Goal: Task Accomplishment & Management: Use online tool/utility

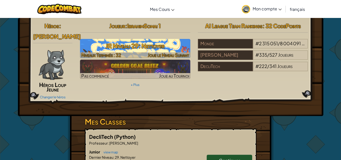
click at [152, 47] on h3 "JR Niveau 29: Nettoyer" at bounding box center [135, 45] width 110 height 11
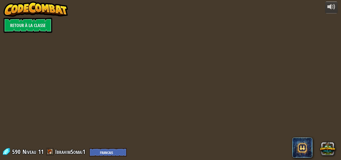
select select "fr"
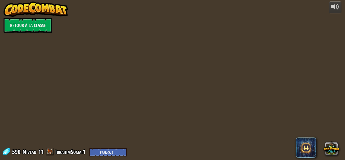
select select "fr"
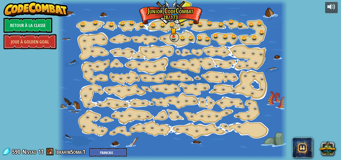
click at [172, 39] on link at bounding box center [174, 37] width 10 height 10
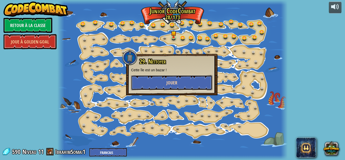
click at [175, 78] on button "Jouer" at bounding box center [171, 82] width 81 height 15
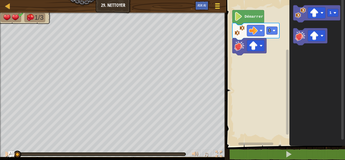
click at [217, 6] on span at bounding box center [217, 6] width 5 height 1
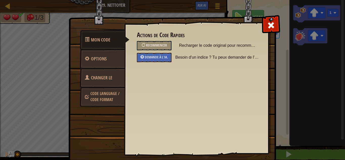
click at [115, 76] on link "Changer le héros" at bounding box center [102, 84] width 45 height 32
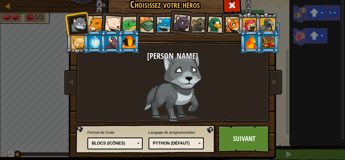
click at [108, 142] on div "Blocs (icônes)" at bounding box center [114, 143] width 44 height 6
click at [237, 133] on link "Suivant" at bounding box center [243, 139] width 53 height 28
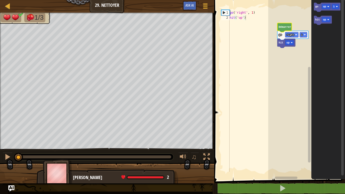
type textarea "hit('up')"
click at [222, 11] on div "1" at bounding box center [225, 12] width 8 height 5
click at [320, 20] on icon "Espace de travail de Blocky" at bounding box center [323, 20] width 18 height 9
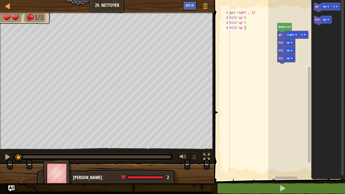
click at [280, 62] on div "[PERSON_NAME] go right 1 hit up hit up hit up go up 1 hit up" at bounding box center [306, 88] width 77 height 182
click at [280, 62] on icon "Espace de travail de Blocky" at bounding box center [286, 58] width 18 height 9
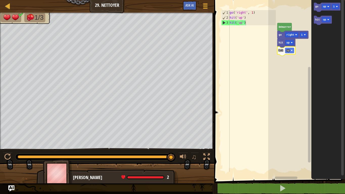
click at [280, 53] on icon "Espace de travail de Blocky" at bounding box center [286, 50] width 18 height 9
click at [261, 48] on div "go ( 'right' , 1 ) hit ( 'up' )" at bounding box center [251, 96] width 47 height 172
click at [306, 27] on div "[PERSON_NAME] go right 1 hit up go up 1 hit up" at bounding box center [306, 88] width 77 height 182
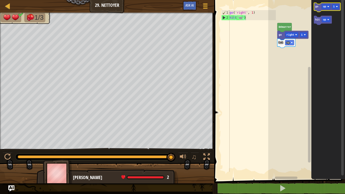
click at [316, 8] on icon "Espace de travail de Blocky" at bounding box center [327, 7] width 27 height 9
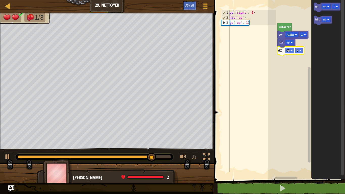
click at [293, 51] on rect "Espace de travail de Blocky" at bounding box center [289, 50] width 9 height 5
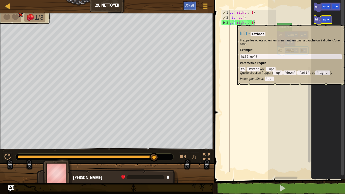
click at [319, 22] on icon "Espace de travail de Blocky" at bounding box center [323, 20] width 18 height 9
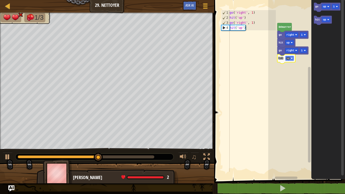
click at [291, 58] on image "Espace de travail de Blocky" at bounding box center [291, 58] width 2 height 2
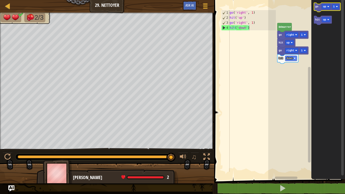
click at [319, 6] on icon "Espace de travail de Blocky" at bounding box center [327, 7] width 27 height 9
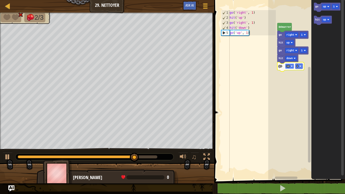
click at [290, 66] on rect "Espace de travail de Blocky" at bounding box center [289, 66] width 9 height 5
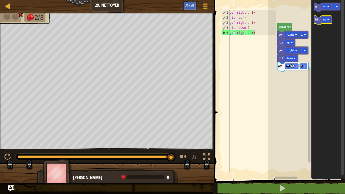
click at [319, 23] on icon "Espace de travail de Blocky" at bounding box center [323, 20] width 18 height 9
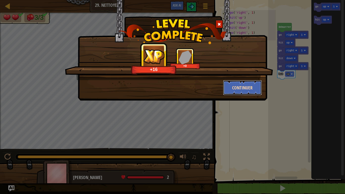
click at [251, 82] on button "Continuer" at bounding box center [242, 87] width 39 height 15
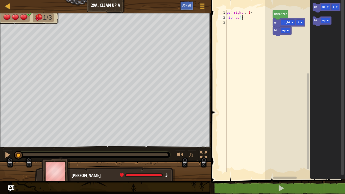
click at [244, 17] on div "go ( 'right' , 1 ) hit ( 'up' )" at bounding box center [248, 96] width 47 height 172
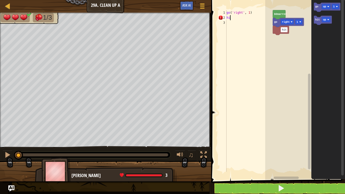
type textarea "h"
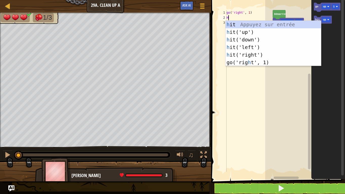
scroll to position [2, 0]
type textarea "HI"
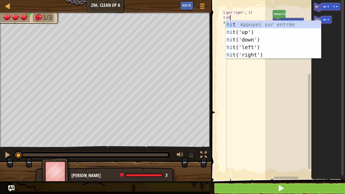
scroll to position [2, 0]
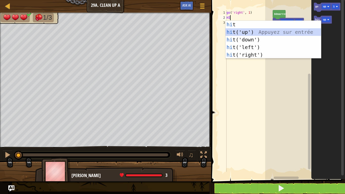
click at [252, 30] on div "hi t Appuyez sur entrée hi t('up') Appuyez sur entrée hi t('down') Appuyez sur …" at bounding box center [272, 47] width 95 height 53
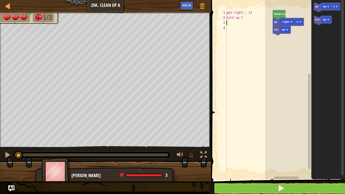
click at [235, 21] on div "go ( 'right' , 1 ) hit ( 'up' )" at bounding box center [248, 96] width 47 height 172
type textarea "S"
type textarea "g"
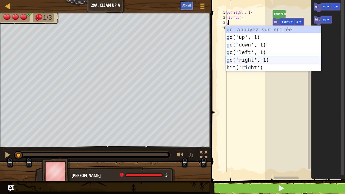
click at [260, 59] on div "g o Appuyez sur entrée g o('up', 1) Appuyez sur entrée g o('down', 1) Appuyez s…" at bounding box center [272, 56] width 95 height 61
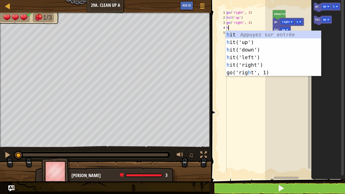
type textarea "hi"
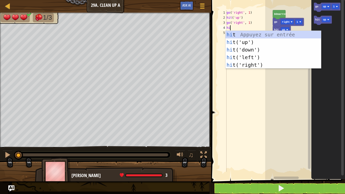
scroll to position [2, 0]
click at [252, 41] on div "hi t Appuyez sur entrée hi t('up') Appuyez sur entrée hi t('down') Appuyez sur …" at bounding box center [272, 57] width 95 height 53
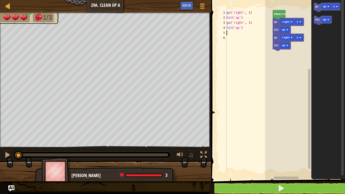
scroll to position [2, 0]
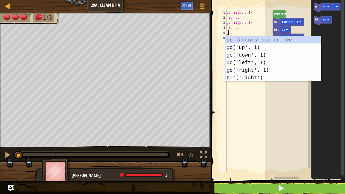
type textarea "go"
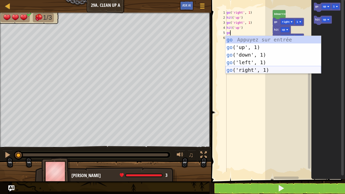
click at [242, 67] on div "go Appuyez sur entrée go ('up', 1) Appuyez sur entrée go ('down', 1) Appuyez su…" at bounding box center [272, 62] width 95 height 53
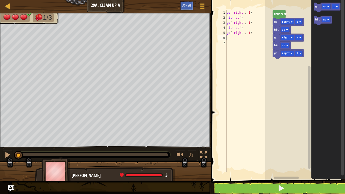
scroll to position [2, 0]
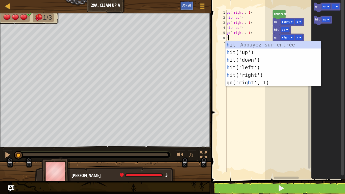
type textarea "hi"
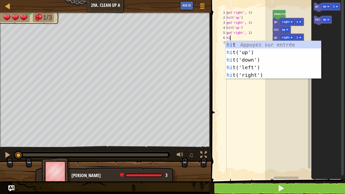
scroll to position [2, 0]
click at [241, 59] on div "hi t Appuyez sur entrée hi t('up') Appuyez sur entrée hi t('down') Appuyez sur …" at bounding box center [272, 67] width 95 height 53
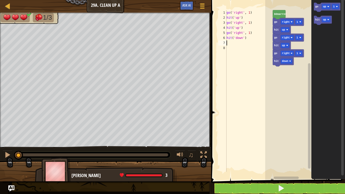
scroll to position [2, 0]
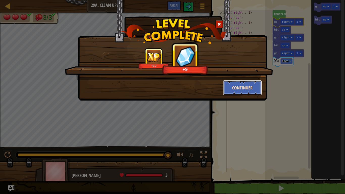
click at [242, 91] on button "Continuer" at bounding box center [242, 87] width 39 height 15
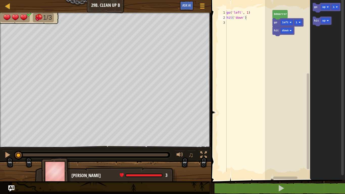
type textarea "hit('down')"
click at [255, 18] on div "go ( 'left' , 1 ) hit ( 'down' )" at bounding box center [248, 96] width 47 height 172
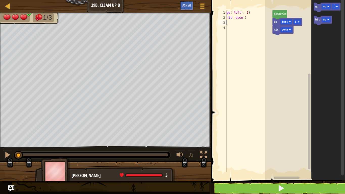
scroll to position [2, 0]
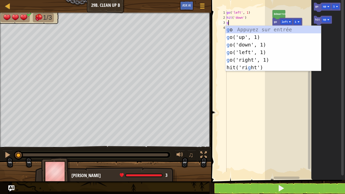
type textarea "go"
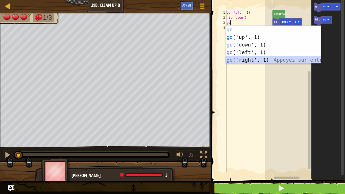
click at [241, 56] on div "go Appuyez sur entrée go ('up', 1) Appuyez sur entrée go ('down', 1) Appuyez su…" at bounding box center [272, 52] width 95 height 53
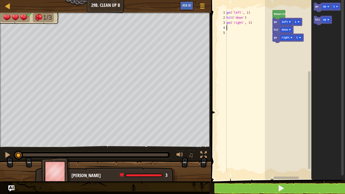
scroll to position [2, 0]
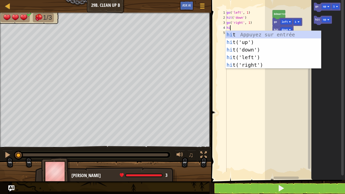
type textarea "hit"
click at [244, 41] on div "hit Appuyez sur entrée hit ('up') Appuyez sur entrée hit ('down') Appuyez sur e…" at bounding box center [272, 57] width 95 height 53
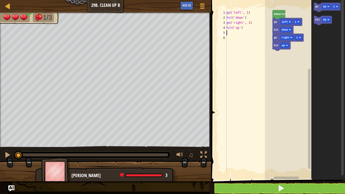
scroll to position [2, 0]
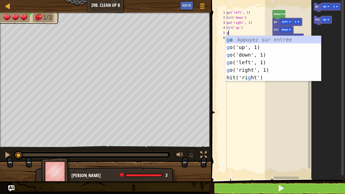
type textarea "go"
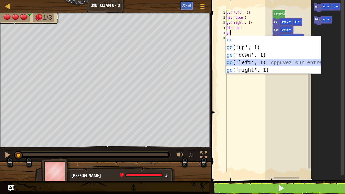
click at [250, 63] on div "go Appuyez sur entrée go ('up', 1) Appuyez sur entrée go ('down', 1) Appuyez su…" at bounding box center [272, 62] width 95 height 53
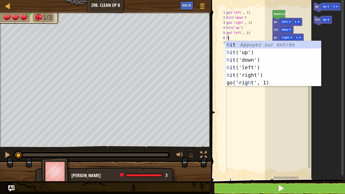
type textarea "hi"
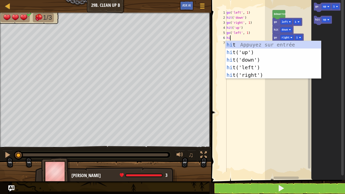
scroll to position [2, 0]
click at [240, 61] on div "hi t Appuyez sur entrée hi t('up') Appuyez sur entrée hi t('down') Appuyez sur …" at bounding box center [272, 67] width 95 height 53
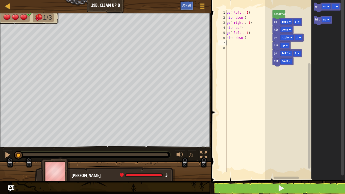
click at [279, 16] on icon "Espace de travail de Blocky" at bounding box center [278, 14] width 13 height 9
click at [276, 24] on icon "Espace de travail de Blocky" at bounding box center [287, 22] width 30 height 9
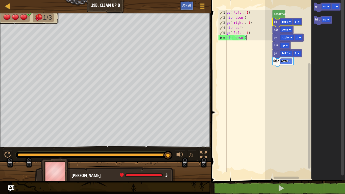
click at [240, 63] on div "go ( 'left' , 1 ) hit ( 'down' ) go ( 'right' , 1 ) hit ( 'up' ) go ( 'left' , …" at bounding box center [248, 96] width 47 height 172
click at [240, 23] on div "go ( 'left' , 1 ) hit ( 'down' ) go ( 'right' , 1 ) hit ( 'up' ) go ( 'left' , …" at bounding box center [248, 96] width 47 height 172
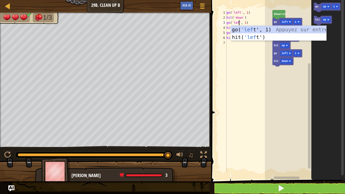
type textarea "go('left', 1)"
click at [237, 67] on div "go ( 'left' , 1 ) hit ( 'down' ) go ( 'left' , 1 ) hit ( 'up' ) go ( 'left' , 1…" at bounding box center [248, 96] width 47 height 172
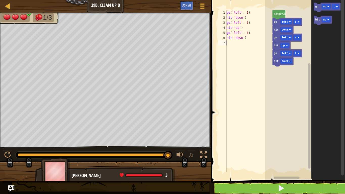
scroll to position [2, 0]
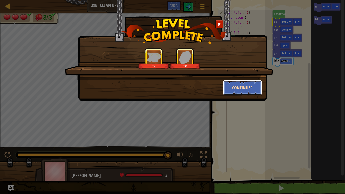
click at [236, 83] on button "Continuer" at bounding box center [242, 87] width 39 height 15
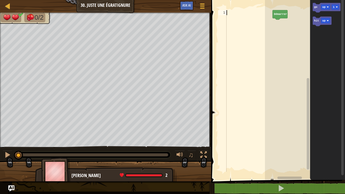
click at [234, 14] on div at bounding box center [248, 96] width 47 height 172
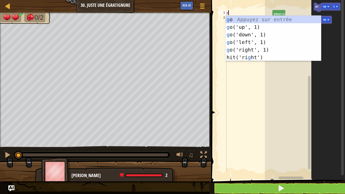
type textarea "go"
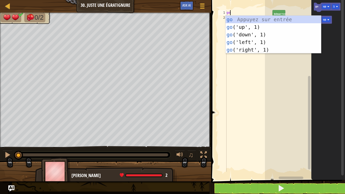
scroll to position [2, 0]
click at [249, 50] on div "go Appuyez sur entrée go ('up', 1) Appuyez sur entrée go ('down', 1) Appuyez su…" at bounding box center [272, 42] width 95 height 53
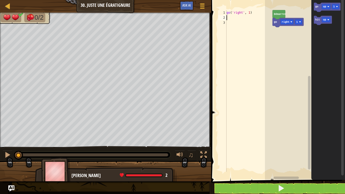
scroll to position [2, 0]
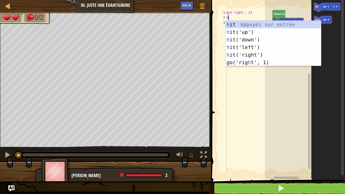
type textarea "hi"
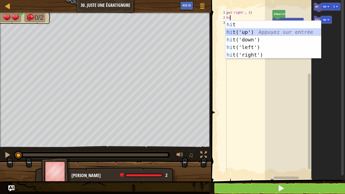
click at [231, 32] on div "hi t Appuyez sur entrée hi t('up') Appuyez sur entrée hi t('down') Appuyez sur …" at bounding box center [272, 47] width 95 height 53
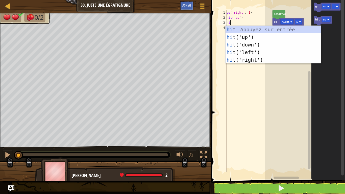
type textarea "hit"
click at [240, 44] on div "hit Appuyez sur entrée hit ('up') Appuyez sur entrée hit ('down') Appuyez sur e…" at bounding box center [272, 52] width 95 height 53
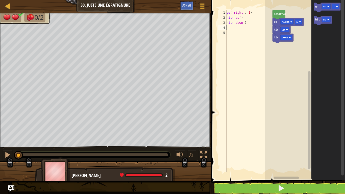
scroll to position [2, 0]
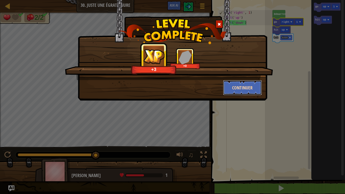
click at [241, 82] on button "Continuer" at bounding box center [242, 87] width 39 height 15
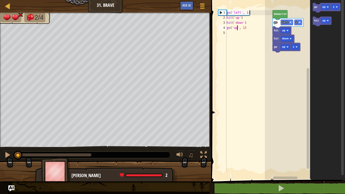
click at [236, 26] on div "go ( 'left' , 1 ) hit ( 'up' ) hit ( 'down' ) go ( 'up' , 1 )" at bounding box center [248, 96] width 47 height 172
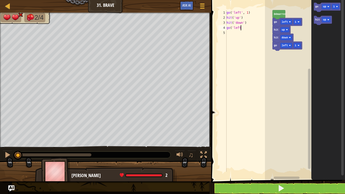
scroll to position [2, 2]
click at [241, 28] on div "go ( 'left' , 1 ) hit ( 'up' ) hit ( 'down' ) go ( 'left" at bounding box center [248, 96] width 47 height 172
type textarea "g"
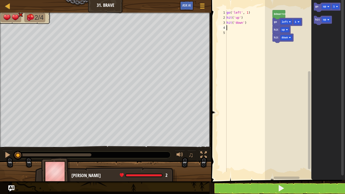
type textarea "g"
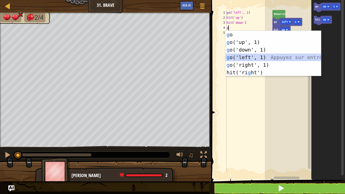
click at [247, 56] on div "g o Appuyez sur entrée g o('up', 1) Appuyez sur entrée g o('down', 1) Appuyez s…" at bounding box center [272, 61] width 95 height 61
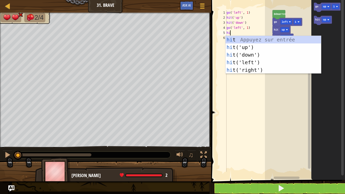
type textarea "hit"
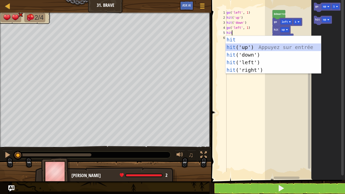
click at [249, 46] on div "hit Appuyez sur entrée hit ('up') Appuyez sur entrée hit ('down') Appuyez sur e…" at bounding box center [272, 62] width 95 height 53
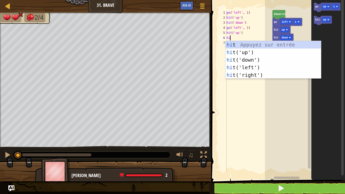
type textarea "hit"
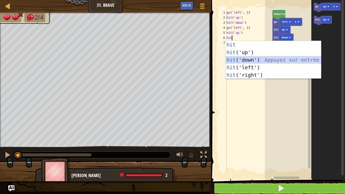
click at [254, 61] on div "hit Appuyez sur entrée hit ('up') Appuyez sur entrée hit ('down') Appuyez sur e…" at bounding box center [272, 67] width 95 height 53
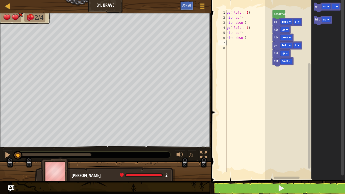
scroll to position [2, 0]
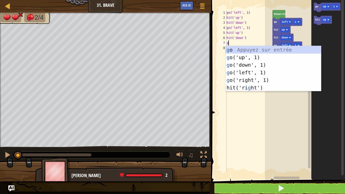
type textarea "go"
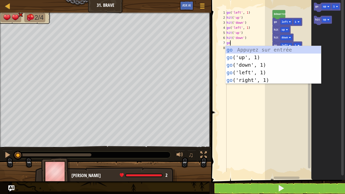
scroll to position [2, 0]
click at [239, 72] on div "go Appuyez sur entrée go ('up', 1) Appuyez sur entrée go ('down', 1) Appuyez su…" at bounding box center [272, 72] width 95 height 53
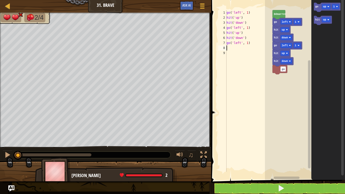
scroll to position [2, 0]
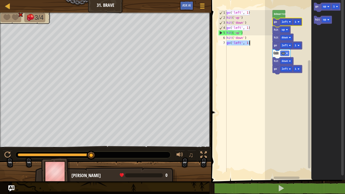
drag, startPoint x: 227, startPoint y: 43, endPoint x: 251, endPoint y: 44, distance: 24.0
click at [251, 44] on div "go ( 'left' , 1 ) hit ( 'up' ) hit ( 'down' ) go ( 'left' , 1 ) hit ( 'up' ) hi…" at bounding box center [248, 96] width 47 height 172
click at [251, 37] on div "go ( 'left' , 1 ) hit ( 'up' ) hit ( 'down' ) go ( 'left' , 1 ) hit ( 'up' ) hi…" at bounding box center [248, 96] width 47 height 172
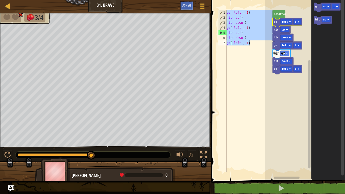
click at [256, 68] on div "go ( 'left' , 1 ) hit ( 'up' ) hit ( 'down' ) go ( 'left' , 1 ) hit ( 'up' ) hi…" at bounding box center [248, 90] width 47 height 161
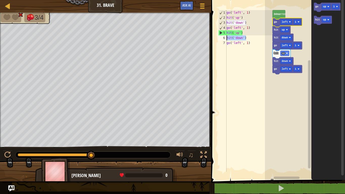
drag, startPoint x: 248, startPoint y: 36, endPoint x: 227, endPoint y: 38, distance: 22.0
click at [227, 38] on div "go ( 'left' , 1 ) hit ( 'up' ) hit ( 'down' ) go ( 'left' , 1 ) hit ( 'up' ) hi…" at bounding box center [248, 96] width 47 height 172
type textarea "hit('down')"
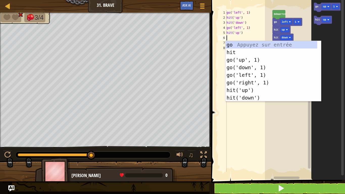
paste textarea "go('left', 1)"
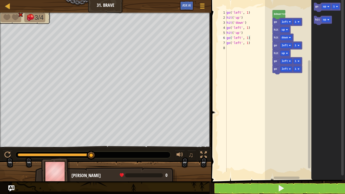
click at [265, 77] on rect "Espace de travail de Blocky" at bounding box center [305, 88] width 80 height 182
click at [252, 44] on div "go ( 'left' , 1 ) hit ( 'up' ) hit ( 'down' ) go ( 'left' , 1 ) hit ( 'up' ) go…" at bounding box center [248, 96] width 47 height 172
type textarea "g"
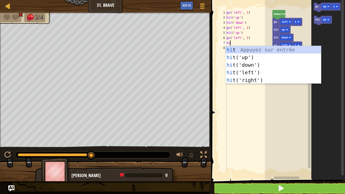
type textarea "hit"
click at [253, 82] on div "hit Appuyez sur entrée hit ('up') Appuyez sur entrée hit ('down') Appuyez sur e…" at bounding box center [272, 72] width 95 height 53
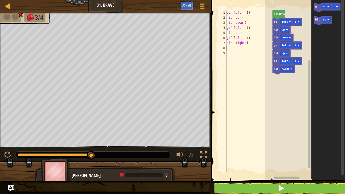
scroll to position [2, 0]
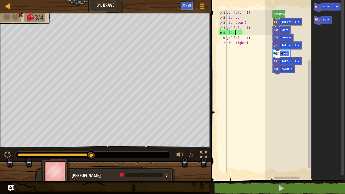
click at [236, 32] on div "go ( 'left' , 1 ) hit ( 'up' ) hit ( 'down' ) go ( 'left' , 1 ) hit ( 'up' ) go…" at bounding box center [248, 96] width 47 height 172
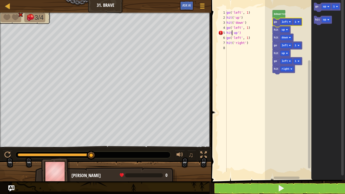
click at [232, 33] on div "go ( 'left' , 1 ) hit ( 'up' ) hit ( 'down' ) go ( 'left' , 1 ) hit up ') go ( …" at bounding box center [248, 96] width 47 height 172
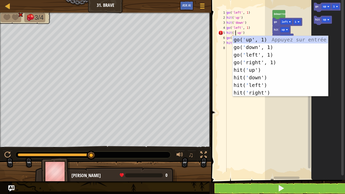
scroll to position [2, 1]
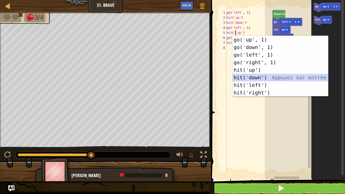
click at [266, 77] on div "go( ' up', 1) Appuyez sur entrée go( ' down', 1) Appuyez sur entrée go( ' left'…" at bounding box center [279, 74] width 95 height 76
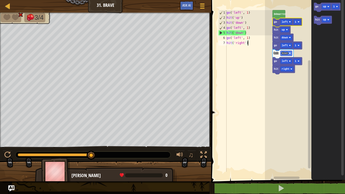
click at [251, 43] on div "go ( 'left' , 1 ) hit ( 'up' ) hit ( 'down' ) go ( 'left' , 1 ) hit ( 'down' ) …" at bounding box center [248, 96] width 47 height 172
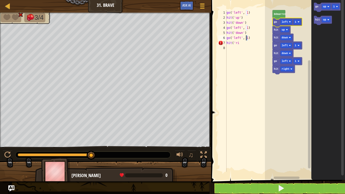
click at [245, 37] on div "go ( 'left' , 1 ) hit ( 'up' ) hit ( 'down' ) go ( 'left' , 1 ) hit ( 'down' ) …" at bounding box center [248, 96] width 47 height 172
click at [242, 45] on div "go ( 'left' , 1 ) hit ( 'up' ) hit ( 'down' ) go ( 'left' , 1 ) hit ( 'down' ) …" at bounding box center [248, 96] width 47 height 172
type textarea "h"
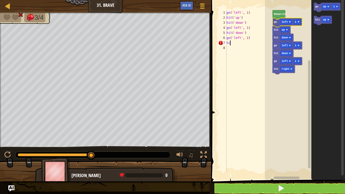
scroll to position [2, 0]
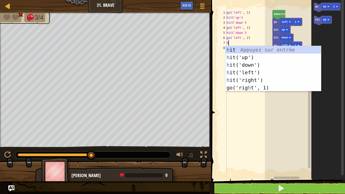
type textarea "hi"
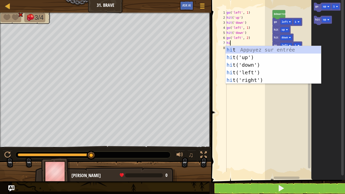
scroll to position [2, 0]
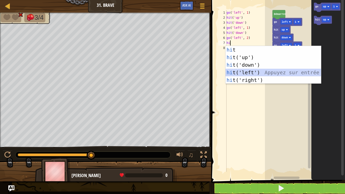
click at [253, 71] on div "hi t Appuyez sur entrée hi t('up') Appuyez sur entrée hi t('down') Appuyez sur …" at bounding box center [272, 72] width 95 height 53
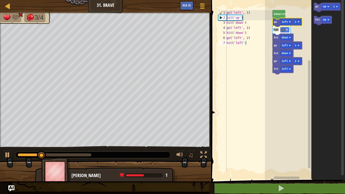
click at [277, 22] on icon "Espace de travail de Blocky" at bounding box center [287, 22] width 30 height 9
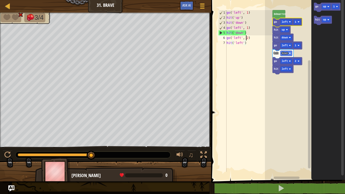
click at [246, 38] on div "go ( 'left' , 1 ) hit ( 'up' ) hit ( 'down' ) go ( 'left' , 1 ) hit ( 'down' ) …" at bounding box center [248, 96] width 47 height 172
click at [247, 30] on div "go ( 'left' , 1 ) hit ( 'up' ) hit ( 'down' ) go ( 'left' , 1 ) hit ( 'down' ) …" at bounding box center [248, 96] width 47 height 172
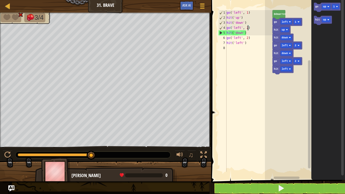
scroll to position [2, 3]
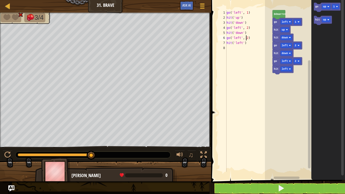
click at [245, 37] on div "go ( 'left' , 1 ) hit ( 'up' ) hit ( 'down' ) go ( 'left' , 2 ) hit ( 'down' ) …" at bounding box center [248, 96] width 47 height 172
click at [247, 38] on div "go ( 'left' , 1 ) hit ( 'up' ) hit ( 'down' ) go ( 'left' , 2 ) hit ( 'down' ) …" at bounding box center [248, 96] width 47 height 172
type textarea "go('left', 1)"
click at [238, 86] on div "go ( 'left' , 1 ) hit ( 'up' ) hit ( 'down' ) go ( 'left' , 2 ) hit ( 'down' ) …" at bounding box center [248, 96] width 47 height 172
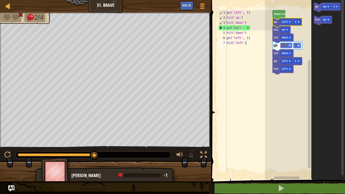
click at [243, 43] on div "go ( 'left' , 1 ) hit ( 'up' ) hit ( 'down' ) go ( 'left' , 2 ) hit ( 'down' ) …" at bounding box center [248, 96] width 47 height 172
click at [240, 43] on div "go ( 'left' , 1 ) hit ( 'up' ) hit ( 'down' ) go ( 'left' , 2 ) hit ( 'down' ) …" at bounding box center [248, 96] width 47 height 172
click at [245, 42] on div "go ( 'left' , 1 ) hit ( 'up' ) hit ( 'down' ) go ( 'left' , 2 ) hit ( 'down' ) …" at bounding box center [248, 96] width 47 height 172
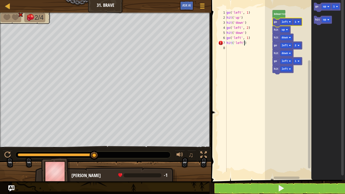
scroll to position [2, 3]
click at [236, 42] on div "go ( 'left' , 1 ) hit ( 'up' ) hit ( 'down' ) go ( 'left' , 2 ) hit ( 'down' ) …" at bounding box center [248, 96] width 47 height 172
drag, startPoint x: 236, startPoint y: 42, endPoint x: 242, endPoint y: 44, distance: 6.1
click at [242, 44] on div "go ( 'left' , 1 ) hit ( 'up' ) hit ( 'down' ) go ( 'left' , 2 ) hit ( 'down' ) …" at bounding box center [248, 96] width 47 height 172
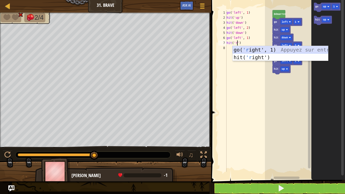
click at [258, 52] on div "go( 'r ight', 1) Appuyez sur entrée hit( 'r ight') Appuyez sur entrée" at bounding box center [279, 61] width 95 height 30
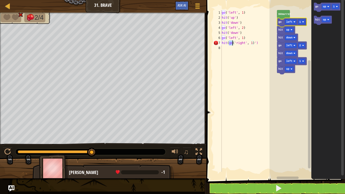
click at [232, 43] on div "go ( 'left' , 1 ) hit ( 'up' ) hit ( 'down' ) go ( 'left' , 2 ) hit ( 'down' ) …" at bounding box center [248, 96] width 56 height 172
type textarea "hit(('right', 1)')"
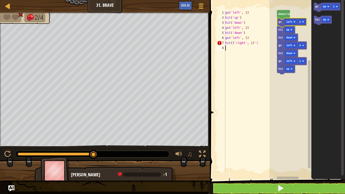
click at [249, 74] on div "go ( 'left' , 1 ) hit ( 'up' ) hit ( 'down' ) go ( 'left' , 2 ) hit ( 'down' ) …" at bounding box center [250, 96] width 52 height 172
click at [233, 43] on div "go ( 'left' , 1 ) hit ( 'up' ) hit ( 'down' ) go ( 'left' , 2 ) hit ( 'down' ) …" at bounding box center [250, 96] width 52 height 172
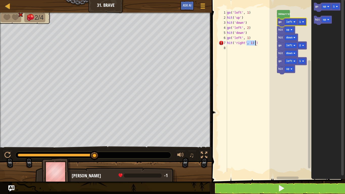
drag, startPoint x: 246, startPoint y: 42, endPoint x: 255, endPoint y: 43, distance: 9.3
click at [255, 43] on div "go ( 'left' , 1 ) hit ( 'up' ) hit ( 'down' ) go ( 'left' , 2 ) hit ( 'down' ) …" at bounding box center [251, 96] width 51 height 172
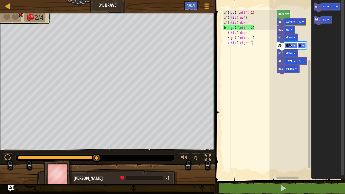
click at [244, 45] on div "go ( 'left' , 1 ) hit ( 'up' ) hit ( 'down' ) go ( 'left' , 2 ) hit ( 'down' ) …" at bounding box center [253, 96] width 47 height 172
type textarea "go('left', 1) hit('right')"
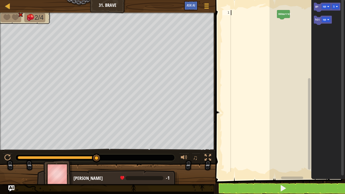
click at [285, 16] on icon "Espace de travail de Blocky" at bounding box center [283, 14] width 13 height 9
click at [241, 14] on div at bounding box center [253, 96] width 47 height 172
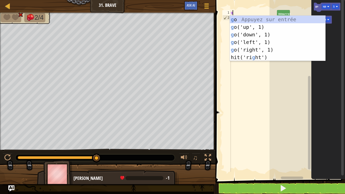
type textarea "go"
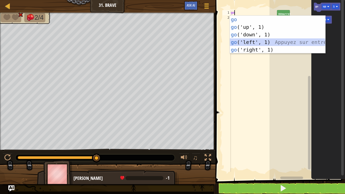
click at [255, 44] on div "go Appuyez sur entrée go ('up', 1) Appuyez sur entrée go ('down', 1) Appuyez su…" at bounding box center [277, 42] width 95 height 53
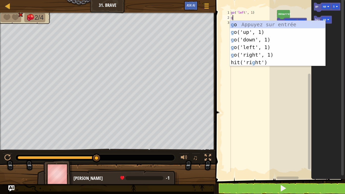
type textarea "go"
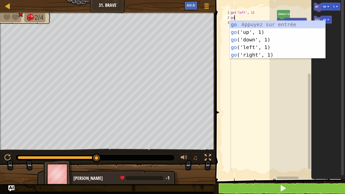
scroll to position [2, 0]
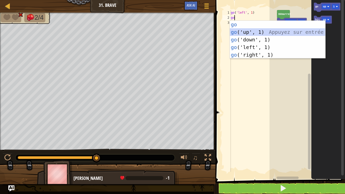
click at [250, 33] on div "go Appuyez sur entrée go ('up', 1) Appuyez sur entrée go ('down', 1) Appuyez su…" at bounding box center [277, 47] width 95 height 53
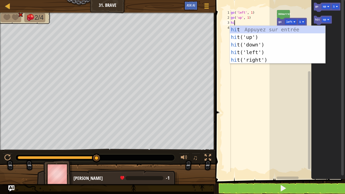
type textarea "hit"
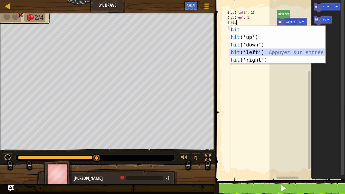
click at [246, 52] on div "hit Appuyez sur entrée hit ('up') Appuyez sur entrée hit ('down') Appuyez sur e…" at bounding box center [277, 52] width 95 height 53
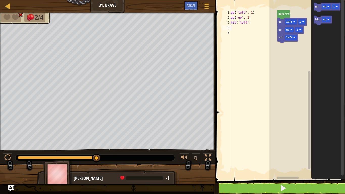
scroll to position [2, 0]
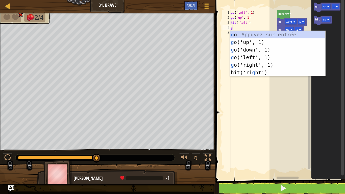
type textarea "go"
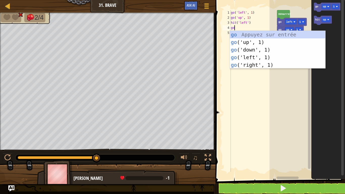
scroll to position [2, 0]
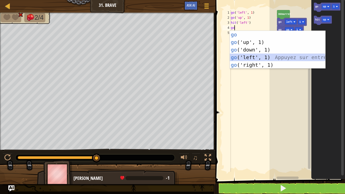
click at [249, 58] on div "go Appuyez sur entrée go ('up', 1) Appuyez sur entrée go ('down', 1) Appuyez su…" at bounding box center [277, 57] width 95 height 53
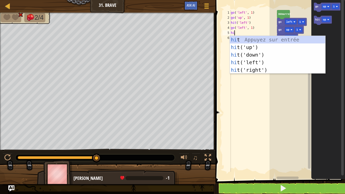
scroll to position [2, 1]
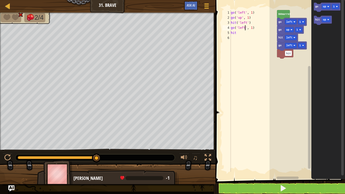
click at [244, 27] on div "go ( 'left' , 1 ) go ( 'up' , 1 ) hit ( 'left' ) go ( 'left' , 1 ) hit" at bounding box center [253, 96] width 47 height 172
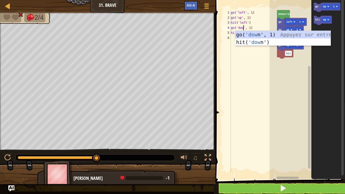
scroll to position [2, 2]
click at [263, 35] on div "go( 'down ', 1) Appuyez sur entrée hit( 'down ') Appuyez sur entrée" at bounding box center [282, 46] width 95 height 30
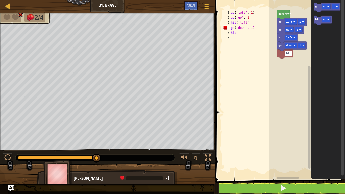
scroll to position [2, 3]
click at [245, 27] on div "go ( 'left' , 1 ) go ( 'up' , 1 ) hit ( 'left' ) go ( 'down , 1) hit" at bounding box center [253, 96] width 47 height 172
type textarea "go('down' , 1)"
click at [255, 59] on div "go ( 'left' , 1 ) go ( 'up' , 1 ) hit ( 'left' ) go ( 'down' , 1 ) hit" at bounding box center [253, 96] width 47 height 172
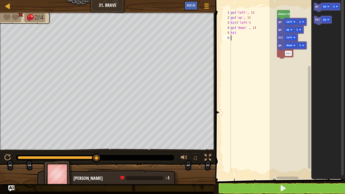
scroll to position [2, 0]
click at [243, 34] on div "go ( 'left' , 1 ) go ( 'up' , 1 ) hit ( 'left' ) go ( 'down' , 1 ) hit" at bounding box center [253, 96] width 47 height 172
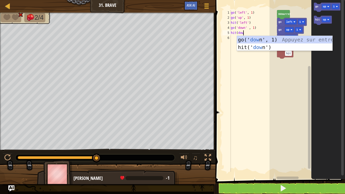
type textarea "hit(down"
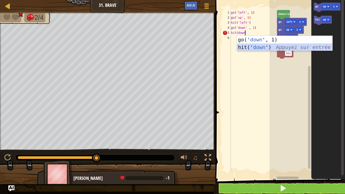
click at [261, 46] on div "go(' down ', 1) Appuyez sur entrée hit(' down ') Appuyez sur entrée" at bounding box center [284, 51] width 95 height 30
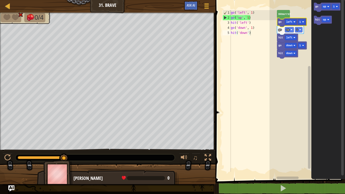
type textarea "go('up', 1)"
drag, startPoint x: 231, startPoint y: 17, endPoint x: 249, endPoint y: 16, distance: 19.0
click at [249, 16] on div "go ( 'left' , 1 ) go ( 'up' , 1 ) hit ( 'left' ) go ( 'down' , 1 ) hit ( 'down'…" at bounding box center [253, 96] width 47 height 172
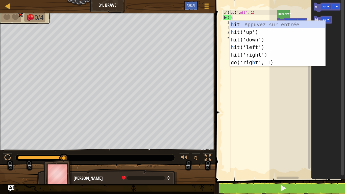
type textarea "ho"
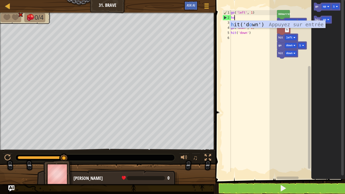
scroll to position [2, 0]
click at [253, 23] on div "h it('d o wn') Appuyez sur entrée" at bounding box center [277, 32] width 95 height 23
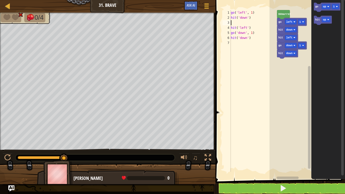
scroll to position [2, 0]
click at [232, 20] on div "go ( 'left' , 1 ) hit ( 'down' ) hit ( 'left' ) go ( 'down' , 1 ) hit ( 'down' )" at bounding box center [253, 96] width 47 height 172
drag, startPoint x: 231, startPoint y: 21, endPoint x: 249, endPoint y: 33, distance: 22.4
click at [249, 33] on div "go ( 'left' , 1 ) hit ( 'down' ) hit ( 'left' ) go ( 'down' , 1 ) hit ( 'down' )" at bounding box center [253, 96] width 47 height 172
type textarea "go('down', 1) hit('down')"
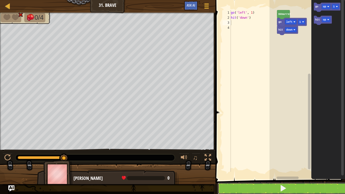
click at [275, 159] on button at bounding box center [282, 188] width 131 height 12
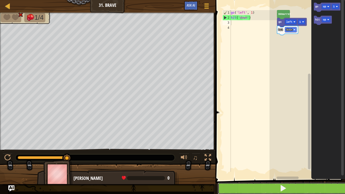
click at [234, 159] on button at bounding box center [282, 188] width 131 height 12
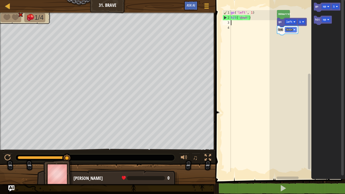
click at [242, 24] on div "go ( 'left' , 1 ) hit ( 'down' )" at bounding box center [253, 96] width 47 height 172
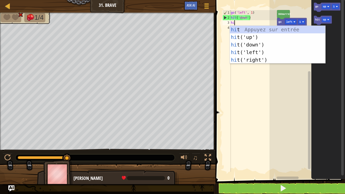
type textarea "hit"
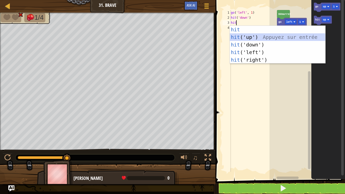
click at [247, 39] on div "hit Appuyez sur entrée hit ('up') Appuyez sur entrée hit ('down') Appuyez sur e…" at bounding box center [277, 52] width 95 height 53
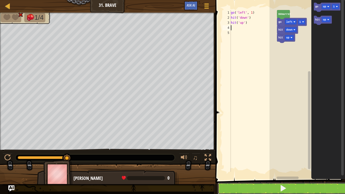
click at [268, 159] on button at bounding box center [282, 188] width 131 height 12
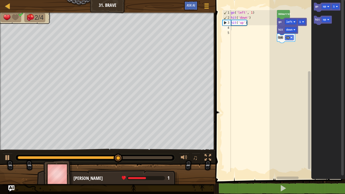
click at [83, 155] on div at bounding box center [94, 157] width 159 height 7
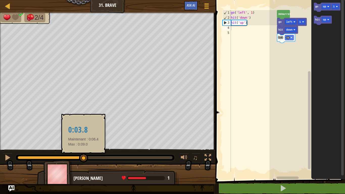
click at [83, 156] on div at bounding box center [51, 157] width 66 height 3
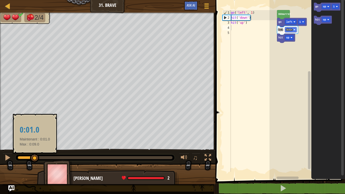
click at [35, 156] on div at bounding box center [26, 157] width 17 height 3
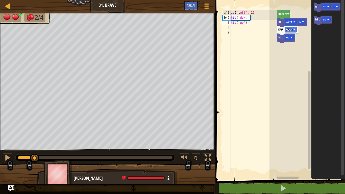
click at [247, 23] on div "go ( 'left' , 1 ) hit ( 'down' ) hit ( 'up' )" at bounding box center [253, 96] width 47 height 172
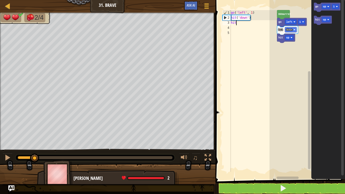
type textarea "h"
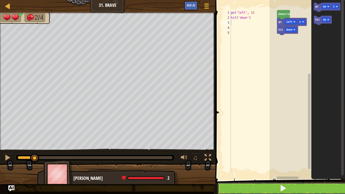
click at [263, 159] on button at bounding box center [282, 188] width 131 height 12
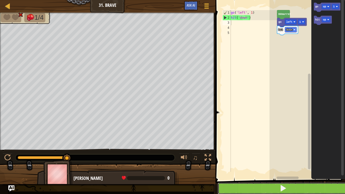
click at [263, 159] on button at bounding box center [282, 188] width 131 height 12
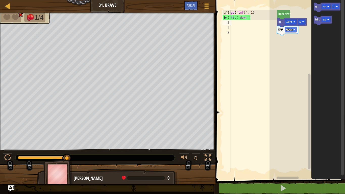
click at [243, 24] on div "go ( 'left' , 1 ) hit ( 'down' )" at bounding box center [253, 96] width 47 height 172
type textarea "go"
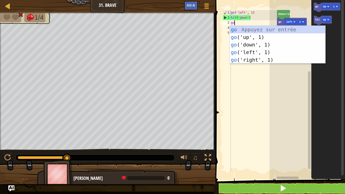
scroll to position [2, 0]
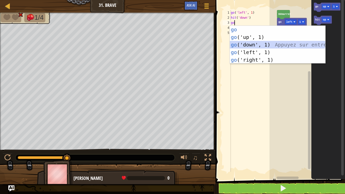
click at [252, 44] on div "go Appuyez sur entrée go ('up', 1) Appuyez sur entrée go ('down', 1) Appuyez su…" at bounding box center [277, 52] width 95 height 53
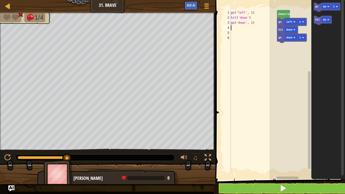
scroll to position [2, 0]
click at [274, 159] on button at bounding box center [282, 188] width 131 height 12
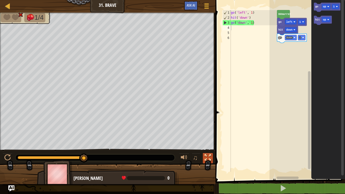
click at [211, 154] on button at bounding box center [208, 158] width 10 height 10
click at [259, 28] on div "go ( 'left' , 1 ) hit ( 'down' ) go ( 'down' , 1 )" at bounding box center [253, 96] width 47 height 172
click at [260, 24] on div "go ( 'left' , 1 ) hit ( 'down' ) go ( 'down' , 1 )" at bounding box center [253, 96] width 47 height 172
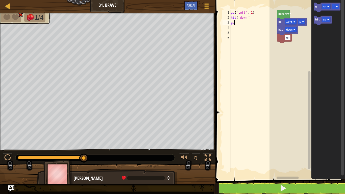
type textarea "g"
type textarea "h"
click at [259, 10] on span at bounding box center [280, 83] width 133 height 200
click at [255, 10] on div "go ( 'left' , 1 )" at bounding box center [253, 96] width 47 height 172
type textarea "g"
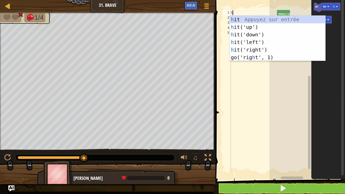
type textarea "hi"
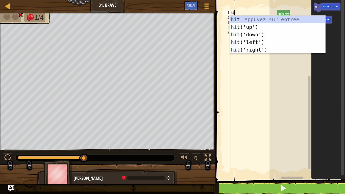
scroll to position [2, 0]
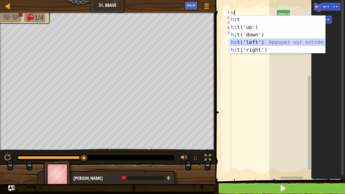
click at [281, 42] on div "hi t Appuyez sur entrée hi t('up') Appuyez sur entrée hi t('down') Appuyez sur …" at bounding box center [277, 42] width 95 height 53
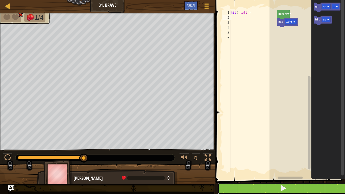
click at [262, 159] on button at bounding box center [282, 188] width 131 height 12
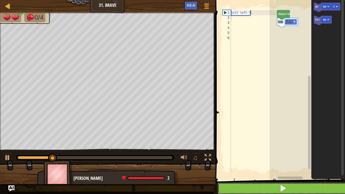
click at [262, 159] on button at bounding box center [282, 188] width 131 height 12
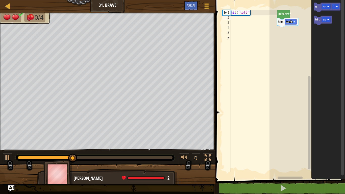
click at [247, 12] on div "hit ( 'left' )" at bounding box center [253, 96] width 47 height 172
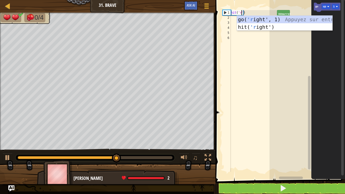
scroll to position [2, 2]
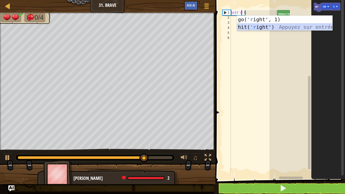
click at [265, 27] on div "go( 'r ight', 1) Appuyez sur entrée hit( 'r ight') Appuyez sur entrée" at bounding box center [284, 31] width 95 height 30
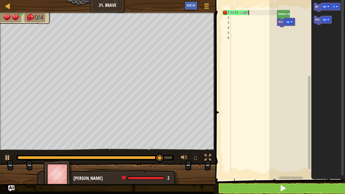
type textarea "hit('right"
click at [257, 159] on span at bounding box center [280, 83] width 133 height 200
click at [257, 159] on button at bounding box center [282, 188] width 131 height 12
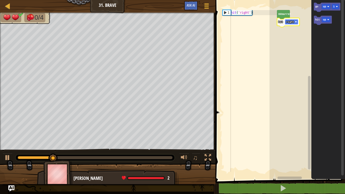
click at [287, 23] on text "right" at bounding box center [290, 21] width 8 height 3
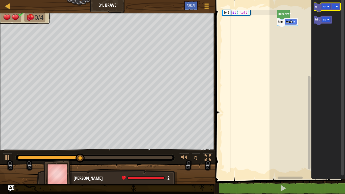
click at [320, 10] on icon "Espace de travail de Blocky" at bounding box center [326, 7] width 27 height 9
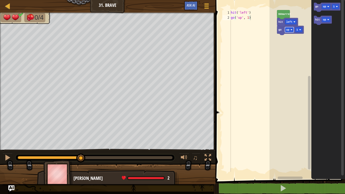
click at [289, 30] on rect "Espace de travail de Blocky" at bounding box center [289, 29] width 9 height 5
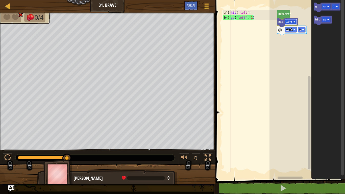
click at [295, 23] on rect "Espace de travail de Blocky" at bounding box center [291, 21] width 12 height 5
click at [273, 49] on rect "Espace de travail de Blocky" at bounding box center [306, 88] width 75 height 182
click at [307, 31] on icon "Espace de travail de Blocky" at bounding box center [309, 87] width 4 height 178
click at [305, 30] on icon "Espace de travail de Blocky" at bounding box center [292, 30] width 30 height 9
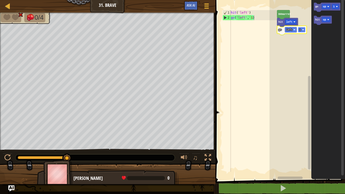
click at [302, 30] on image "Espace de travail de Blocky" at bounding box center [303, 30] width 2 height 2
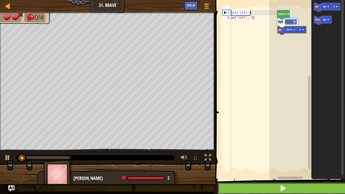
click at [281, 159] on button at bounding box center [282, 188] width 131 height 12
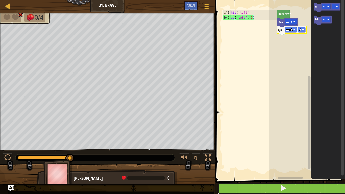
click at [281, 159] on button at bounding box center [282, 188] width 131 height 12
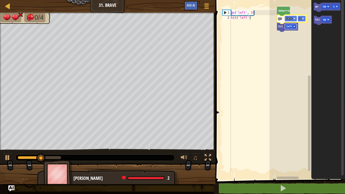
click at [293, 28] on rect "Espace de travail de Blocky" at bounding box center [291, 26] width 12 height 5
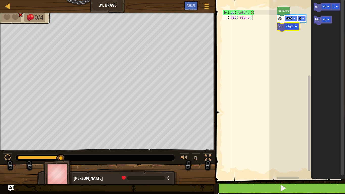
click at [277, 159] on button at bounding box center [282, 188] width 131 height 12
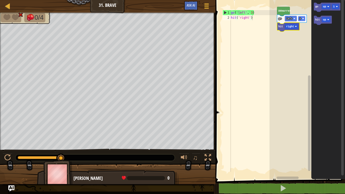
click at [302, 21] on rect "Espace de travail de Blocky" at bounding box center [300, 18] width 7 height 5
click at [303, 19] on image "Espace de travail de Blocky" at bounding box center [303, 19] width 2 height 2
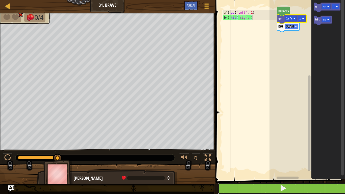
click at [289, 159] on button at bounding box center [282, 188] width 131 height 12
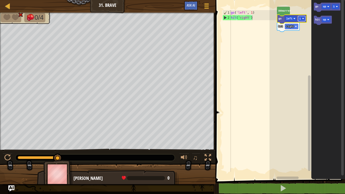
click at [300, 17] on rect "Espace de travail de Blocky" at bounding box center [300, 18] width 7 height 5
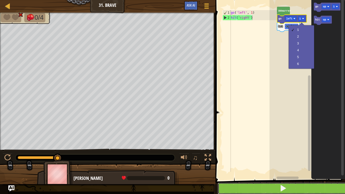
click at [236, 159] on button at bounding box center [282, 188] width 131 height 12
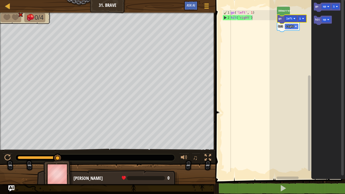
click at [306, 85] on rect "Espace de travail de Blocky" at bounding box center [306, 88] width 75 height 182
click at [293, 29] on icon "Espace de travail de Blocky" at bounding box center [288, 26] width 22 height 9
click at [300, 24] on rect "Espace de travail de Blocky" at bounding box center [306, 88] width 75 height 182
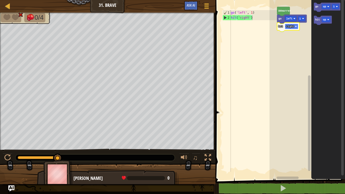
click at [296, 25] on image "Espace de travail de Blocky" at bounding box center [295, 26] width 2 height 2
click at [284, 20] on icon "Espace de travail de Blocky" at bounding box center [292, 19] width 30 height 9
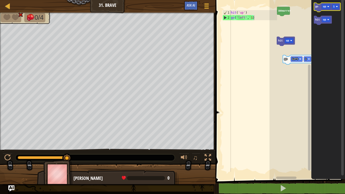
click at [316, 5] on icon "Espace de travail de Blocky" at bounding box center [326, 7] width 27 height 9
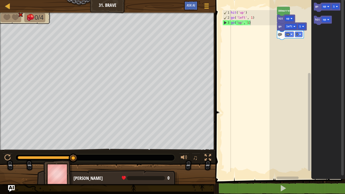
click at [8, 159] on img "Ask AI" at bounding box center [11, 188] width 7 height 7
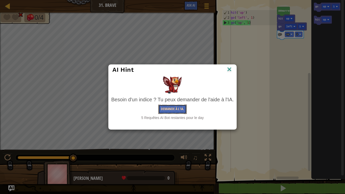
click at [184, 107] on button "Demande à l'IA." at bounding box center [172, 108] width 28 height 9
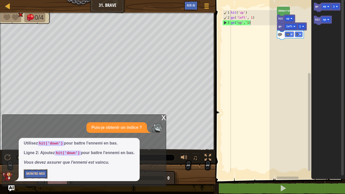
click at [41, 159] on button "Montre-moi" at bounding box center [36, 173] width 24 height 9
click at [280, 41] on rect "Espace de travail de Blocky" at bounding box center [306, 88] width 75 height 182
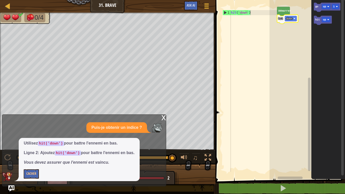
click at [165, 115] on div "x" at bounding box center [163, 117] width 5 height 5
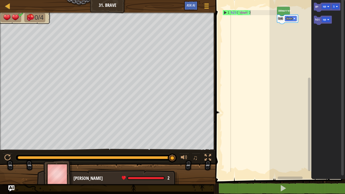
click at [292, 24] on div "[PERSON_NAME] hit down go up 1 hit up" at bounding box center [306, 88] width 75 height 182
click at [316, 8] on icon "Espace de travail de Blocky" at bounding box center [326, 7] width 27 height 9
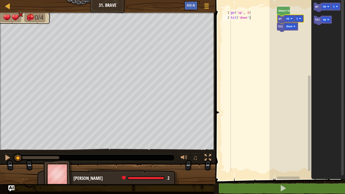
click at [288, 22] on icon "Espace de travail de Blocky" at bounding box center [290, 19] width 27 height 9
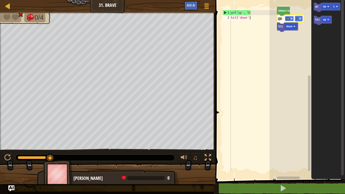
click at [292, 19] on rect "Espace de travail de Blocky" at bounding box center [289, 18] width 9 height 5
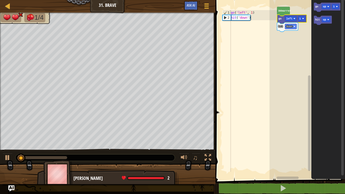
click at [252, 77] on div "hit('right 1 2 go ( 'left' , 1 ) hit ( 'down' ) ההההההההההההההההההההההההההההההה…" at bounding box center [279, 99] width 131 height 193
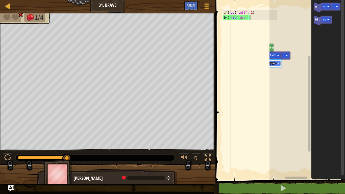
click at [2, 159] on div "Carte Junior 31. Brave Menu du jeu Ask AI 1 2 3 4 5 hit ( 'up' ) hit ( 'down' )…" at bounding box center [172, 97] width 345 height 194
click at [14, 159] on img "Ask AI" at bounding box center [11, 188] width 7 height 7
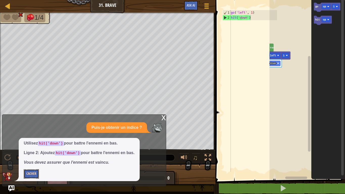
click at [38, 159] on button "Cacher" at bounding box center [31, 173] width 15 height 9
click at [38, 159] on button "Montre-moi" at bounding box center [36, 173] width 24 height 9
click at [38, 159] on button "Cacher" at bounding box center [31, 173] width 15 height 9
click at [38, 159] on button "Montre-moi" at bounding box center [36, 173] width 24 height 9
click at [12, 159] on img "Ask AI" at bounding box center [11, 188] width 7 height 7
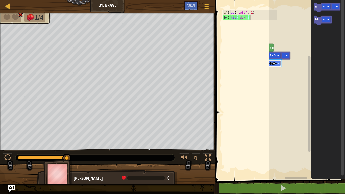
click at [12, 159] on img "Ask AI" at bounding box center [11, 188] width 7 height 7
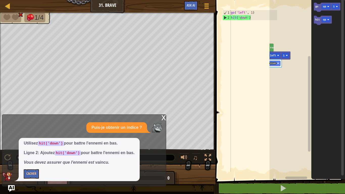
click at [12, 159] on img "Ask AI" at bounding box center [11, 188] width 7 height 7
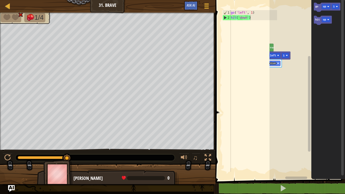
click at [12, 159] on img "Ask AI" at bounding box center [11, 188] width 7 height 7
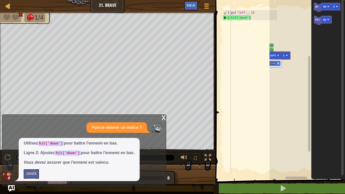
click at [12, 159] on img "Ask AI" at bounding box center [11, 188] width 7 height 7
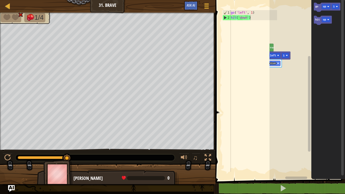
click at [12, 159] on img "Ask AI" at bounding box center [11, 188] width 7 height 7
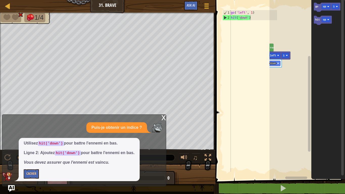
click at [12, 159] on img "Ask AI" at bounding box center [11, 188] width 7 height 7
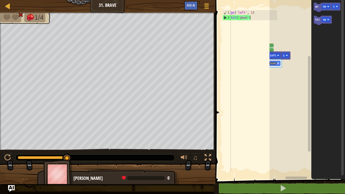
click at [12, 159] on img "Ask AI" at bounding box center [11, 188] width 7 height 7
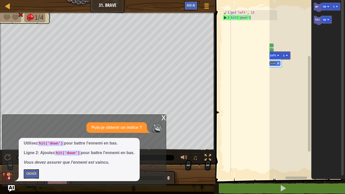
click at [12, 159] on img "Ask AI" at bounding box center [11, 188] width 7 height 7
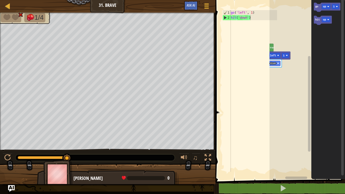
click at [12, 159] on img "Ask AI" at bounding box center [11, 188] width 7 height 7
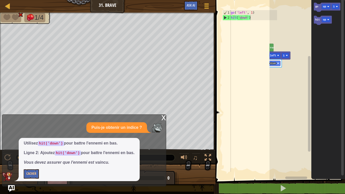
click at [12, 159] on img "Ask AI" at bounding box center [11, 188] width 7 height 7
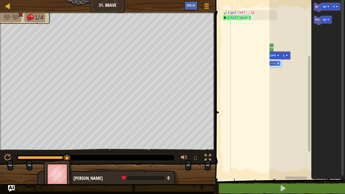
click at [12, 159] on img "Ask AI" at bounding box center [11, 188] width 7 height 7
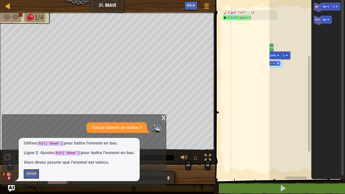
click at [12, 159] on img "Ask AI" at bounding box center [11, 188] width 7 height 7
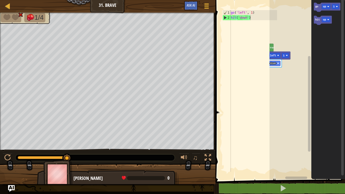
click at [12, 159] on img "Ask AI" at bounding box center [11, 188] width 7 height 7
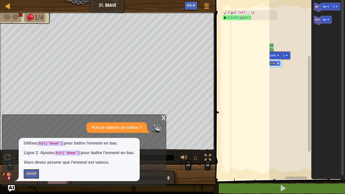
click at [12, 159] on img "Ask AI" at bounding box center [11, 188] width 7 height 7
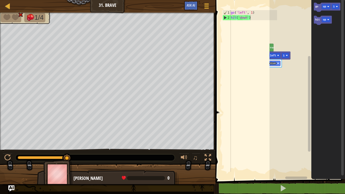
click at [300, 84] on rect "Espace de travail de Blocky" at bounding box center [306, 88] width 75 height 182
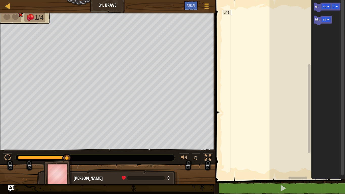
scroll to position [2, 0]
click at [264, 39] on div at bounding box center [253, 96] width 47 height 172
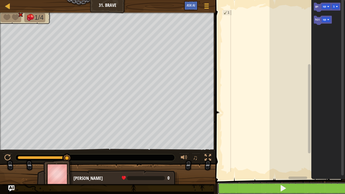
click at [243, 159] on button at bounding box center [282, 188] width 131 height 12
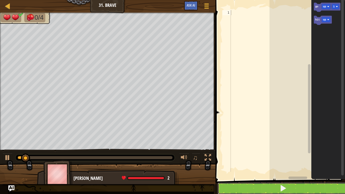
click at [243, 159] on button at bounding box center [282, 188] width 131 height 12
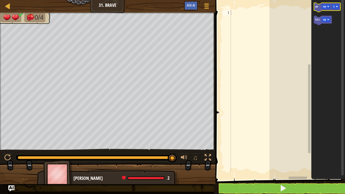
click at [318, 8] on icon "Espace de travail de Blocky" at bounding box center [326, 7] width 27 height 9
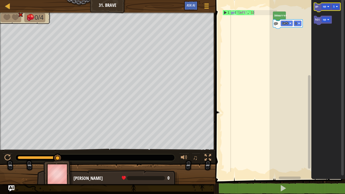
click at [317, 9] on icon "Espace de travail de Blocky" at bounding box center [326, 7] width 27 height 9
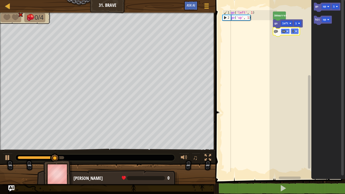
click at [289, 31] on rect "Espace de travail de Blocky" at bounding box center [284, 31] width 9 height 5
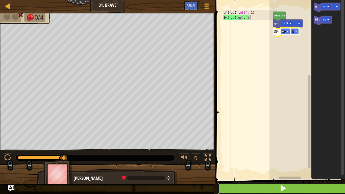
click at [297, 159] on button at bounding box center [282, 188] width 131 height 12
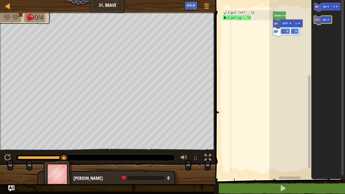
click at [317, 22] on icon "Espace de travail de Blocky" at bounding box center [322, 20] width 18 height 9
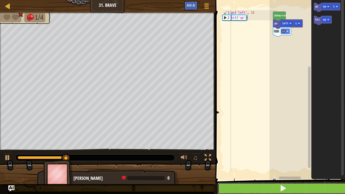
click at [284, 159] on button at bounding box center [282, 188] width 131 height 12
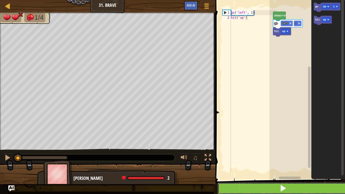
click at [284, 159] on button at bounding box center [282, 188] width 131 height 12
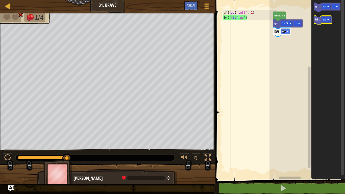
click at [316, 21] on text "hit" at bounding box center [317, 19] width 5 height 3
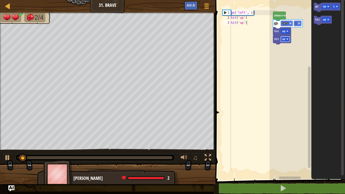
click at [285, 39] on rect "Espace de travail de Blocky" at bounding box center [284, 38] width 9 height 5
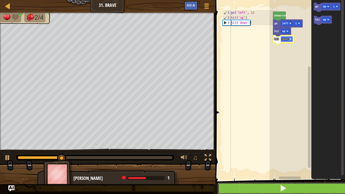
click at [265, 159] on button at bounding box center [282, 188] width 131 height 12
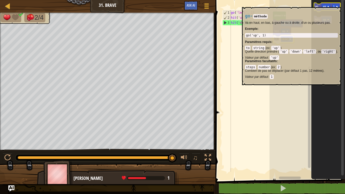
click at [318, 5] on icon "Espace de travail de Blocky" at bounding box center [326, 7] width 27 height 9
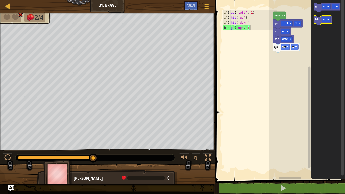
click at [318, 20] on text "hit" at bounding box center [317, 19] width 5 height 3
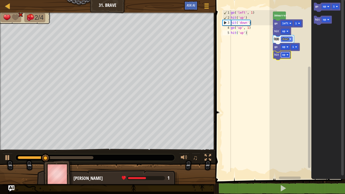
click at [288, 55] on image "Espace de travail de Blocky" at bounding box center [287, 55] width 2 height 2
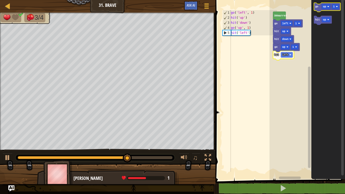
click at [315, 11] on rect "Espace de travail de Blocky" at bounding box center [326, 7] width 27 height 9
click at [325, 10] on icon "Espace de travail de Blocky" at bounding box center [326, 7] width 27 height 9
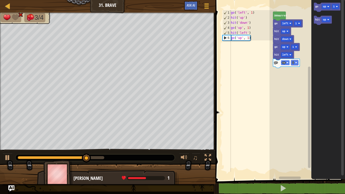
click at [286, 61] on rect "Espace de travail de Blocky" at bounding box center [284, 62] width 9 height 5
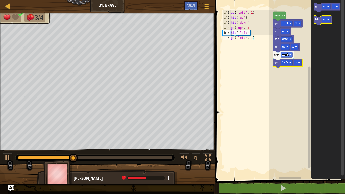
click at [315, 21] on text "hit" at bounding box center [317, 19] width 5 height 3
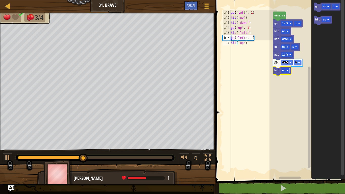
click at [288, 69] on rect "Espace de travail de Blocky" at bounding box center [284, 70] width 9 height 5
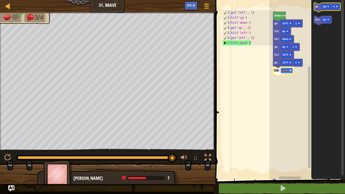
click at [316, 8] on text "go" at bounding box center [316, 6] width 3 height 3
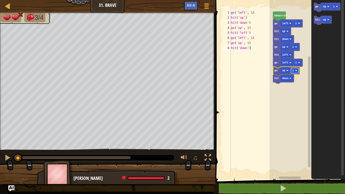
click at [295, 70] on image "Espace de travail de Blocky" at bounding box center [296, 70] width 2 height 2
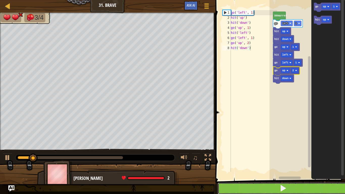
click at [283, 159] on span at bounding box center [282, 187] width 7 height 7
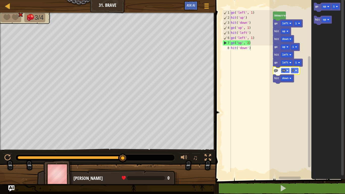
click at [287, 70] on image "Espace de travail de Blocky" at bounding box center [287, 70] width 2 height 2
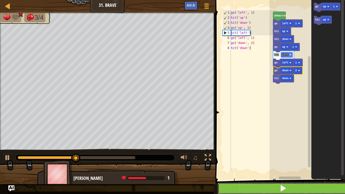
click at [272, 159] on button at bounding box center [282, 188] width 131 height 12
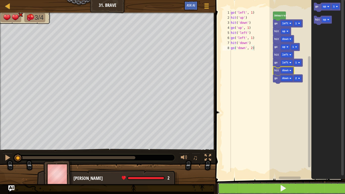
click at [269, 159] on button at bounding box center [282, 188] width 131 height 12
click at [288, 159] on button at bounding box center [282, 188] width 131 height 12
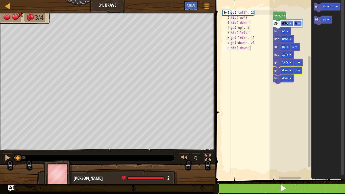
click at [288, 159] on button at bounding box center [282, 188] width 131 height 12
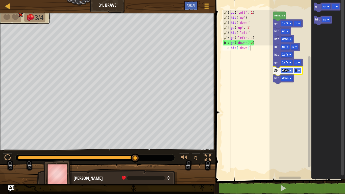
click at [299, 71] on image "Espace de travail de Blocky" at bounding box center [299, 70] width 2 height 2
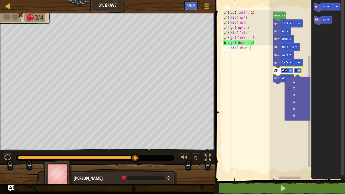
click at [252, 43] on div "go ( 'left' , 1 ) hit ( 'up' ) hit ( 'down' ) go ( 'up' , 1 ) hit ( 'left' ) go…" at bounding box center [253, 96] width 47 height 172
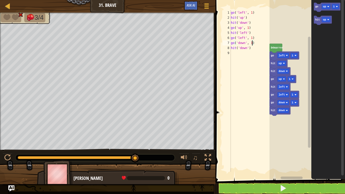
click at [252, 43] on div "go ( 'left' , 1 ) hit ( 'up' ) hit ( 'down' ) go ( 'up' , 1 ) hit ( 'left' ) go…" at bounding box center [253, 96] width 47 height 172
type textarea "go('down', 1.5)"
click at [246, 81] on div "go ( 'left' , 1 ) hit ( 'up' ) hit ( 'down' ) go ( 'up' , 1 ) hit ( 'left' ) go…" at bounding box center [253, 96] width 47 height 172
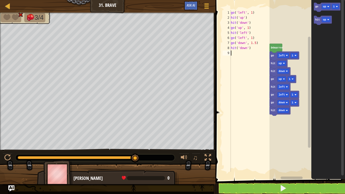
scroll to position [2, 0]
click at [259, 159] on button at bounding box center [282, 188] width 131 height 12
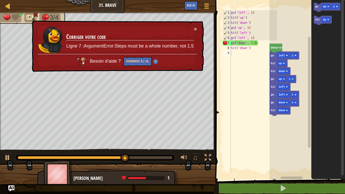
type textarea "go('down', 1.5)"
click at [254, 42] on div "go ( 'left' , 1 ) hit ( 'up' ) hit ( 'down' ) go ( 'up' , 1 ) hit ( 'left' ) go…" at bounding box center [253, 96] width 47 height 172
drag, startPoint x: 256, startPoint y: 43, endPoint x: 249, endPoint y: 62, distance: 20.3
click at [249, 62] on div "go ( 'left' , 1 ) hit ( 'up' ) hit ( 'down' ) go ( 'up' , 1 ) hit ( 'left' ) go…" at bounding box center [253, 96] width 47 height 172
drag, startPoint x: 250, startPoint y: 43, endPoint x: 255, endPoint y: 43, distance: 5.4
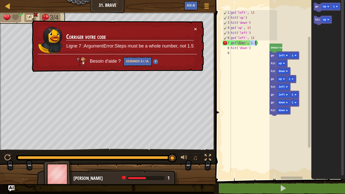
click at [255, 43] on div "go ( 'left' , 1 ) hit ( 'up' ) hit ( 'down' ) go ( 'up' , 1 ) hit ( 'left' ) go…" at bounding box center [253, 96] width 47 height 172
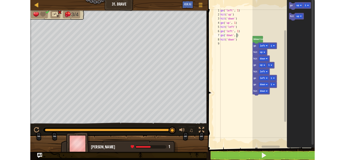
scroll to position [2, 3]
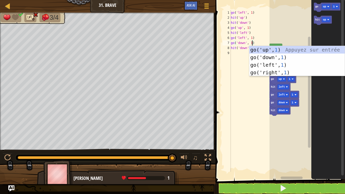
type textarea "go('down', 1)"
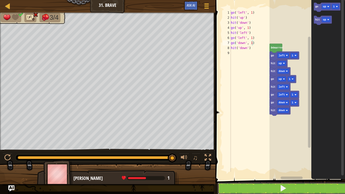
click at [266, 159] on button at bounding box center [282, 188] width 131 height 12
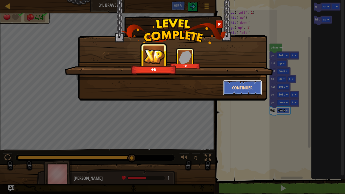
click at [245, 83] on button "Continuer" at bounding box center [242, 87] width 39 height 15
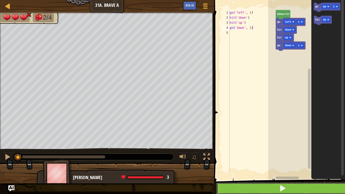
click at [238, 159] on button at bounding box center [282, 188] width 132 height 12
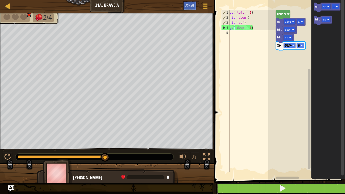
click at [250, 159] on button at bounding box center [282, 188] width 132 height 12
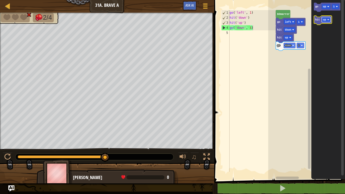
click at [328, 22] on rect "Espace de travail de Blocky" at bounding box center [325, 19] width 9 height 5
click at [316, 20] on text "hit" at bounding box center [317, 19] width 5 height 3
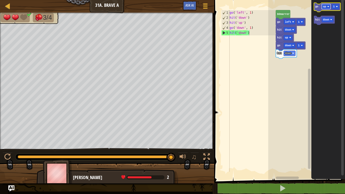
click at [327, 7] on image "Espace de travail de Blocky" at bounding box center [328, 7] width 2 height 2
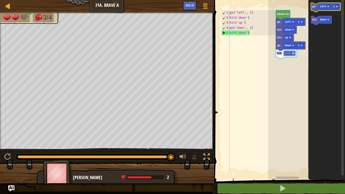
click at [315, 10] on icon "Espace de travail de Blocky" at bounding box center [326, 7] width 30 height 9
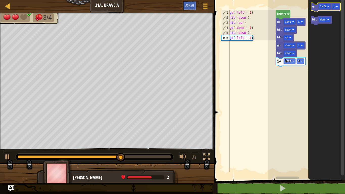
click at [313, 9] on icon "Espace de travail de Blocky" at bounding box center [326, 7] width 30 height 9
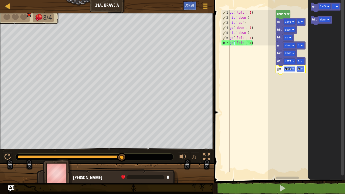
click at [291, 68] on rect "Espace de travail de Blocky" at bounding box center [289, 68] width 12 height 5
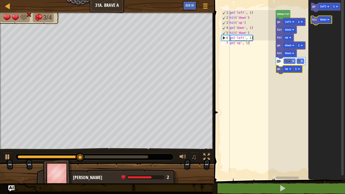
click at [315, 19] on text "hit" at bounding box center [314, 19] width 5 height 3
click at [291, 77] on rect "Espace de travail de Blocky" at bounding box center [289, 76] width 12 height 5
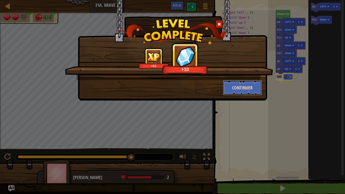
click at [249, 83] on button "Continuer" at bounding box center [242, 87] width 39 height 15
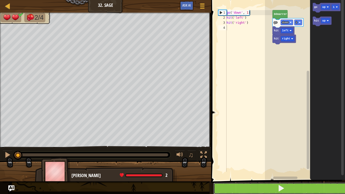
click at [271, 159] on button at bounding box center [280, 188] width 135 height 12
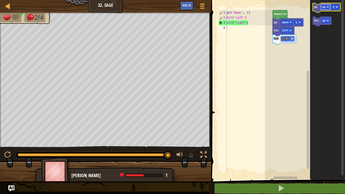
click at [325, 9] on rect "Espace de travail de Blocky" at bounding box center [325, 7] width 9 height 6
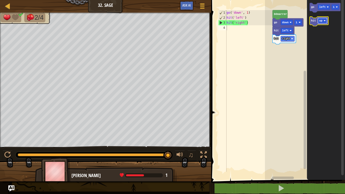
click at [321, 23] on rect "Espace de travail de Blocky" at bounding box center [322, 21] width 9 height 6
click at [312, 10] on icon "Espace de travail de Blocky" at bounding box center [324, 8] width 31 height 10
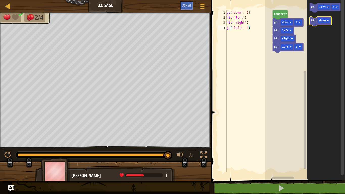
click at [313, 20] on text "hit" at bounding box center [313, 20] width 5 height 3
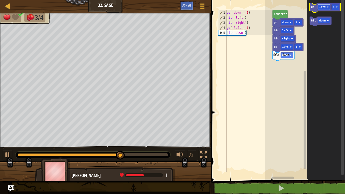
click at [326, 9] on rect "Espace de travail de Blocky" at bounding box center [324, 7] width 12 height 6
click at [313, 12] on icon "Espace de travail de Blocky" at bounding box center [324, 8] width 31 height 10
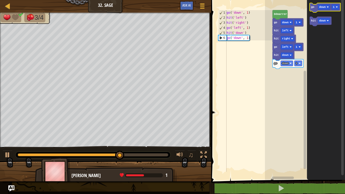
click at [312, 7] on text "go" at bounding box center [312, 7] width 3 height 3
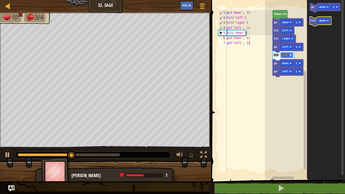
click at [311, 25] on rect "Espace de travail de Blocky" at bounding box center [318, 22] width 19 height 10
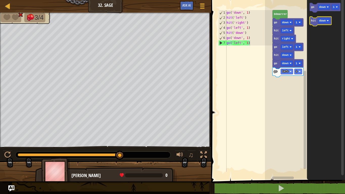
click at [314, 24] on icon "Espace de travail de Blocky" at bounding box center [320, 22] width 22 height 10
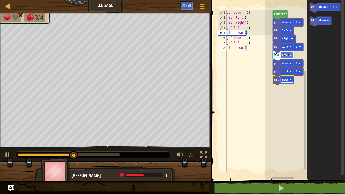
click at [291, 81] on rect "Espace de travail de Blocky" at bounding box center [286, 80] width 12 height 6
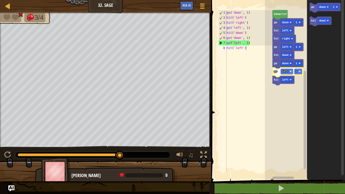
click at [290, 74] on icon "Espace de travail de Blocky" at bounding box center [287, 72] width 31 height 10
click at [290, 73] on rect "Espace de travail de Blocky" at bounding box center [286, 72] width 12 height 6
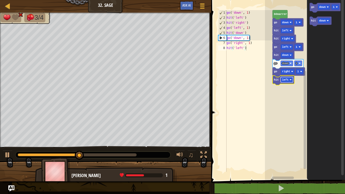
click at [290, 79] on image "Espace de travail de Blocky" at bounding box center [290, 80] width 2 height 2
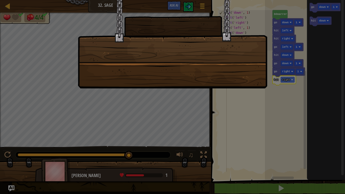
click at [291, 159] on div at bounding box center [172, 97] width 345 height 194
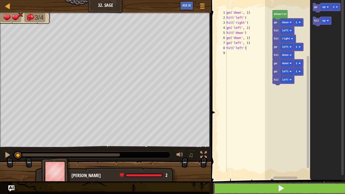
click at [257, 159] on button at bounding box center [280, 188] width 135 height 12
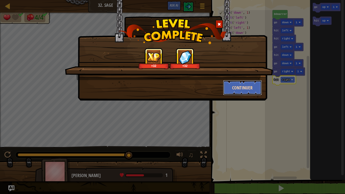
click at [256, 93] on button "Continuer" at bounding box center [242, 87] width 39 height 15
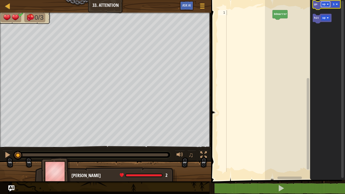
click at [330, 4] on g "up" at bounding box center [325, 5] width 9 height 6
click at [330, 4] on rect "Espace de travail de Blocky" at bounding box center [325, 4] width 9 height 6
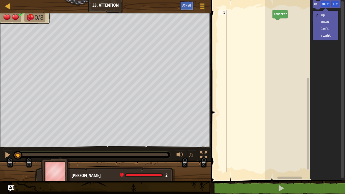
click at [336, 20] on div "up down left right" at bounding box center [324, 26] width 25 height 30
drag, startPoint x: 336, startPoint y: 20, endPoint x: 333, endPoint y: 21, distance: 3.6
click at [333, 21] on div "up down left right" at bounding box center [324, 26] width 25 height 30
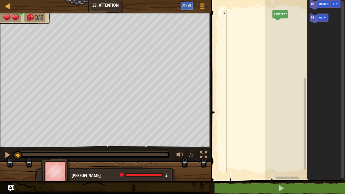
click at [333, 21] on icon "Espace de travail de Blocky" at bounding box center [326, 88] width 38 height 182
click at [315, 7] on icon "Espace de travail de Blocky" at bounding box center [324, 5] width 31 height 10
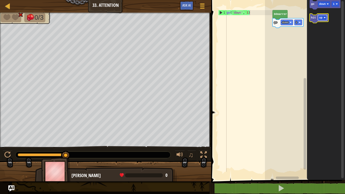
click at [323, 18] on rect "Espace de travail de Blocky" at bounding box center [322, 18] width 9 height 6
click at [311, 20] on icon "Espace de travail de Blocky" at bounding box center [320, 19] width 23 height 10
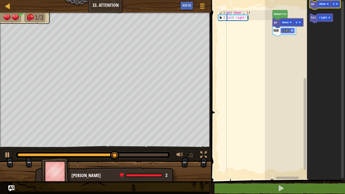
click at [312, 4] on text "go" at bounding box center [312, 4] width 3 height 3
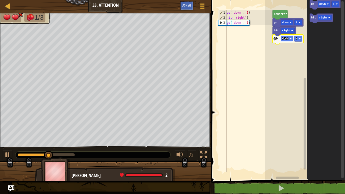
click at [290, 39] on image "Espace de travail de Blocky" at bounding box center [290, 39] width 2 height 2
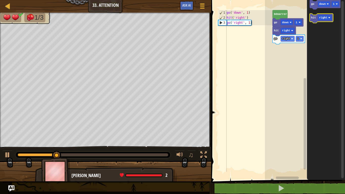
click at [310, 19] on icon "Espace de travail de Blocky" at bounding box center [320, 19] width 23 height 10
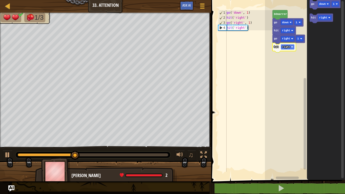
click at [292, 49] on rect "Espace de travail de Blocky" at bounding box center [287, 47] width 14 height 6
click at [313, 8] on icon "Espace de travail de Blocky" at bounding box center [324, 5] width 31 height 10
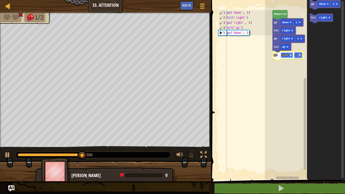
click at [290, 58] on rect "Espace de travail de Blocky" at bounding box center [286, 55] width 12 height 6
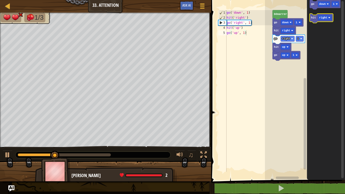
click at [310, 15] on icon "Espace de travail de Blocky" at bounding box center [320, 19] width 23 height 10
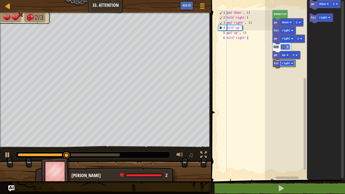
click at [294, 61] on rect "Espace de travail de Blocky" at bounding box center [287, 64] width 14 height 6
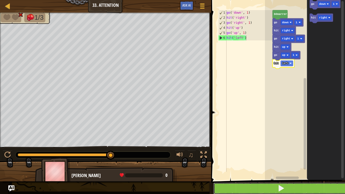
click at [241, 159] on button at bounding box center [280, 188] width 135 height 12
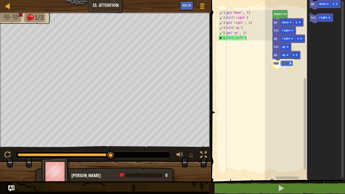
click at [303, 36] on rect "Espace de travail de Blocky" at bounding box center [305, 87] width 4 height 178
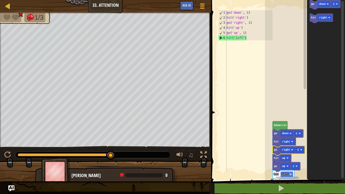
click at [300, 153] on icon "Espace de travail de Blocky" at bounding box center [288, 151] width 32 height 10
click at [301, 152] on rect "Espace de travail de Blocky" at bounding box center [300, 150] width 8 height 6
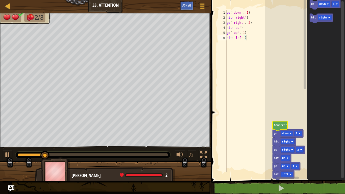
click at [282, 127] on text "Démarrer" at bounding box center [280, 125] width 13 height 3
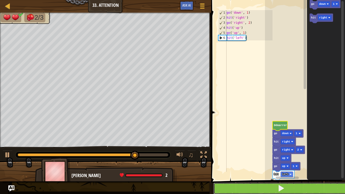
click at [278, 159] on span at bounding box center [280, 187] width 7 height 7
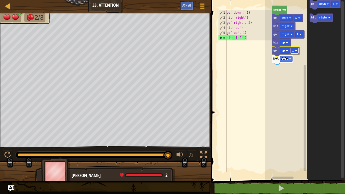
click at [295, 53] on rect "Espace de travail de Blocky" at bounding box center [295, 51] width 8 height 6
click at [295, 50] on rect "Espace de travail de Blocky" at bounding box center [295, 51] width 8 height 6
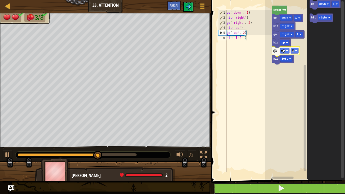
click at [279, 159] on span at bounding box center [280, 187] width 7 height 7
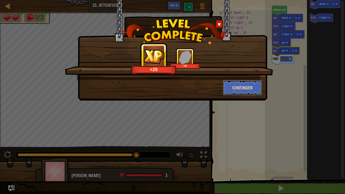
click at [244, 87] on button "Continuer" at bounding box center [242, 87] width 39 height 15
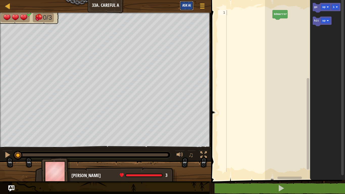
click at [187, 3] on button "Ask AI" at bounding box center [187, 5] width 14 height 9
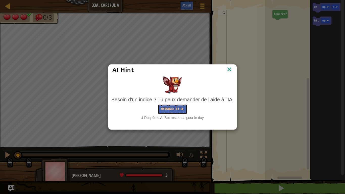
click at [226, 71] on img at bounding box center [229, 70] width 7 height 8
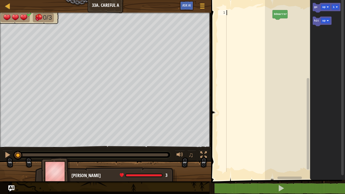
click at [323, 8] on text "up" at bounding box center [323, 7] width 3 height 3
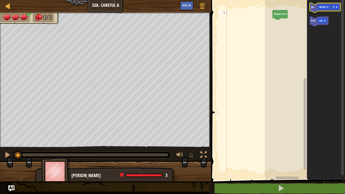
click at [314, 11] on icon "Espace de travail de Blocky" at bounding box center [324, 8] width 31 height 10
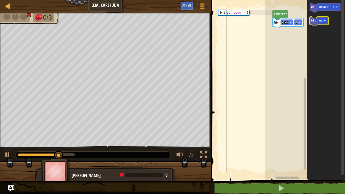
click at [317, 22] on icon "Espace de travail de Blocky" at bounding box center [318, 22] width 19 height 10
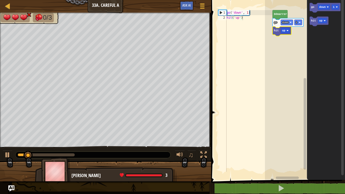
click at [286, 34] on icon "Espace de travail de Blocky" at bounding box center [281, 31] width 19 height 10
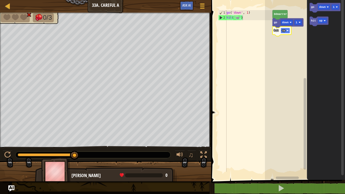
click at [287, 31] on image "Espace de travail de Blocky" at bounding box center [287, 31] width 2 height 2
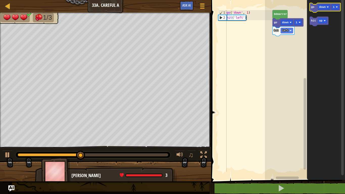
click at [314, 8] on icon "Espace de travail de Blocky" at bounding box center [324, 8] width 31 height 10
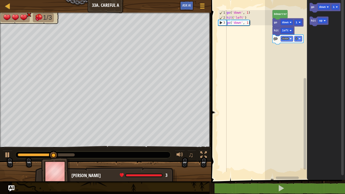
click at [286, 43] on rect "Espace de travail de Blocky" at bounding box center [305, 88] width 80 height 182
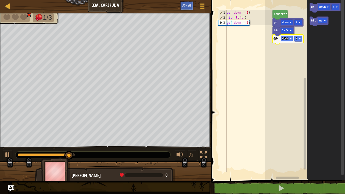
click at [287, 41] on rect "Espace de travail de Blocky" at bounding box center [286, 39] width 12 height 6
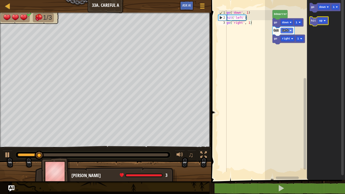
click at [312, 22] on text "hit" at bounding box center [313, 20] width 5 height 3
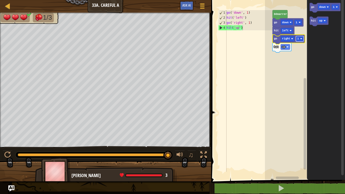
click at [302, 38] on rect "Espace de travail de Blocky" at bounding box center [300, 39] width 8 height 6
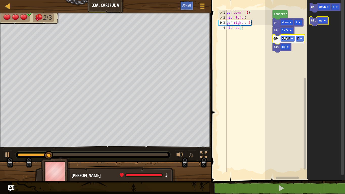
click at [310, 18] on icon "Espace de travail de Blocky" at bounding box center [318, 22] width 19 height 10
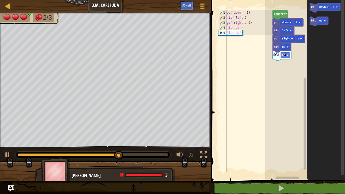
click at [278, 55] on text "hit" at bounding box center [276, 54] width 5 height 3
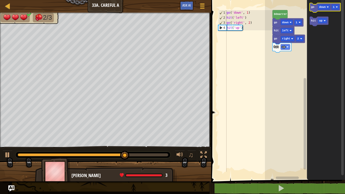
click at [313, 11] on icon "Espace de travail de Blocky" at bounding box center [324, 8] width 31 height 10
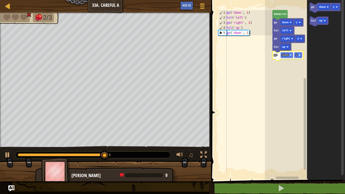
click at [299, 59] on icon "Espace de travail de Blocky" at bounding box center [287, 56] width 31 height 10
click at [300, 55] on image "Espace de travail de Blocky" at bounding box center [299, 55] width 2 height 2
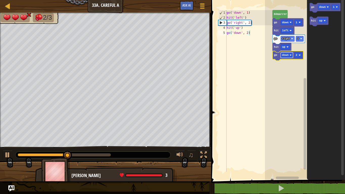
click at [289, 56] on image "Espace de travail de Blocky" at bounding box center [290, 55] width 2 height 2
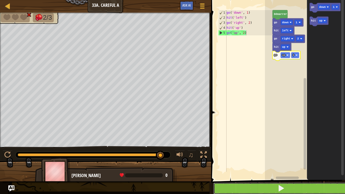
click at [249, 159] on button at bounding box center [280, 188] width 135 height 12
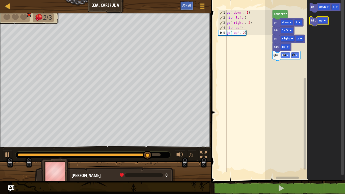
click at [311, 24] on icon "Espace de travail de Blocky" at bounding box center [318, 22] width 19 height 10
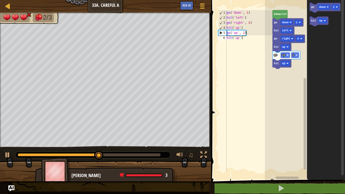
click at [286, 67] on icon "Espace de travail de Blocky" at bounding box center [281, 64] width 19 height 10
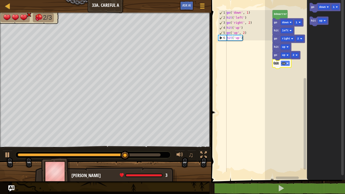
click at [286, 65] on rect "Espace de travail de Blocky" at bounding box center [284, 64] width 9 height 6
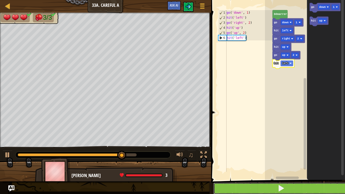
click at [277, 159] on button at bounding box center [280, 188] width 135 height 12
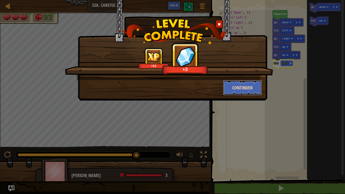
click at [238, 88] on button "Continuer" at bounding box center [242, 87] width 39 height 15
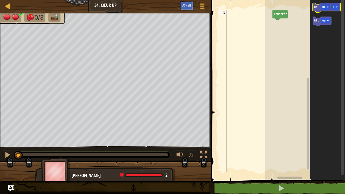
click at [315, 7] on text "go" at bounding box center [315, 7] width 3 height 3
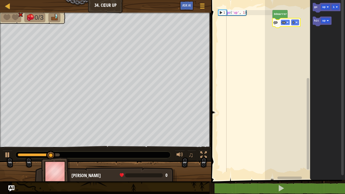
click at [285, 23] on rect "Espace de travail de Blocky" at bounding box center [284, 23] width 9 height 6
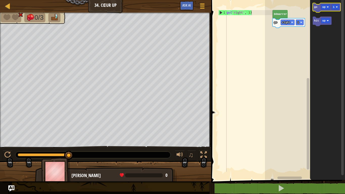
click at [314, 11] on icon "Espace de travail de Blocky" at bounding box center [326, 8] width 28 height 10
click at [316, 11] on icon "Espace de travail de Blocky" at bounding box center [326, 8] width 28 height 10
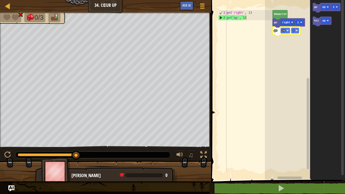
click at [272, 29] on g "go up 1" at bounding box center [286, 31] width 28 height 10
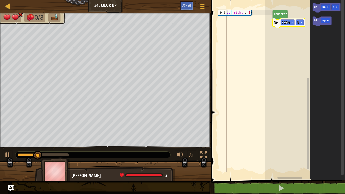
click at [277, 26] on icon "Espace de travail de Blocky" at bounding box center [288, 23] width 32 height 10
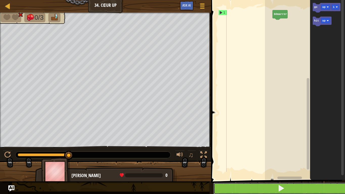
click at [288, 159] on button at bounding box center [280, 188] width 135 height 12
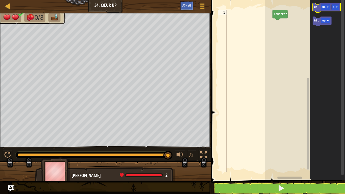
click at [314, 8] on icon "Espace de travail de Blocky" at bounding box center [326, 8] width 28 height 10
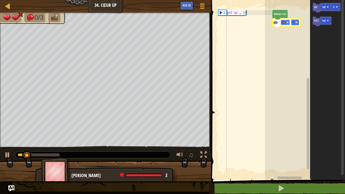
click at [283, 22] on text "up" at bounding box center [283, 22] width 3 height 3
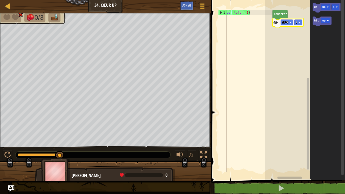
click at [289, 26] on icon "Espace de travail de Blocky" at bounding box center [287, 23] width 31 height 10
click at [288, 23] on text "left" at bounding box center [285, 22] width 7 height 3
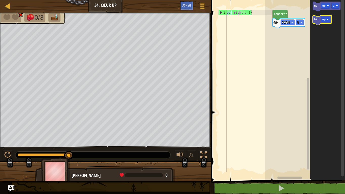
click at [313, 21] on icon "Espace de travail de Blocky" at bounding box center [321, 20] width 19 height 10
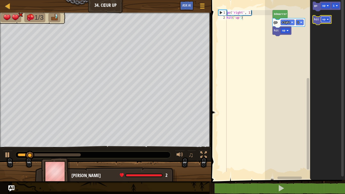
click at [323, 20] on text "up" at bounding box center [323, 19] width 3 height 3
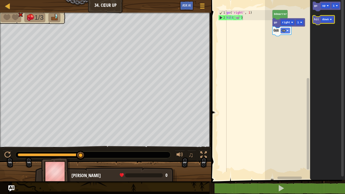
click at [315, 20] on text "hit" at bounding box center [316, 19] width 5 height 3
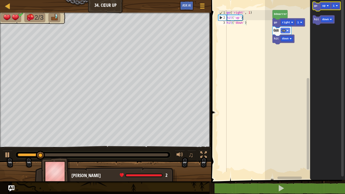
click at [313, 4] on icon "Espace de travail de Blocky" at bounding box center [326, 7] width 28 height 10
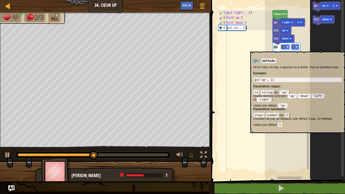
click at [286, 49] on rect "Espace de travail de Blocky" at bounding box center [284, 47] width 9 height 6
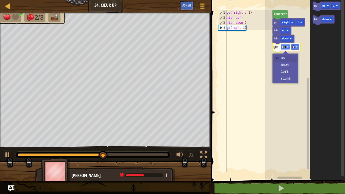
click at [287, 48] on rect "Espace de travail de Blocky" at bounding box center [284, 47] width 9 height 6
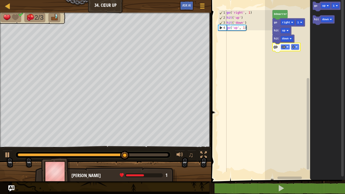
click at [287, 48] on image "Espace de travail de Blocky" at bounding box center [287, 47] width 2 height 2
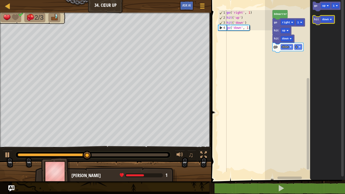
click at [314, 19] on text "hit" at bounding box center [316, 19] width 5 height 3
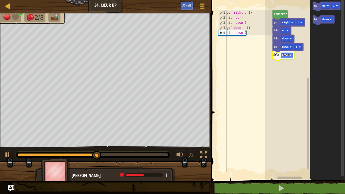
click at [289, 54] on image "Espace de travail de Blocky" at bounding box center [290, 55] width 2 height 2
click at [313, 3] on icon "Espace de travail de Blocky" at bounding box center [326, 7] width 28 height 10
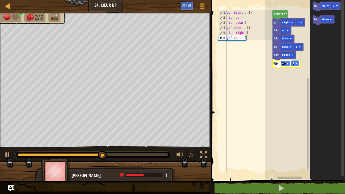
click at [286, 65] on rect "Espace de travail de Blocky" at bounding box center [284, 64] width 9 height 6
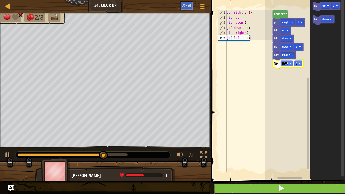
click at [280, 159] on span at bounding box center [280, 187] width 7 height 7
click at [262, 159] on button at bounding box center [280, 188] width 135 height 12
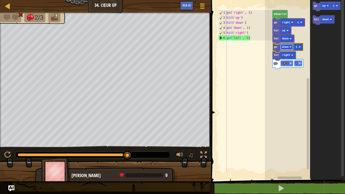
click at [288, 47] on rect "Espace de travail de Blocky" at bounding box center [286, 47] width 12 height 6
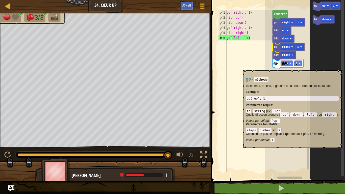
click at [278, 68] on icon "Espace de travail de Blocky" at bounding box center [287, 64] width 31 height 10
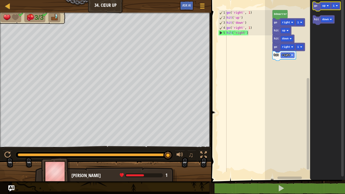
click at [316, 8] on icon "Espace de travail de Blocky" at bounding box center [326, 7] width 28 height 10
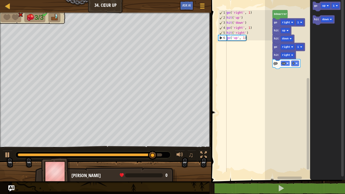
click at [286, 64] on rect "Espace de travail de Blocky" at bounding box center [284, 64] width 9 height 6
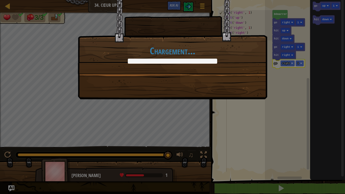
click at [276, 1] on body "Carte Junior 34. Cœur Up Menu du jeu Ask AI 1 ההההההההההההההההההההההההההההההההה…" at bounding box center [172, 0] width 345 height 1
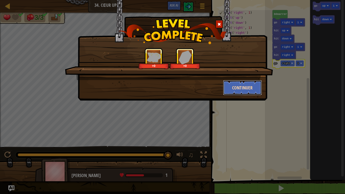
click at [246, 88] on button "Continuer" at bounding box center [242, 87] width 39 height 15
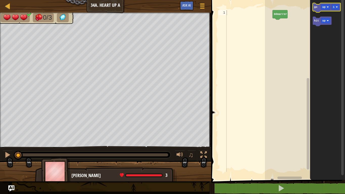
click at [316, 9] on icon "Espace de travail de Blocky" at bounding box center [326, 8] width 28 height 10
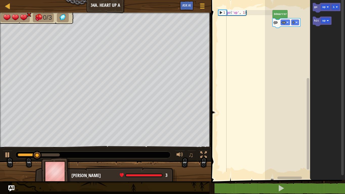
click at [285, 27] on rect "Espace de travail de Blocky" at bounding box center [305, 88] width 80 height 182
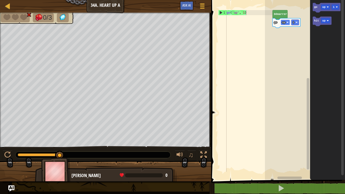
click at [284, 23] on text "up" at bounding box center [283, 22] width 3 height 3
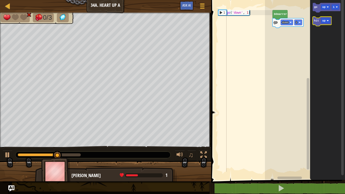
click at [313, 20] on icon "Espace de travail de Blocky" at bounding box center [321, 22] width 19 height 10
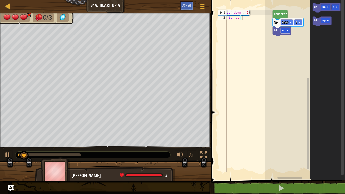
click at [286, 33] on rect "Espace de travail de Blocky" at bounding box center [284, 31] width 9 height 6
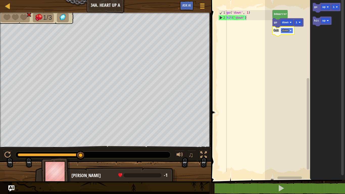
click at [285, 29] on text "down" at bounding box center [285, 30] width 7 height 3
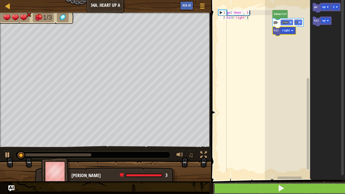
click at [268, 159] on button at bounding box center [280, 188] width 135 height 12
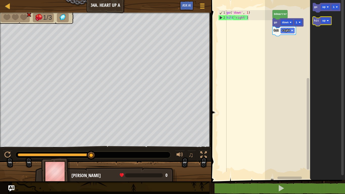
click at [316, 20] on text "hit" at bounding box center [316, 20] width 5 height 3
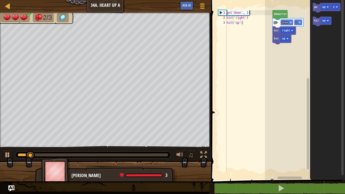
click at [285, 42] on icon "Espace de travail de Blocky" at bounding box center [281, 40] width 19 height 10
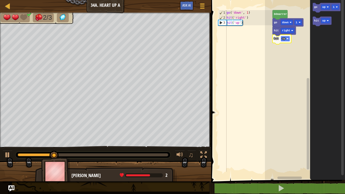
click at [287, 39] on image "Espace de travail de Blocky" at bounding box center [287, 39] width 2 height 2
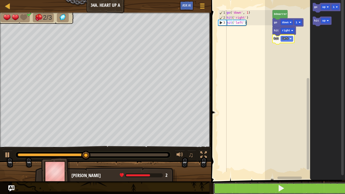
click at [277, 159] on span at bounding box center [280, 187] width 7 height 7
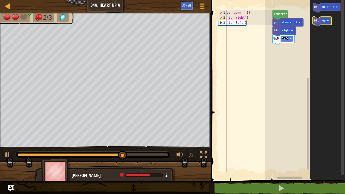
click at [317, 19] on text "hit" at bounding box center [316, 20] width 5 height 3
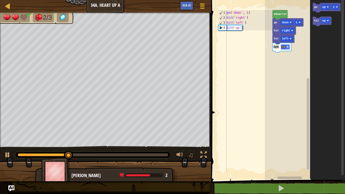
click at [288, 47] on rect "Espace de travail de Blocky" at bounding box center [284, 47] width 9 height 6
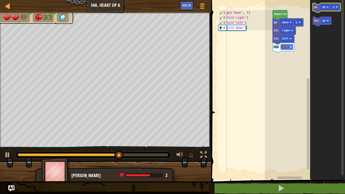
click at [314, 7] on text "go" at bounding box center [315, 7] width 3 height 3
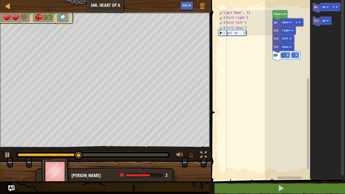
click at [289, 59] on icon "Espace de travail de Blocky" at bounding box center [286, 56] width 28 height 10
click at [285, 56] on text "up" at bounding box center [283, 54] width 3 height 3
click at [296, 52] on rect "Espace de travail de Blocky" at bounding box center [298, 55] width 8 height 6
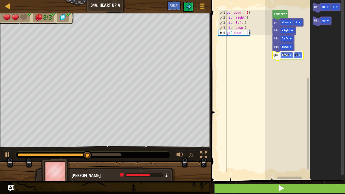
click at [290, 159] on button at bounding box center [280, 188] width 135 height 12
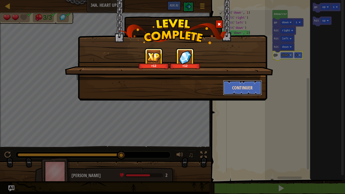
click at [244, 83] on button "Continuer" at bounding box center [242, 87] width 39 height 15
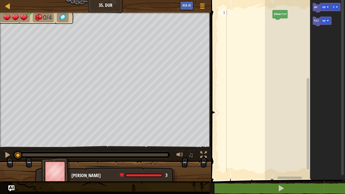
click at [279, 13] on text "Démarrer" at bounding box center [280, 14] width 13 height 3
click at [314, 7] on text "go" at bounding box center [315, 7] width 3 height 3
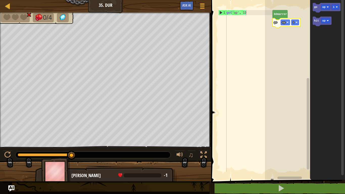
click at [278, 26] on icon "Espace de travail de Blocky" at bounding box center [286, 23] width 28 height 10
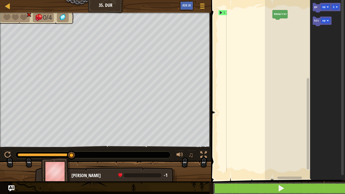
click at [233, 159] on button at bounding box center [280, 188] width 135 height 12
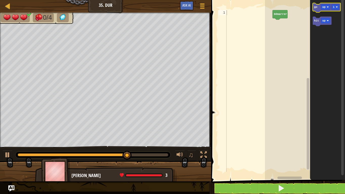
click at [318, 6] on icon "Espace de travail de Blocky" at bounding box center [326, 8] width 28 height 10
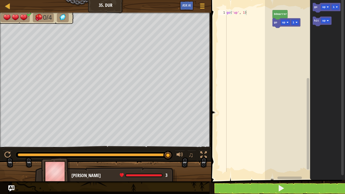
click at [312, 20] on icon "Espace de travail de Blocky" at bounding box center [327, 88] width 35 height 182
click at [314, 21] on icon "Espace de travail de Blocky" at bounding box center [321, 22] width 19 height 10
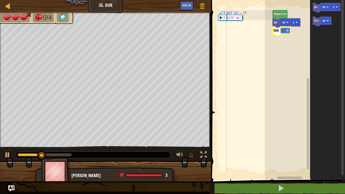
click at [278, 33] on icon "Espace de travail de Blocky" at bounding box center [281, 31] width 19 height 10
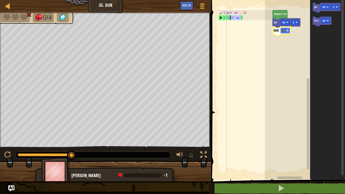
drag, startPoint x: 241, startPoint y: 17, endPoint x: 230, endPoint y: 18, distance: 11.4
click at [230, 18] on div "go ( 'up' , 1 ) hit ( 'up' )" at bounding box center [248, 96] width 47 height 172
drag, startPoint x: 232, startPoint y: 29, endPoint x: 245, endPoint y: 17, distance: 17.5
click at [245, 17] on div "go ( 'up' , 1 ) hit ( 'up' )" at bounding box center [248, 96] width 47 height 172
click at [238, 28] on div "go ( 'up' , 1 ) hit ( 'up' )" at bounding box center [248, 90] width 47 height 161
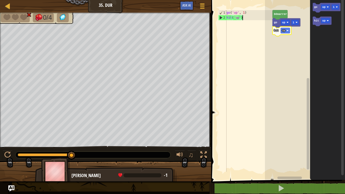
scroll to position [2, 2]
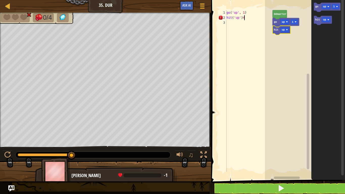
type textarea "hit('up')"
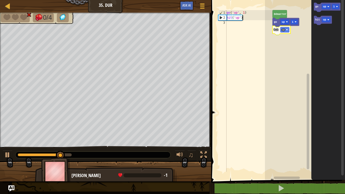
scroll to position [2, 0]
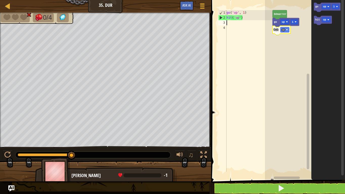
paste textarea "hit('up')"
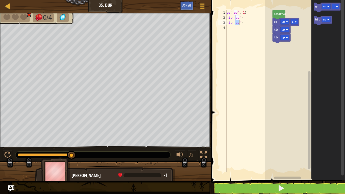
drag, startPoint x: 235, startPoint y: 23, endPoint x: 238, endPoint y: 23, distance: 3.6
click at [238, 23] on div "go ( 'up' , 1 ) hit ( 'up' ) hit ( 'up' )" at bounding box center [248, 96] width 47 height 172
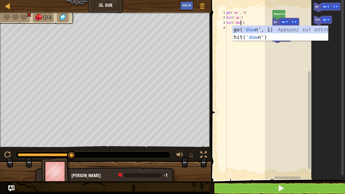
type textarea "hit('down')"
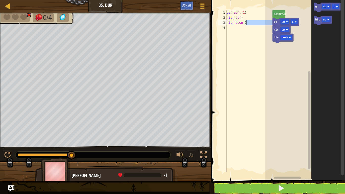
drag, startPoint x: 236, startPoint y: 48, endPoint x: 240, endPoint y: 25, distance: 23.2
click at [240, 25] on div "go ( 'up' , 1 ) hit ( 'up' ) hit ( 'down' )" at bounding box center [248, 96] width 47 height 172
drag, startPoint x: 226, startPoint y: 12, endPoint x: 244, endPoint y: 26, distance: 22.6
click at [244, 26] on div "go ( 'up' , 1 ) hit ( 'up' ) hit ( 'down' )" at bounding box center [248, 96] width 47 height 172
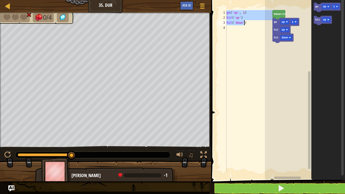
type textarea "hit('down')"
paste textarea
click at [239, 27] on div "go ( 'up' , 1 ) hit ( 'up' ) hit ( 'down' )" at bounding box center [248, 96] width 47 height 172
click at [237, 29] on div "go ( 'up' , 1 ) hit ( 'up' ) hit ( 'down' )" at bounding box center [248, 96] width 47 height 172
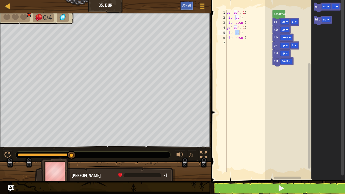
drag, startPoint x: 235, startPoint y: 31, endPoint x: 238, endPoint y: 31, distance: 3.8
click at [238, 31] on div "go ( 'up' , 1 ) hit ( 'up' ) hit ( 'down' ) go ( 'up' , 1 ) hit ( 'up' ) hit ( …" at bounding box center [248, 96] width 47 height 172
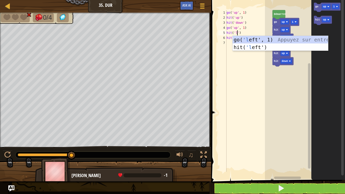
scroll to position [2, 2]
click at [245, 37] on div "go( 'le ft', 1) Appuyez sur entrée hit( 'le ft') Appuyez sur entrée" at bounding box center [279, 51] width 95 height 30
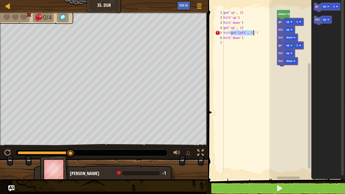
drag, startPoint x: 230, startPoint y: 33, endPoint x: 253, endPoint y: 35, distance: 23.1
click at [253, 35] on div "go ( 'up' , 1 ) hit ( 'up' ) hit ( 'down' ) go ( 'up' , 1 ) hit ( go ( 'left' ,…" at bounding box center [249, 96] width 54 height 172
type textarea "hit(go('left', 1)') hit('down')"
click at [252, 42] on div "go ( 'up' , 1 ) hit ( 'up' ) hit ( 'down' ) go ( 'up' , 1 ) hit ( go ( 'left' ,…" at bounding box center [249, 96] width 54 height 172
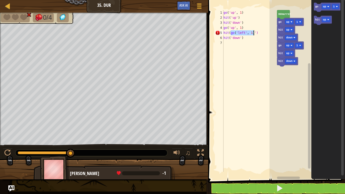
drag, startPoint x: 230, startPoint y: 33, endPoint x: 252, endPoint y: 33, distance: 22.5
click at [252, 33] on div "go ( 'up' , 1 ) hit ( 'up' ) hit ( 'down' ) go ( 'up' , 1 ) hit ( go ( 'left' ,…" at bounding box center [249, 96] width 54 height 172
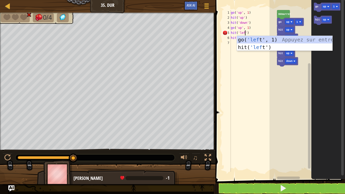
type textarea "hit('left')"
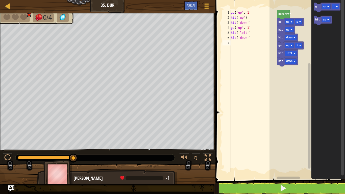
click at [248, 62] on div "go ( 'up' , 1 ) hit ( 'up' ) hit ( 'down' ) go ( 'up' , 1 ) hit ( 'left' ) hit …" at bounding box center [253, 96] width 47 height 172
drag, startPoint x: 239, startPoint y: 38, endPoint x: 246, endPoint y: 40, distance: 7.3
click at [246, 40] on div "go ( 'up' , 1 ) hit ( 'up' ) hit ( 'down' ) go ( 'up' , 1 ) hit ( 'left' ) hit …" at bounding box center [253, 96] width 47 height 172
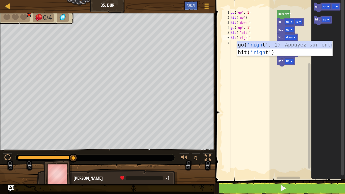
scroll to position [2, 3]
click at [251, 49] on div "go( 'right ', 1) Appuyez sur entrée hit( 'right ') Appuyez sur entrée" at bounding box center [284, 56] width 95 height 30
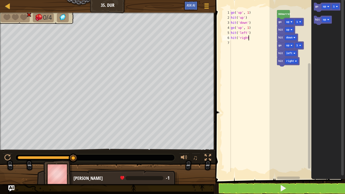
scroll to position [2, 2]
type textarea "hit('right'"
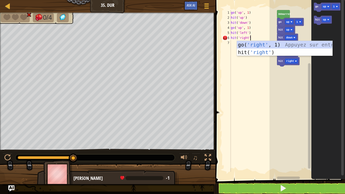
scroll to position [2, 3]
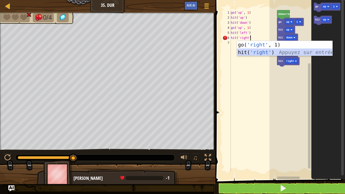
click at [258, 49] on div "go( 'right' , 1) Appuyez sur entrée hit( 'right' ) Appuyez sur entrée" at bounding box center [284, 56] width 95 height 30
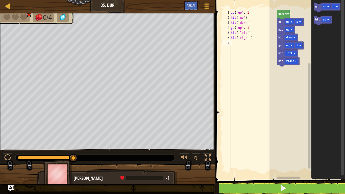
scroll to position [2, 0]
drag, startPoint x: 239, startPoint y: 18, endPoint x: 243, endPoint y: 18, distance: 4.5
click at [243, 18] on div "go ( 'up' , 1 ) hit ( 'up' ) hit ( 'down' ) go ( 'up' , 1 ) hit ( 'left' ) hit …" at bounding box center [253, 96] width 47 height 172
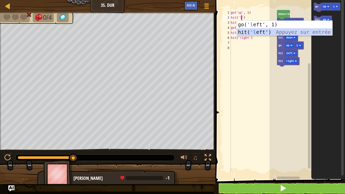
click at [256, 29] on div "go( 'l eft', 1) Appuyez sur entrée hit( 'l eft') Appuyez sur entrée" at bounding box center [284, 36] width 95 height 30
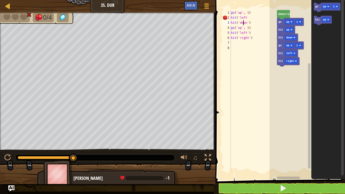
click at [243, 22] on div "go ( 'up' , 1 ) hit ( 'left hit ( 'down' ) go ( 'up' , 1 ) hit ( 'left' ) hit (…" at bounding box center [253, 96] width 47 height 172
click at [243, 22] on div "go ( 'up' , 1 ) hit ( 'left hit ( 'wn' ) go ( 'up' , 1 ) hit ( 'left' ) hit ( '…" at bounding box center [253, 96] width 47 height 172
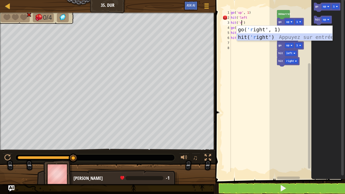
click at [256, 34] on div "go( 'r ight', 1) Appuyez sur entrée hit( 'r ight') Appuyez sur entrée" at bounding box center [284, 41] width 95 height 30
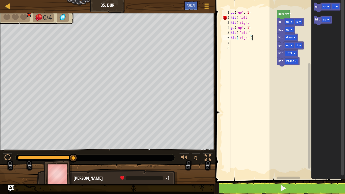
click at [260, 37] on div "go ( 'up' , 1 ) hit ( 'left hit ( 'right go ( 'up' , 1 ) hit ( 'left' ) hit ( '…" at bounding box center [253, 96] width 47 height 172
click at [249, 16] on div "go ( 'up' , 1 ) hit ( 'left hit ( 'right go ( 'up' , 1 ) hit ( 'left' ) hit ( '…" at bounding box center [253, 96] width 47 height 172
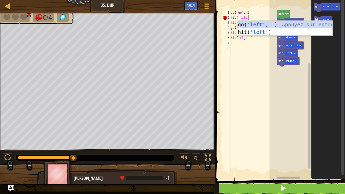
scroll to position [2, 3]
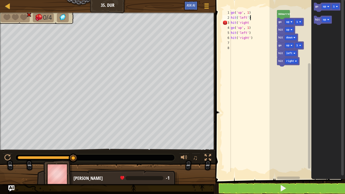
click at [249, 23] on div "go ( 'up' , 1 ) hit ( 'left' ) hit ( 'right go ( 'up' , 1 ) hit ( 'left' ) hit …" at bounding box center [253, 96] width 47 height 172
type textarea "hit('right)"
click at [255, 43] on div "go ( 'up' , 1 ) hit ( 'left' ) hit ( 'right) go ( 'up' , 1 ) hit ( 'left' ) hit…" at bounding box center [253, 96] width 47 height 172
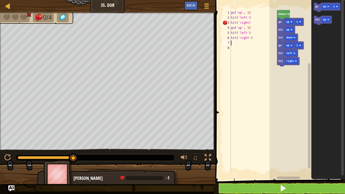
scroll to position [2, 0]
click at [247, 23] on div "go ( 'up' , 1 ) hit ( 'left' ) hit ( 'right) go ( 'up' , 1 ) hit ( 'left' ) hit…" at bounding box center [253, 96] width 47 height 172
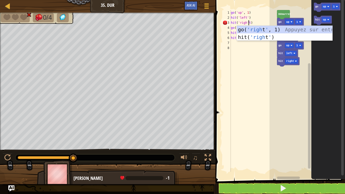
scroll to position [2, 3]
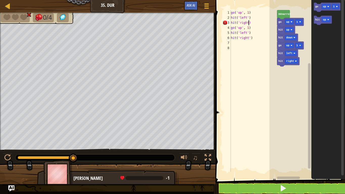
click at [248, 22] on div "go ( 'up' , 1 ) hit ( 'left' ) hit ( 'right) go ( 'up' , 1 ) hit ( 'left' ) hit…" at bounding box center [253, 96] width 47 height 172
type textarea "hit('right')"
click at [249, 42] on div "go ( 'up' , 1 ) hit ( 'left' ) hit ( 'right' ) go ( 'up' , 1 ) hit ( 'left' ) h…" at bounding box center [253, 96] width 47 height 172
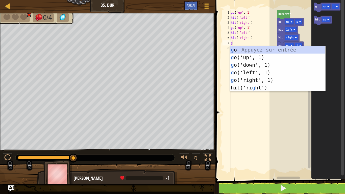
type textarea "go"
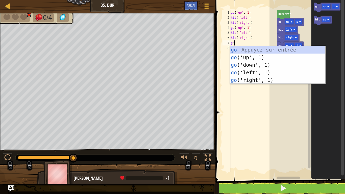
scroll to position [2, 0]
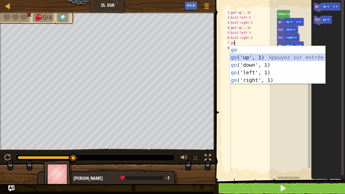
click at [249, 56] on div "go Appuyez sur entrée go ('up', 1) Appuyez sur entrée go ('down', 1) Appuyez su…" at bounding box center [277, 72] width 95 height 53
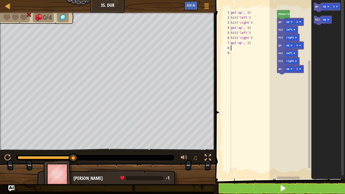
scroll to position [2, 0]
click at [271, 159] on button at bounding box center [282, 188] width 131 height 12
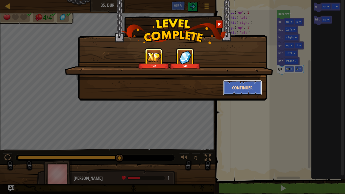
click at [252, 88] on button "Continuer" at bounding box center [242, 87] width 39 height 15
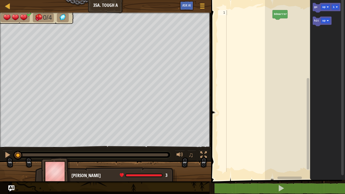
click at [239, 12] on div at bounding box center [248, 96] width 47 height 172
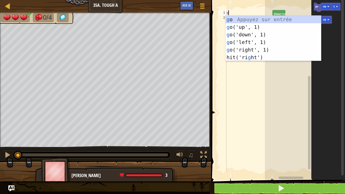
scroll to position [2, 0]
type textarea "go"
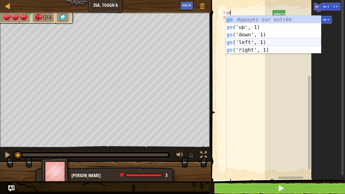
click at [241, 40] on div "go Appuyez sur entrée go ('up', 1) Appuyez sur entrée go ('down', 1) Appuyez su…" at bounding box center [272, 42] width 95 height 53
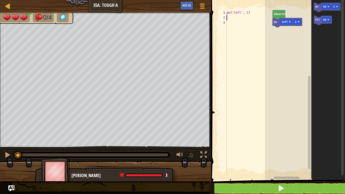
scroll to position [2, 0]
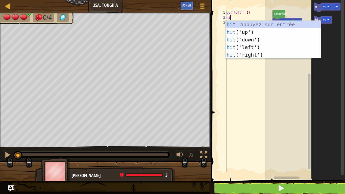
type textarea "hit"
click at [240, 33] on div "hit Appuyez sur entrée hit ('up') Appuyez sur entrée hit ('down') Appuyez sur e…" at bounding box center [272, 47] width 95 height 53
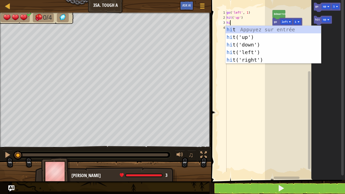
type textarea "hit"
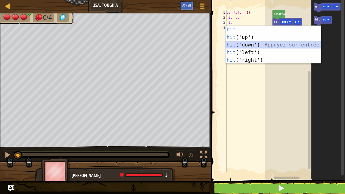
click at [248, 44] on div "hit Appuyez sur entrée hit ('up') Appuyez sur entrée hit ('down') Appuyez sur e…" at bounding box center [272, 52] width 95 height 53
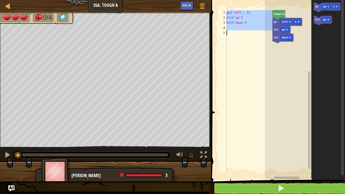
paste textarea
click at [248, 44] on div "go ( 'left' , 1 ) hit ( 'up' ) hit ( 'down' )" at bounding box center [248, 96] width 47 height 172
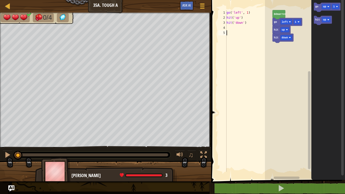
click at [248, 44] on div "go ( 'left' , 1 ) hit ( 'up' ) hit ( 'down' )" at bounding box center [248, 96] width 47 height 172
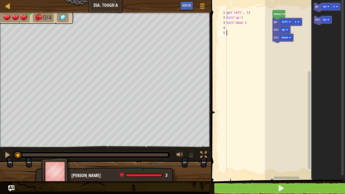
click at [248, 44] on div "go ( 'left' , 1 ) hit ( 'up' ) hit ( 'down' )" at bounding box center [248, 96] width 47 height 172
click at [230, 26] on div "go ( 'left' , 1 ) hit ( 'up' ) hit ( 'down' )" at bounding box center [248, 96] width 47 height 172
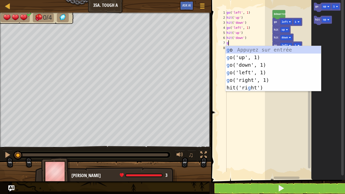
type textarea "go"
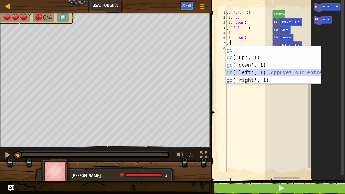
click at [239, 74] on div "go Appuyez sur entrée go ('up', 1) Appuyez sur entrée go ('down', 1) Appuyez su…" at bounding box center [272, 72] width 95 height 53
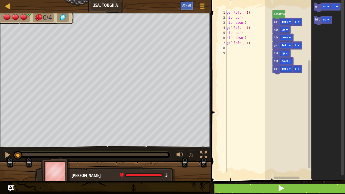
click at [274, 159] on button at bounding box center [280, 188] width 135 height 12
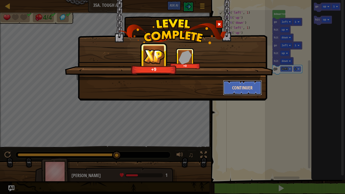
click at [247, 85] on button "Continuer" at bounding box center [242, 87] width 39 height 15
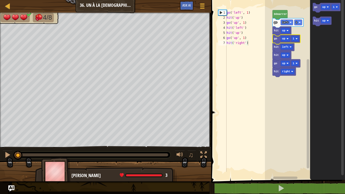
click at [277, 37] on icon "Espace de travail de Blocky" at bounding box center [286, 40] width 28 height 10
click at [277, 36] on icon "Espace de travail de Blocky" at bounding box center [286, 40] width 28 height 10
click at [275, 39] on text "go" at bounding box center [275, 38] width 3 height 3
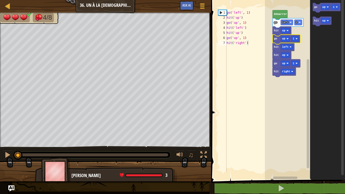
click at [275, 39] on text "go" at bounding box center [275, 38] width 3 height 3
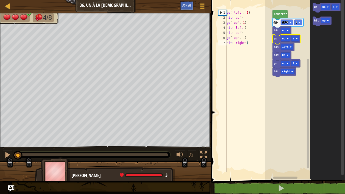
click at [275, 39] on text "go" at bounding box center [275, 38] width 3 height 3
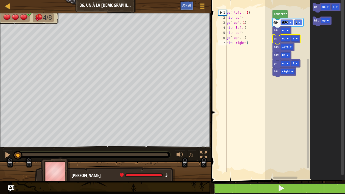
click at [268, 159] on button at bounding box center [280, 188] width 135 height 12
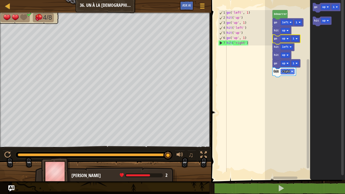
type textarea "hit('right')"
click at [253, 42] on div "go ( 'left' , 1 ) hit ( 'up' ) go ( 'up' , 1 ) hit ( 'left' ) hit ( 'up' ) go (…" at bounding box center [248, 96] width 47 height 172
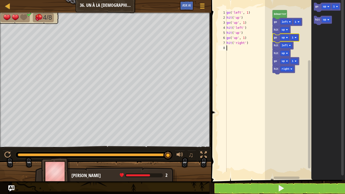
scroll to position [2, 0]
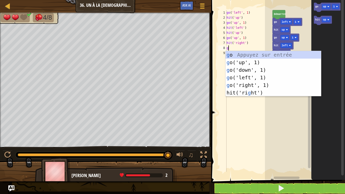
type textarea "go"
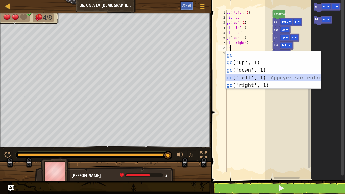
click at [244, 77] on div "go Appuyez sur entrée go ('up', 1) Appuyez sur entrée go ('down', 1) Appuyez su…" at bounding box center [272, 77] width 95 height 53
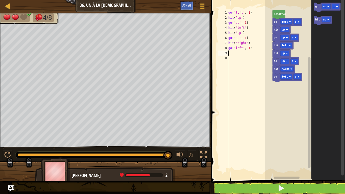
scroll to position [2, 0]
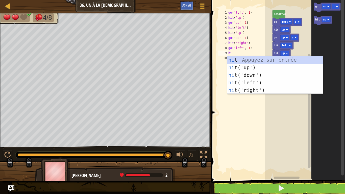
type textarea "hit"
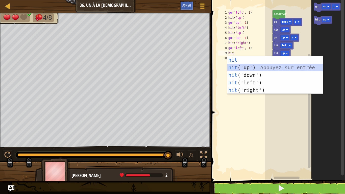
click at [245, 66] on div "hit Appuyez sur entrée hit ('up') Appuyez sur entrée hit ('down') Appuyez sur e…" at bounding box center [274, 82] width 95 height 53
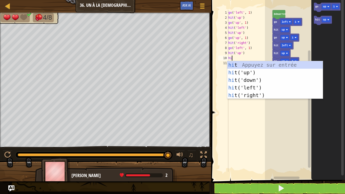
type textarea "hit"
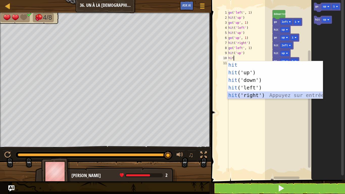
click at [255, 93] on div "hit Appuyez sur entrée hit ('up') Appuyez sur entrée hit ('down') Appuyez sur e…" at bounding box center [274, 87] width 95 height 53
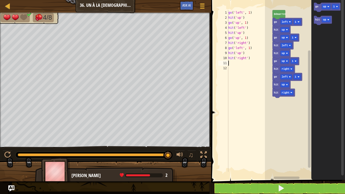
scroll to position [2, 0]
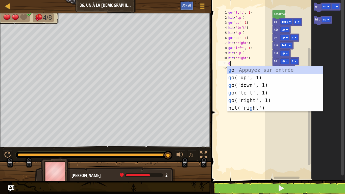
type textarea "go"
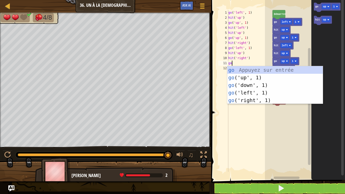
scroll to position [2, 0]
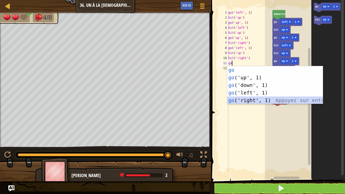
click at [237, 100] on div "go Appuyez sur entrée go ('up', 1) Appuyez sur entrée go ('down', 1) Appuyez su…" at bounding box center [274, 92] width 95 height 53
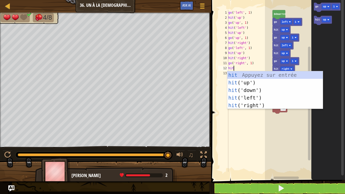
scroll to position [2, 1]
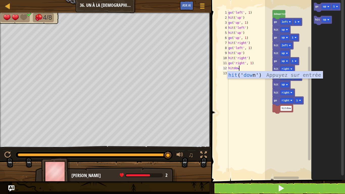
type textarea "hitdown"
click at [248, 75] on div "hit (' down ') Appuyez sur entrée" at bounding box center [274, 82] width 95 height 23
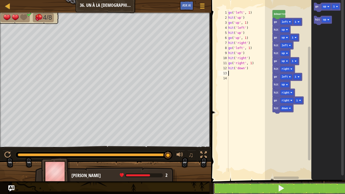
click at [243, 159] on button at bounding box center [280, 188] width 135 height 12
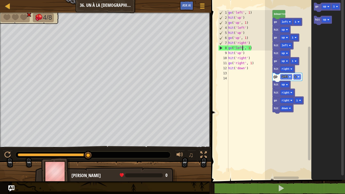
click at [242, 47] on div "go ( 'left' , 1 ) hit ( 'up' ) go ( 'up' , 1 ) hit ( 'left' ) hit ( 'up' ) go (…" at bounding box center [249, 96] width 45 height 172
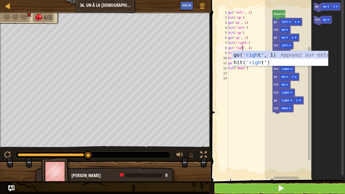
scroll to position [2, 2]
click at [251, 52] on div "go( 'right ', 1) Appuyez sur entrée hit( 'right ') Appuyez sur entrée" at bounding box center [279, 66] width 95 height 30
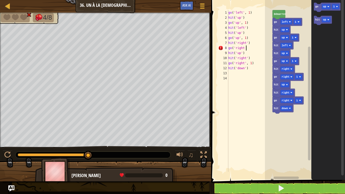
scroll to position [2, 3]
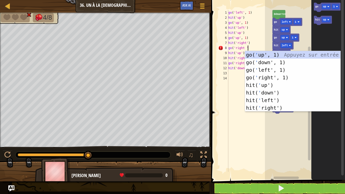
type textarea "go('right ')"
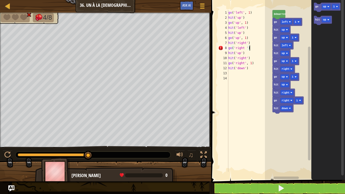
scroll to position [2, 3]
click at [256, 88] on div "go ( 'left' , 1 ) hit ( 'up' ) go ( 'up' , 1 ) hit ( 'left' ) hit ( 'up' ) go (…" at bounding box center [249, 96] width 45 height 172
click at [259, 159] on button at bounding box center [280, 188] width 135 height 12
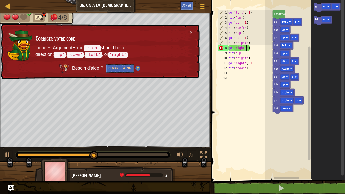
click at [245, 48] on div "go ( 'left' , 1 ) hit ( 'up' ) go ( 'up' , 1 ) hit ( 'left' ) hit ( 'up' ) go (…" at bounding box center [249, 96] width 45 height 172
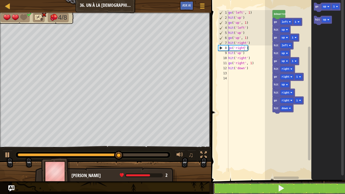
click at [273, 159] on button at bounding box center [280, 188] width 135 height 12
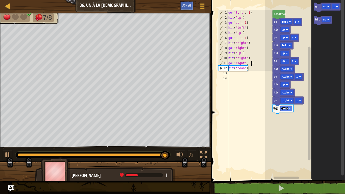
click at [250, 65] on div "go ( 'left' , 1 ) hit ( 'up' ) go ( 'up' , 1 ) hit ( 'left' ) hit ( 'up' ) go (…" at bounding box center [249, 96] width 45 height 172
click at [250, 68] on div "go ( 'left' , 1 ) hit ( 'up' ) go ( 'up' , 1 ) hit ( 'left' ) hit ( 'up' ) go (…" at bounding box center [249, 96] width 45 height 172
type textarea "hit('down')"
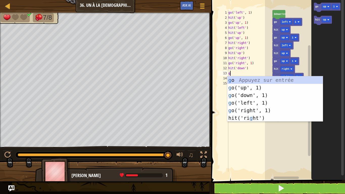
type textarea "go"
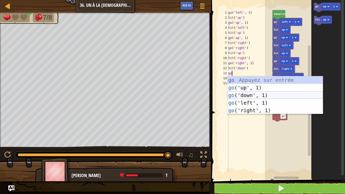
click at [245, 93] on div "go Appuyez sur entrée go ('up', 1) Appuyez sur entrée go ('down', 1) Appuyez su…" at bounding box center [274, 102] width 95 height 53
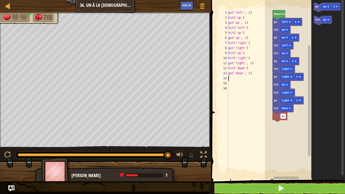
scroll to position [2, 0]
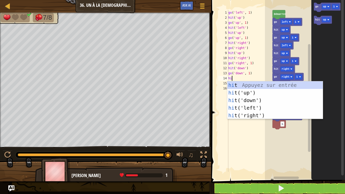
type textarea "hit"
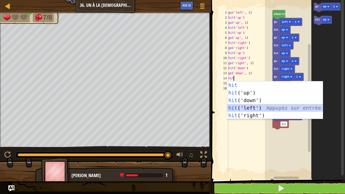
click at [251, 108] on div "hit Appuyez sur entrée hit ('up') Appuyez sur entrée hit ('down') Appuyez sur e…" at bounding box center [274, 107] width 95 height 53
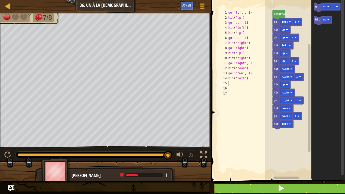
click at [235, 159] on button at bounding box center [280, 188] width 135 height 12
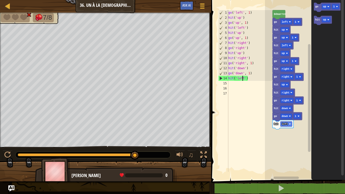
click at [243, 78] on div "go ( 'left' , 1 ) hit ( 'up' ) go ( 'up' , 1 ) hit ( 'left' ) hit ( 'up' ) go (…" at bounding box center [249, 96] width 45 height 172
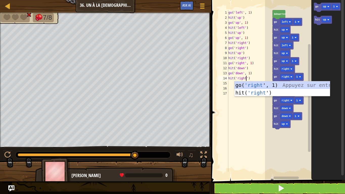
scroll to position [2, 3]
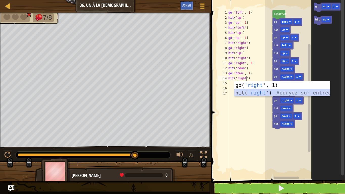
click at [261, 91] on div "go( 'right ', 1) Appuyez sur entrée hit( 'right ') Appuyez sur entrée" at bounding box center [281, 96] width 95 height 30
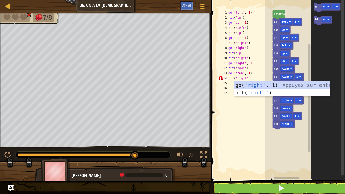
scroll to position [2, 3]
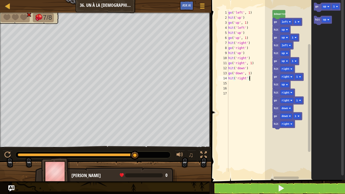
type textarea "hit('right')"
click at [260, 159] on button at bounding box center [280, 188] width 135 height 12
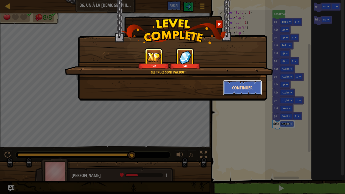
click at [251, 84] on button "Continuer" at bounding box center [242, 87] width 39 height 15
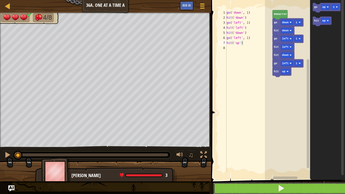
click at [281, 159] on span at bounding box center [280, 187] width 7 height 7
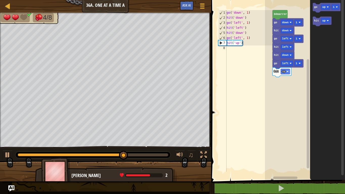
type textarea "hit('up')"
click at [244, 45] on div "go ( 'down' , 1 ) hit ( 'down' ) go ( 'left' , 1 ) hit ( 'left' ) hit ( 'down' …" at bounding box center [248, 96] width 47 height 172
click at [244, 44] on div "go ( 'down' , 1 ) hit ( 'down' ) go ( 'left' , 1 ) hit ( 'left' ) hit ( 'down' …" at bounding box center [248, 96] width 47 height 172
click at [246, 42] on div "go ( 'down' , 1 ) hit ( 'down' ) go ( 'left' , 1 ) hit ( 'left' ) hit ( 'down' …" at bounding box center [248, 96] width 47 height 172
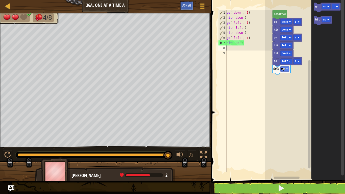
scroll to position [2, 0]
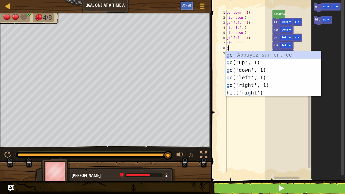
type textarea "go"
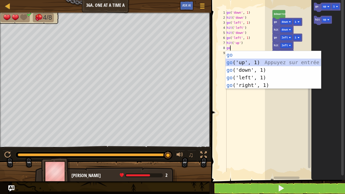
click at [241, 59] on div "go Appuyez sur entrée go ('up', 1) Appuyez sur entrée go ('down', 1) Appuyez su…" at bounding box center [272, 77] width 95 height 53
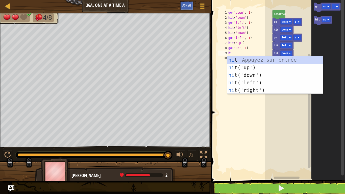
type textarea "hit"
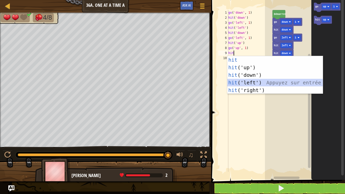
click at [243, 83] on div "hit Appuyez sur entrée hit ('up') Appuyez sur entrée hit ('down') Appuyez sur e…" at bounding box center [274, 82] width 95 height 53
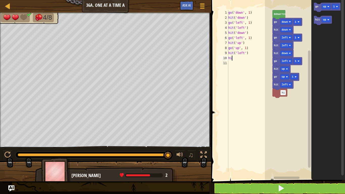
type textarea "hit"
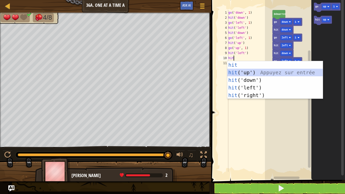
click at [249, 69] on div "hit Appuyez sur entrée hit ('up') Appuyez sur entrée hit ('down') Appuyez sur e…" at bounding box center [274, 87] width 95 height 53
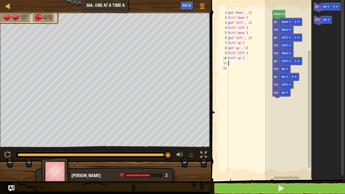
scroll to position [2, 0]
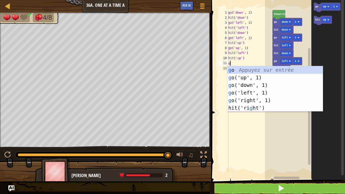
type textarea "go"
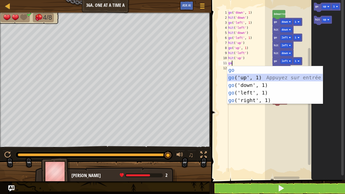
click at [249, 78] on div "go Appuyez sur entrée go ('up', 1) Appuyez sur entrée go ('down', 1) Appuyez su…" at bounding box center [274, 92] width 95 height 53
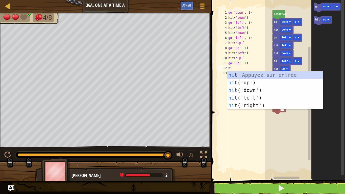
type textarea "hit"
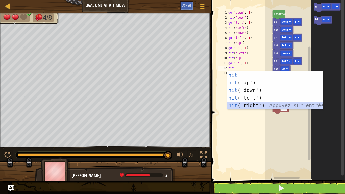
click at [248, 103] on div "hit Appuyez sur entrée hit ('up') Appuyez sur entrée hit ('down') Appuyez sur e…" at bounding box center [274, 97] width 95 height 53
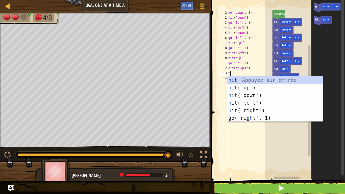
scroll to position [2, 0]
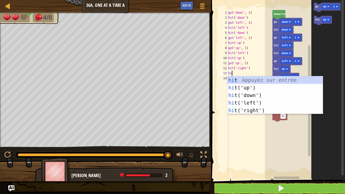
type textarea "hit"
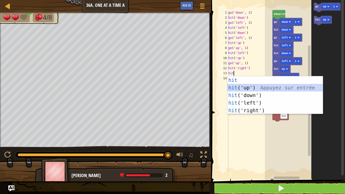
click at [248, 90] on div "hit Appuyez sur entrée hit ('up') Appuyez sur entrée hit ('down') Appuyez sur e…" at bounding box center [274, 102] width 95 height 53
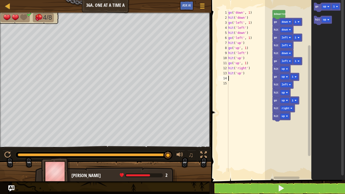
scroll to position [2, 0]
click at [269, 159] on button at bounding box center [280, 188] width 135 height 12
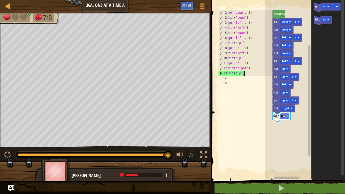
click at [247, 75] on div "go ( 'down' , 1 ) hit ( 'down' ) go ( 'left' , 1 ) hit ( 'left' ) hit ( 'down' …" at bounding box center [249, 96] width 45 height 172
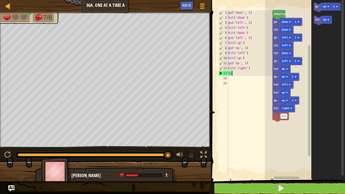
type textarea "h"
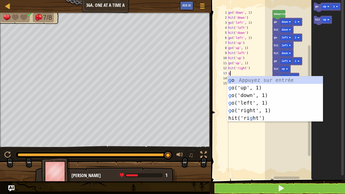
type textarea "go"
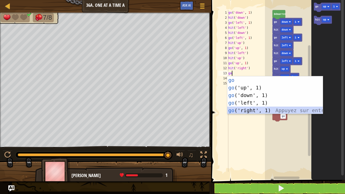
click at [243, 109] on div "go Appuyez sur entrée go ('up', 1) Appuyez sur entrée go ('down', 1) Appuyez su…" at bounding box center [274, 102] width 95 height 53
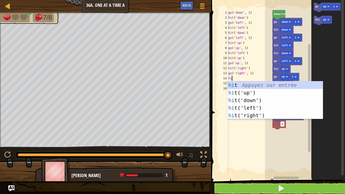
scroll to position [2, 1]
click at [252, 89] on div "hit Appuyez sur entrée hit ('up') Appuyez sur entrée hit ('down') Appuyez sur e…" at bounding box center [274, 107] width 95 height 53
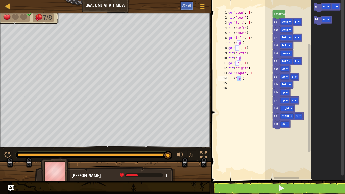
type textarea "hit('up')"
click at [271, 159] on button at bounding box center [280, 188] width 135 height 12
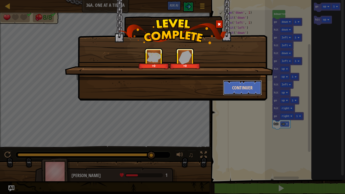
click at [235, 86] on button "Continuer" at bounding box center [242, 87] width 39 height 15
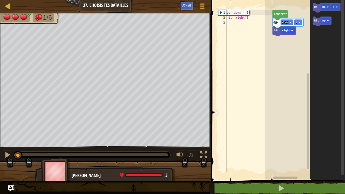
type textarea "go('down', 1)"
click at [252, 15] on div "go ( 'down' , 1 ) hit ( 'right' )" at bounding box center [248, 96] width 47 height 172
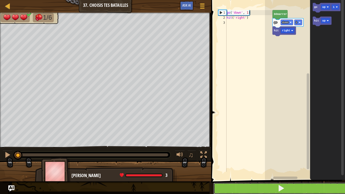
click at [257, 159] on button at bounding box center [280, 188] width 135 height 12
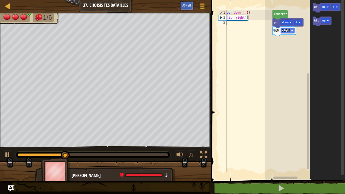
click at [238, 24] on div "go ( 'down' , 1 ) hit ( 'right' )" at bounding box center [248, 96] width 47 height 172
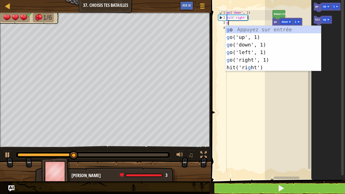
type textarea "go"
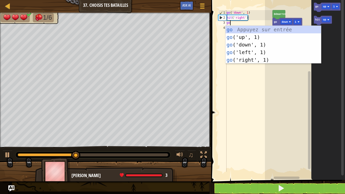
scroll to position [2, 0]
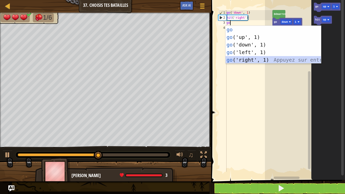
click at [246, 60] on div "go Appuyez sur entrée go ('up', 1) Appuyez sur entrée go ('down', 1) Appuyez su…" at bounding box center [272, 52] width 95 height 53
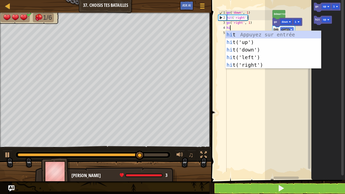
type textarea "hit"
click at [244, 49] on div "hit Appuyez sur entrée hit ('up') Appuyez sur entrée hit ('down') Appuyez sur e…" at bounding box center [272, 57] width 95 height 53
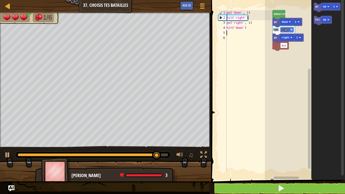
scroll to position [2, 0]
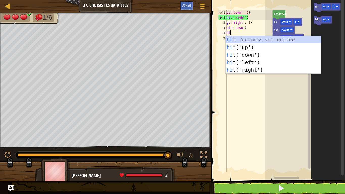
type textarea "hit"
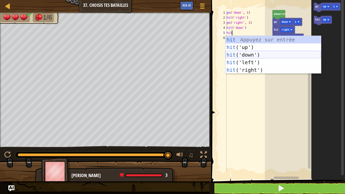
click at [247, 51] on div "hit Appuyez sur entrée hit ('up') Appuyez sur entrée hit ('down') Appuyez sur e…" at bounding box center [272, 62] width 95 height 53
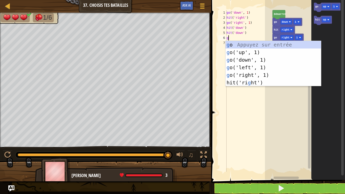
type textarea "go"
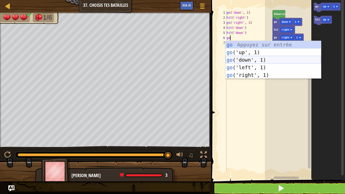
click at [232, 61] on div "go Appuyez sur entrée go ('up', 1) Appuyez sur entrée go ('down', 1) Appuyez su…" at bounding box center [272, 67] width 95 height 53
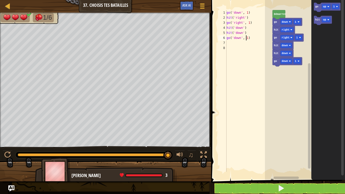
click at [246, 37] on div "go ( 'down' , 1 ) hit ( 'right' ) go ( 'right' , 1 ) hit ( 'down' ) hit ( 'down…" at bounding box center [248, 96] width 47 height 172
click at [248, 38] on div "go ( 'down' , 1 ) hit ( 'right' ) go ( 'right' , 1 ) hit ( 'down' ) hit ( 'down…" at bounding box center [248, 96] width 47 height 172
type textarea "go('down', 2)"
click at [230, 45] on div "go ( 'down' , 1 ) hit ( 'right' ) go ( 'right' , 1 ) hit ( 'down' ) hit ( 'down…" at bounding box center [248, 96] width 47 height 172
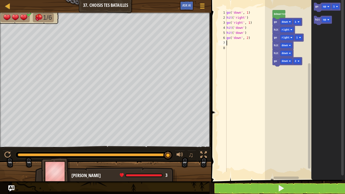
scroll to position [2, 0]
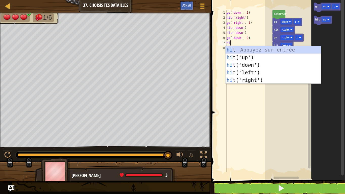
type textarea "hit"
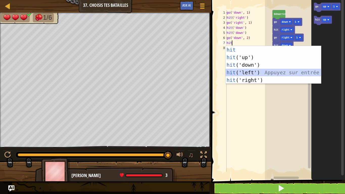
click at [250, 70] on div "hit Appuyez sur entrée hit ('up') Appuyez sur entrée hit ('down') Appuyez sur e…" at bounding box center [272, 72] width 95 height 53
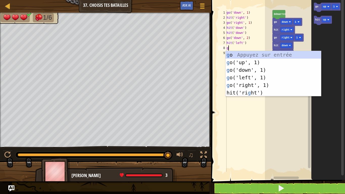
type textarea "go"
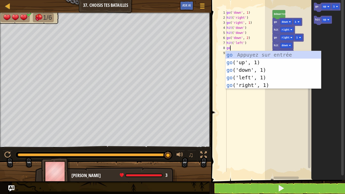
scroll to position [2, 0]
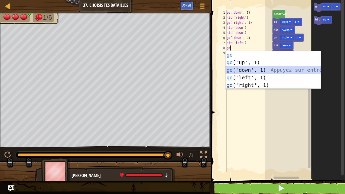
click at [241, 73] on div "go Appuyez sur entrée go ('up', 1) Appuyez sur entrée go ('down', 1) Appuyez su…" at bounding box center [272, 77] width 95 height 53
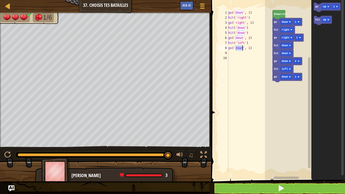
drag, startPoint x: 235, startPoint y: 48, endPoint x: 242, endPoint y: 49, distance: 6.7
click at [242, 49] on div "go ( 'down' , 1 ) hit ( 'right' ) go ( 'right' , 1 ) hit ( 'down' ) hit ( 'down…" at bounding box center [249, 96] width 45 height 172
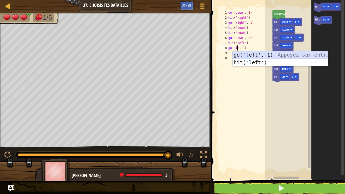
click at [247, 55] on div "go( 'l eft', 1) Appuyez sur entrée hit( 'l eft') Appuyez sur entrée" at bounding box center [279, 66] width 95 height 30
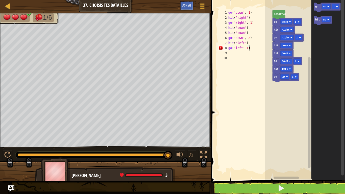
scroll to position [2, 3]
click at [242, 47] on div "go ( 'down' , 1 ) hit ( 'right' ) go ( 'right' , 1 ) hit ( 'down' ) hit ( 'down…" at bounding box center [249, 96] width 45 height 172
click at [243, 48] on div "go ( 'down' , 1 ) hit ( 'right' ) go ( 'right' , 1 ) hit ( 'down' ) hit ( 'down…" at bounding box center [249, 96] width 45 height 172
type textarea "go('left', 1)"
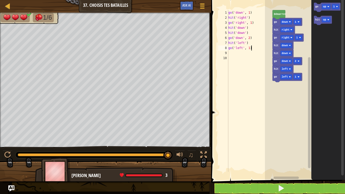
click at [256, 49] on div "go ( 'down' , 1 ) hit ( 'right' ) go ( 'right' , 1 ) hit ( 'down' ) hit ( 'down…" at bounding box center [249, 96] width 45 height 172
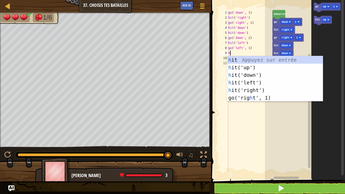
scroll to position [2, 0]
type textarea "hi"
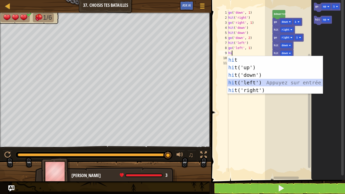
click at [248, 81] on div "hi t Appuyez sur entrée hi t('up') Appuyez sur entrée hi t('down') Appuyez sur …" at bounding box center [274, 82] width 95 height 53
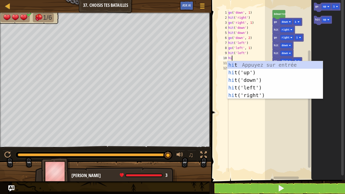
type textarea "hit"
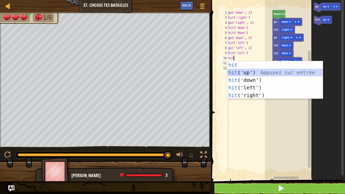
click at [249, 73] on div "hit Appuyez sur entrée hit ('up') Appuyez sur entrée hit ('down') Appuyez sur e…" at bounding box center [274, 87] width 95 height 53
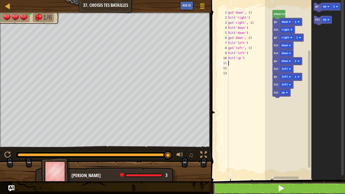
click at [257, 159] on button at bounding box center [280, 188] width 135 height 12
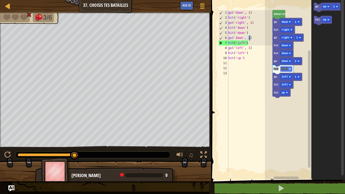
click at [248, 38] on div "go ( 'down' , 1 ) hit ( 'right' ) go ( 'right' , 1 ) hit ( 'down' ) hit ( 'down…" at bounding box center [249, 96] width 45 height 172
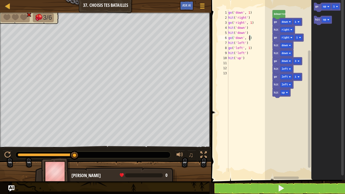
type textarea "go('down', 3)"
click at [236, 159] on button at bounding box center [280, 188] width 135 height 12
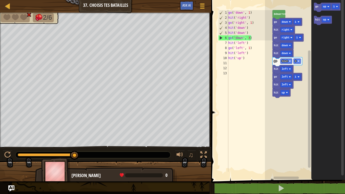
click at [235, 144] on div "go ( 'down' , 1 ) hit ( 'right' ) go ( 'right' , 1 ) hit ( 'down' ) hit ( 'down…" at bounding box center [249, 96] width 45 height 172
click at [246, 142] on div "go ( 'down' , 1 ) hit ( 'right' ) go ( 'right' , 1 ) hit ( 'down' ) hit ( 'down…" at bounding box center [249, 96] width 45 height 172
drag, startPoint x: 246, startPoint y: 142, endPoint x: 240, endPoint y: 88, distance: 53.6
click at [240, 88] on div "go ( 'down' , 1 ) hit ( 'right' ) go ( 'right' , 1 ) hit ( 'down' ) hit ( 'down…" at bounding box center [249, 96] width 45 height 172
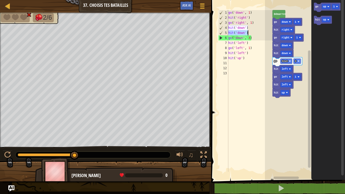
drag, startPoint x: 228, startPoint y: 31, endPoint x: 248, endPoint y: 31, distance: 19.9
click at [248, 31] on div "go ( 'down' , 1 ) hit ( 'right' ) go ( 'right' , 1 ) hit ( 'down' ) hit ( 'down…" at bounding box center [249, 96] width 45 height 172
type textarea "hit('down')"
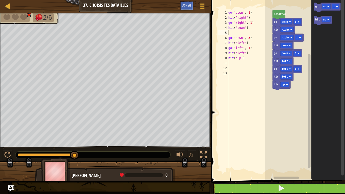
click at [249, 159] on button at bounding box center [280, 188] width 135 height 12
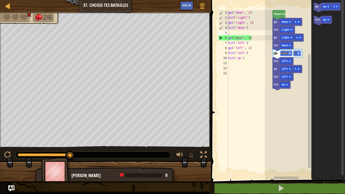
drag, startPoint x: 247, startPoint y: 2, endPoint x: 233, endPoint y: 22, distance: 24.5
click at [233, 22] on div "1 2 3 4 5 6 7 8 9 10 11 12 13 go ( 'down' , 1 ) hit ( 'right' ) go ( 'right' , …" at bounding box center [276, 99] width 135 height 193
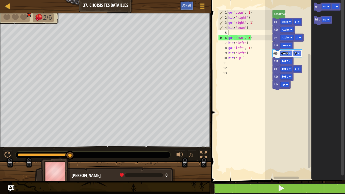
click at [219, 159] on button at bounding box center [280, 188] width 135 height 12
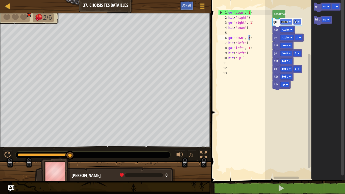
click at [250, 40] on div "go ( 'down' , 1 ) hit ( 'right' ) go ( 'right' , 1 ) hit ( 'down' ) go ( 'down'…" at bounding box center [249, 96] width 45 height 172
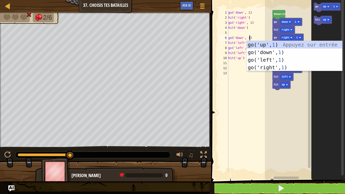
scroll to position [2, 3]
click at [274, 41] on div "go('up', 1 ) Appuyez sur entrée go('down', 1 ) Appuyez sur entrée go('left', 1 …" at bounding box center [293, 63] width 95 height 45
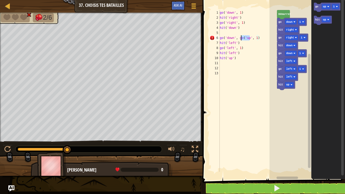
drag, startPoint x: 249, startPoint y: 37, endPoint x: 240, endPoint y: 38, distance: 8.6
click at [240, 38] on div "go ( 'down' , 1 ) hit ( 'right' ) go ( 'right' , 1 ) hit ( 'down' ) go ( 'down'…" at bounding box center [247, 96] width 58 height 172
click at [244, 40] on div "go ( 'down' , 1 ) hit ( 'right' ) go ( 'right' , 1 ) hit ( 'down' ) go ( 'down'…" at bounding box center [247, 90] width 58 height 161
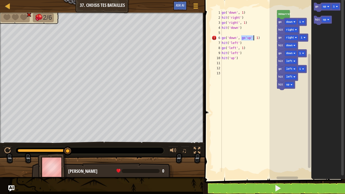
drag, startPoint x: 240, startPoint y: 38, endPoint x: 254, endPoint y: 38, distance: 13.6
click at [254, 38] on div "go ( 'down' , 1 ) hit ( 'right' ) go ( 'right' , 1 ) hit ( 'down' ) go ( 'down'…" at bounding box center [248, 96] width 56 height 172
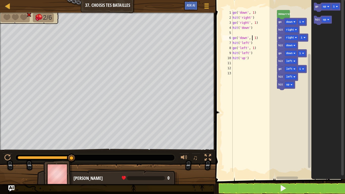
type textarea "go('down', 1)"
click at [257, 38] on div "go ( 'down' , 1 ) hit ( 'right' ) go ( 'right' , 1 ) hit ( 'down' ) go ( 'down'…" at bounding box center [253, 96] width 45 height 172
click at [233, 32] on div "go ( 'down' , 1 ) hit ( 'right' ) go ( 'right' , 1 ) hit ( 'down' ) go ( 'down'…" at bounding box center [253, 96] width 45 height 172
click at [257, 159] on button at bounding box center [282, 188] width 131 height 12
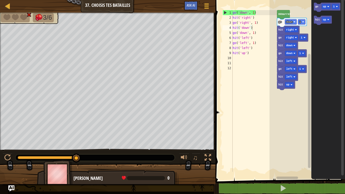
type textarea "go('down', 1)"
click at [253, 13] on div "go ( 'down' , 1 ) hit ( 'right' ) go ( 'right' , 1 ) hit ( 'down' ) go ( 'down'…" at bounding box center [253, 96] width 45 height 172
click at [259, 70] on div "go ( 'down' , 1 ) hit ( 'right' ) go ( 'right' , 1 ) hit ( 'down' ) go ( 'down'…" at bounding box center [253, 96] width 45 height 172
click at [255, 22] on div "go ( 'down' , 1 ) hit ( 'right' ) go ( 'right' , 1 ) hit ( 'down' ) go ( 'down'…" at bounding box center [253, 96] width 45 height 172
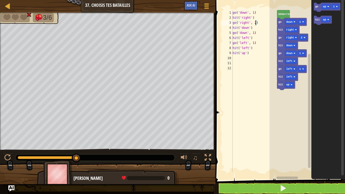
scroll to position [2, 3]
type textarea "go('right', 1)"
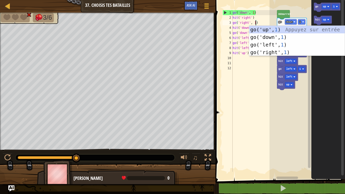
click at [261, 92] on div "go ( 'down' , 1 ) hit ( 'right' ) go ( 'right' , 1 ) hit ( 'down' ) go ( 'down'…" at bounding box center [253, 96] width 45 height 172
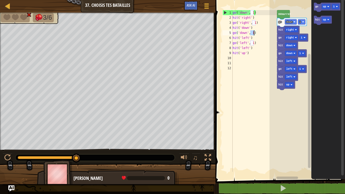
drag, startPoint x: 250, startPoint y: 32, endPoint x: 253, endPoint y: 34, distance: 3.2
click at [253, 34] on div "go ( 'down' , 1 ) hit ( 'right' ) go ( 'right' , 1 ) hit ( 'down' ) go ( 'down'…" at bounding box center [253, 96] width 45 height 172
type textarea "go('down', 1)"
click at [267, 61] on div "go ( 'down' , 1 ) hit ( 'right' ) go ( 'right' , 1 ) hit ( 'down' ) go ( 'down'…" at bounding box center [253, 96] width 45 height 172
click at [254, 33] on div "go ( 'down' , 1 ) hit ( 'right' ) go ( 'right' , 1 ) hit ( 'down' ) go ( 'down'…" at bounding box center [253, 96] width 45 height 172
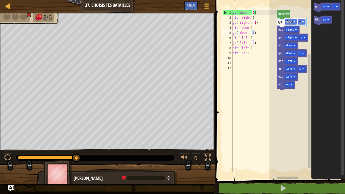
scroll to position [2, 3]
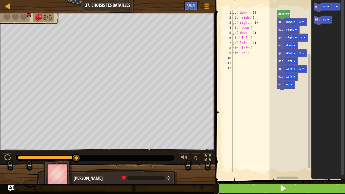
click at [268, 159] on button at bounding box center [282, 188] width 131 height 12
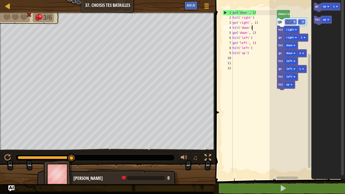
scroll to position [2, 3]
click at [255, 29] on div "go ( 'down' , 1 ) hit ( 'right' ) go ( 'right' , 1 ) hit ( 'down' ) go ( 'down'…" at bounding box center [253, 96] width 45 height 172
drag, startPoint x: 252, startPoint y: 32, endPoint x: 255, endPoint y: 33, distance: 2.8
click at [255, 33] on div "go ( 'down' , 1 ) hit ( 'right' ) go ( 'right' , 1 ) hit ( 'down' ) go ( 'down'…" at bounding box center [253, 96] width 45 height 172
click at [264, 45] on div "go ( 'down' , 1 ) hit ( 'right' ) go ( 'right' , 1 ) hit ( 'down' ) go ( 'down'…" at bounding box center [253, 96] width 45 height 172
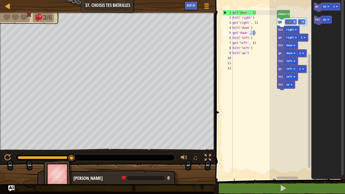
drag, startPoint x: 250, startPoint y: 32, endPoint x: 253, endPoint y: 32, distance: 3.0
click at [253, 32] on div "go ( 'down' , 1 ) hit ( 'right' ) go ( 'right' , 1 ) hit ( 'down' ) go ( 'down'…" at bounding box center [253, 96] width 45 height 172
click at [259, 36] on div "go ( 'down' , 1 ) hit ( 'right' ) go ( 'right' , 1 ) hit ( 'down' ) go ( 'down'…" at bounding box center [253, 96] width 45 height 172
click at [253, 33] on div "go ( 'down' , 1 ) hit ( 'right' ) go ( 'right' , 1 ) hit ( 'down' ) go ( 'down'…" at bounding box center [253, 96] width 45 height 172
type textarea "go('down', 1)"
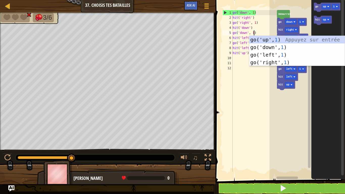
scroll to position [2, 3]
click at [258, 33] on div "go ( 'down' , 1 ) hit ( 'right' ) go ( 'right' , 1 ) hit ( 'down' ) go ( 'down'…" at bounding box center [253, 96] width 45 height 172
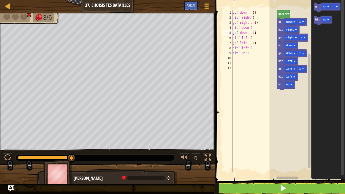
scroll to position [2, 0]
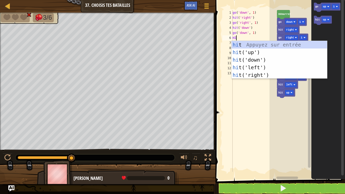
type textarea "HIT"
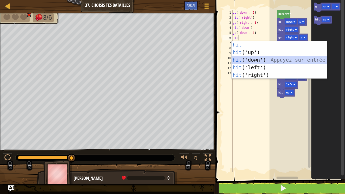
click at [273, 57] on div "hit Appuyez sur entrée hit ('up') Appuyez sur entrée hit ('down') Appuyez sur e…" at bounding box center [278, 67] width 95 height 53
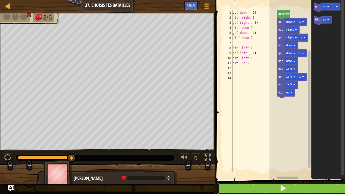
click at [270, 159] on button at bounding box center [282, 188] width 131 height 12
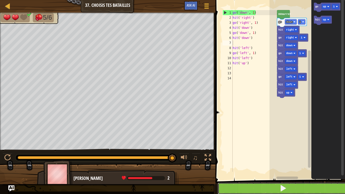
click at [275, 159] on button at bounding box center [282, 188] width 131 height 12
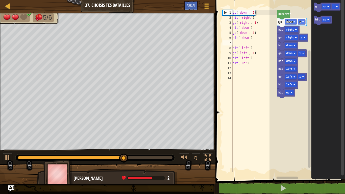
type textarea "hit('left')"
click at [243, 46] on div "go ( 'down' , 1 ) hit ( 'right' ) go ( 'right' , 1 ) hit ( 'down' ) go ( 'down'…" at bounding box center [253, 96] width 45 height 172
click at [240, 43] on div "go ( 'down' , 1 ) hit ( 'right' ) go ( 'right' , 1 ) hit ( 'down' ) go ( 'down'…" at bounding box center [253, 96] width 45 height 172
type textarea "hit('down')"
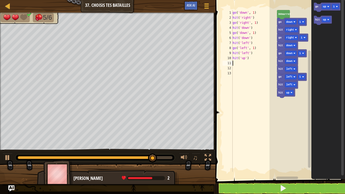
click at [251, 62] on div "go ( 'down' , 1 ) hit ( 'right' ) go ( 'right' , 1 ) hit ( 'down' ) go ( 'down'…" at bounding box center [253, 96] width 45 height 172
click at [249, 57] on div "go ( 'down' , 1 ) hit ( 'right' ) go ( 'right' , 1 ) hit ( 'down' ) go ( 'down'…" at bounding box center [253, 96] width 45 height 172
type textarea "hit('up')"
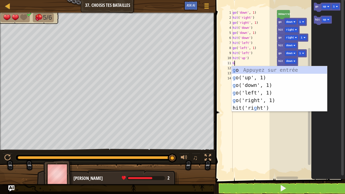
type textarea "GO"
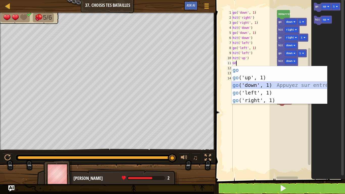
click at [247, 86] on div "go Appuyez sur entrée go ('up', 1) Appuyez sur entrée go ('down', 1) Appuyez su…" at bounding box center [278, 92] width 95 height 53
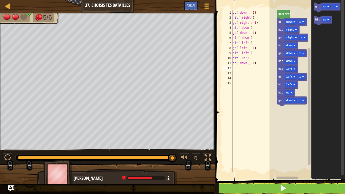
scroll to position [2, 0]
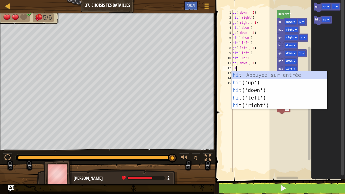
type textarea "HIT"
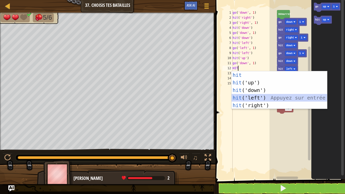
click at [248, 95] on div "hit Appuyez sur entrée hit ('up') Appuyez sur entrée hit ('down') Appuyez sur e…" at bounding box center [278, 97] width 95 height 53
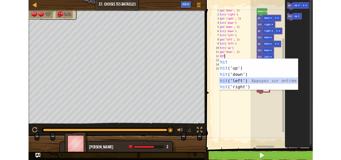
scroll to position [2, 0]
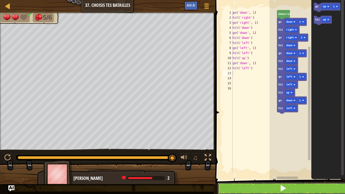
click at [264, 159] on button at bounding box center [282, 188] width 131 height 12
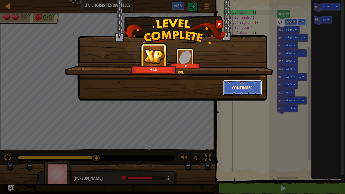
click at [249, 86] on button "Continuer" at bounding box center [242, 87] width 39 height 15
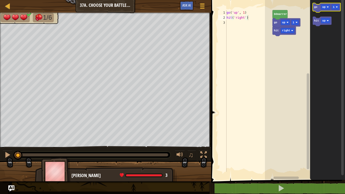
click at [313, 10] on icon "Espace de travail de Blocky" at bounding box center [326, 8] width 28 height 10
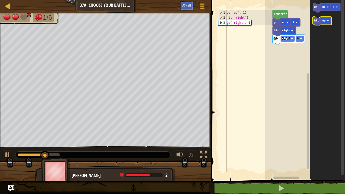
click at [314, 21] on icon "Espace de travail de Blocky" at bounding box center [321, 22] width 19 height 10
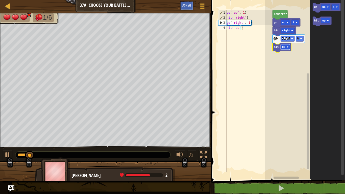
click at [288, 47] on rect "Espace de travail de Blocky" at bounding box center [284, 47] width 9 height 6
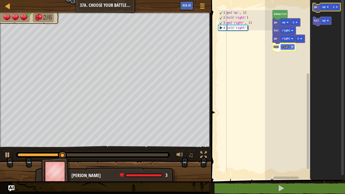
click at [315, 7] on text "go" at bounding box center [315, 7] width 3 height 3
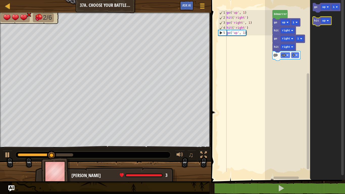
click at [315, 19] on text "hit" at bounding box center [316, 20] width 5 height 3
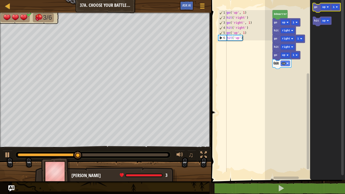
click at [314, 9] on icon "Espace de travail de Blocky" at bounding box center [326, 8] width 28 height 10
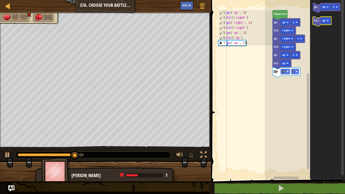
click at [313, 19] on icon "Espace de travail de Blocky" at bounding box center [321, 22] width 19 height 10
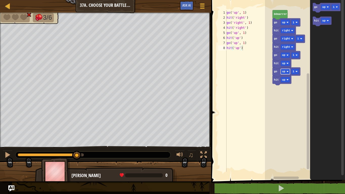
click at [286, 74] on rect "Espace de travail de Blocky" at bounding box center [284, 72] width 9 height 6
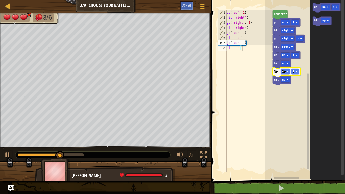
click at [302, 80] on rect "Espace de travail de Blocky" at bounding box center [305, 88] width 80 height 182
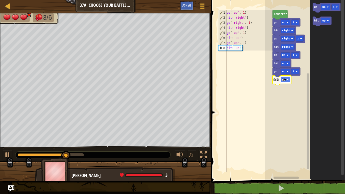
click at [286, 79] on image "Espace de travail de Blocky" at bounding box center [287, 80] width 2 height 2
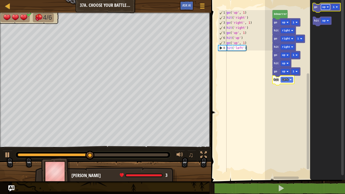
click at [322, 7] on rect "Espace de travail de Blocky" at bounding box center [325, 7] width 9 height 6
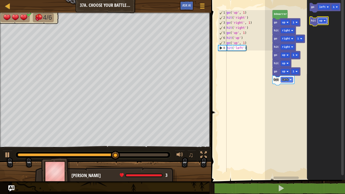
click at [321, 20] on text "up" at bounding box center [320, 20] width 3 height 3
click at [313, 11] on icon "Espace de travail de Blocky" at bounding box center [324, 8] width 31 height 10
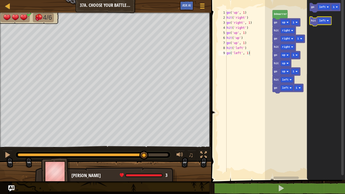
click at [313, 22] on icon "Espace de travail de Blocky" at bounding box center [320, 22] width 22 height 10
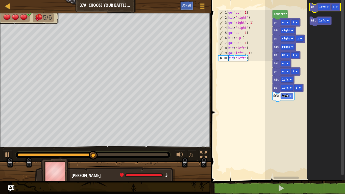
click at [313, 10] on icon "Espace de travail de Blocky" at bounding box center [324, 8] width 31 height 10
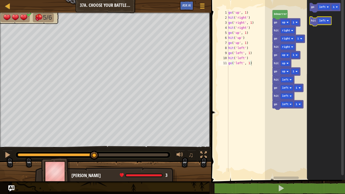
click at [313, 22] on text "hit" at bounding box center [313, 20] width 5 height 3
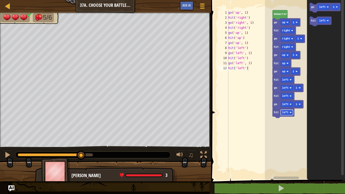
click at [290, 111] on image "Espace de travail de Blocky" at bounding box center [290, 112] width 2 height 2
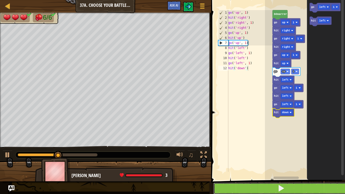
drag, startPoint x: 286, startPoint y: 192, endPoint x: 294, endPoint y: 188, distance: 9.0
click at [294, 159] on button at bounding box center [280, 188] width 135 height 12
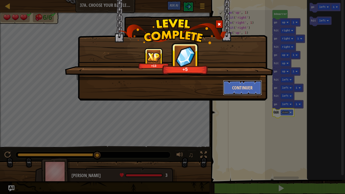
click at [253, 91] on button "Continuer" at bounding box center [242, 87] width 39 height 15
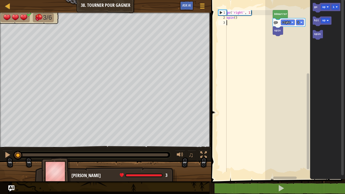
click at [262, 30] on div "go ( 'right' , 1 ) spin ( )" at bounding box center [248, 96] width 47 height 172
type textarea "spin()"
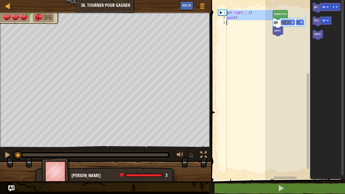
click at [262, 30] on div "go ( 'right' , 1 ) spin ( )" at bounding box center [248, 96] width 47 height 172
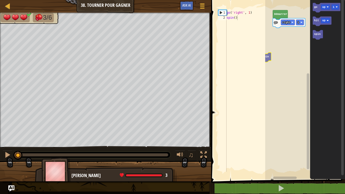
click at [229, 100] on div "go ( 'right' , 1 ) spin ( )" at bounding box center [248, 96] width 47 height 172
type textarea "go('right', 1)"
drag, startPoint x: 255, startPoint y: 74, endPoint x: 261, endPoint y: 70, distance: 7.4
click at [261, 70] on div "go ( 'right' , 1 )" at bounding box center [248, 96] width 47 height 172
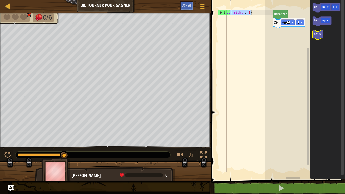
click at [317, 35] on text "spin" at bounding box center [317, 34] width 7 height 3
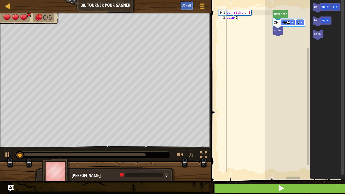
click at [279, 159] on span at bounding box center [280, 187] width 7 height 7
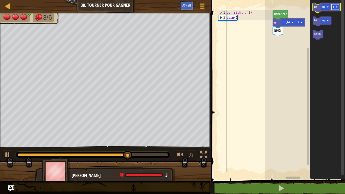
click at [334, 8] on text "1" at bounding box center [333, 7] width 2 height 3
click at [315, 9] on icon "Espace de travail de Blocky" at bounding box center [326, 8] width 28 height 10
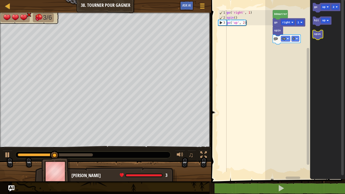
click at [319, 33] on text "spin" at bounding box center [317, 34] width 7 height 3
click at [325, 8] on rect "Espace de travail de Blocky" at bounding box center [324, 7] width 9 height 6
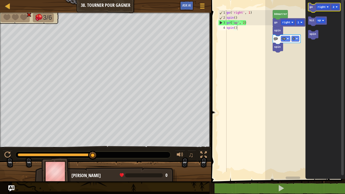
click at [312, 10] on icon "Espace de travail de Blocky" at bounding box center [324, 8] width 32 height 10
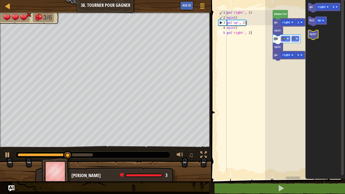
click at [315, 33] on text "spin" at bounding box center [312, 34] width 7 height 3
click at [314, 46] on icon "go right 2 hit up spin" at bounding box center [325, 88] width 40 height 182
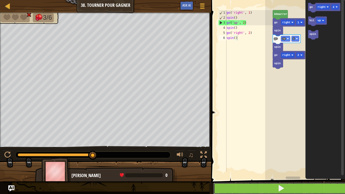
click at [258, 159] on button at bounding box center [280, 188] width 135 height 12
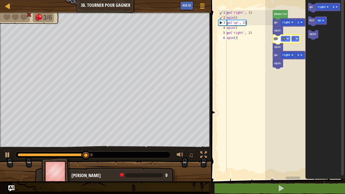
click at [268, 75] on rect "Espace de travail de Blocky" at bounding box center [305, 88] width 80 height 182
click at [277, 42] on icon "Espace de travail de Blocky" at bounding box center [286, 40] width 28 height 10
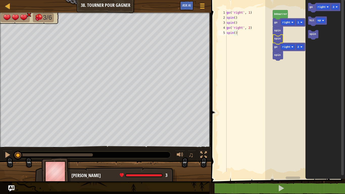
click at [277, 42] on icon "Espace de travail de Blocky" at bounding box center [277, 40] width 10 height 10
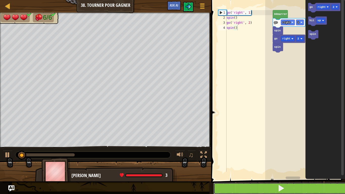
click at [277, 159] on button at bounding box center [280, 188] width 135 height 12
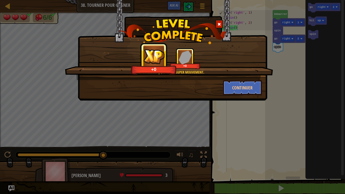
click at [225, 111] on div "Ok, maintenant ça, c'est un super mouvement. +0 +0 Continuer" at bounding box center [172, 97] width 345 height 194
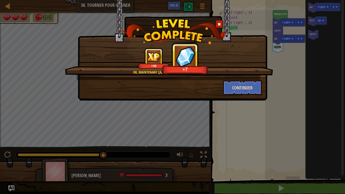
drag, startPoint x: 225, startPoint y: 111, endPoint x: 252, endPoint y: 89, distance: 34.8
click at [252, 89] on div "Ok, maintenant ça, c'est un super mouvement. +38 +7 Continuer" at bounding box center [172, 97] width 345 height 194
click at [252, 89] on button "Continuer" at bounding box center [242, 87] width 39 height 15
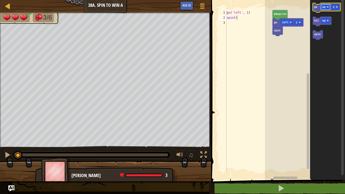
click at [326, 9] on rect "Espace de travail de Blocky" at bounding box center [325, 7] width 9 height 6
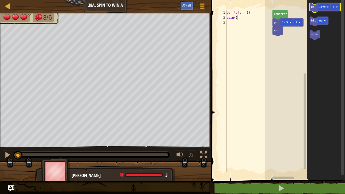
click at [313, 10] on icon "Espace de travail de Blocky" at bounding box center [324, 8] width 31 height 10
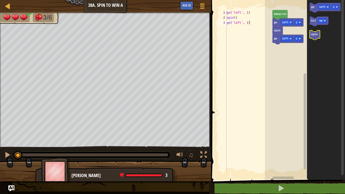
click at [315, 36] on text "spin" at bounding box center [314, 34] width 7 height 3
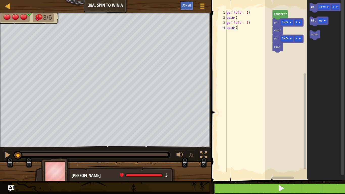
click at [291, 159] on button at bounding box center [280, 188] width 135 height 12
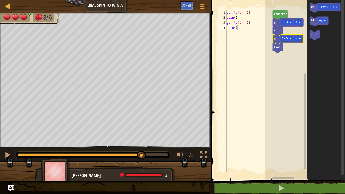
click at [295, 0] on body "Carte Junior 38a. Spin to Win A Menu du jeu Ask AI 1 הההההההההההההההההההההההההה…" at bounding box center [172, 0] width 345 height 0
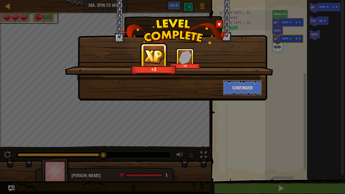
click at [251, 88] on button "Continuer" at bounding box center [242, 87] width 39 height 15
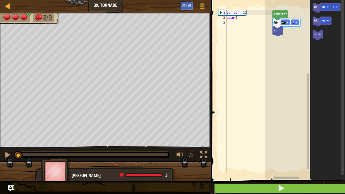
click at [284, 159] on button at bounding box center [280, 188] width 135 height 12
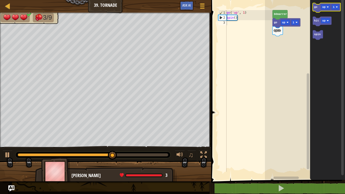
click at [315, 8] on text "go" at bounding box center [315, 7] width 3 height 3
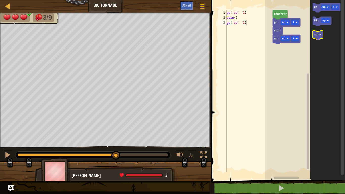
click at [316, 35] on text "spin" at bounding box center [317, 34] width 7 height 3
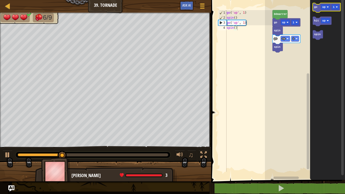
click at [316, 10] on icon "Espace de travail de Blocky" at bounding box center [326, 8] width 28 height 10
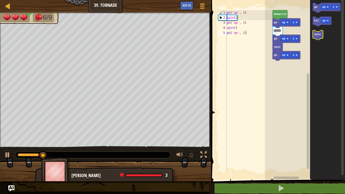
click at [316, 34] on text "spin" at bounding box center [317, 34] width 7 height 3
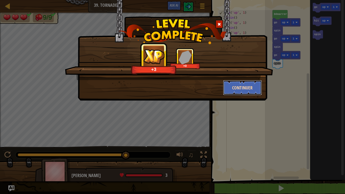
click at [252, 83] on button "Continuer" at bounding box center [242, 87] width 39 height 15
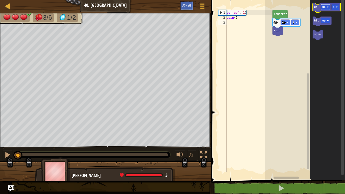
click at [322, 9] on rect "Espace de travail de Blocky" at bounding box center [325, 7] width 9 height 6
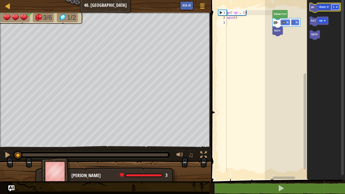
click at [333, 6] on text "1" at bounding box center [333, 7] width 2 height 3
click at [315, 8] on icon "Espace de travail de Blocky" at bounding box center [324, 8] width 31 height 10
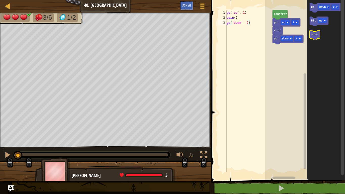
click at [315, 35] on text "spin" at bounding box center [314, 34] width 7 height 3
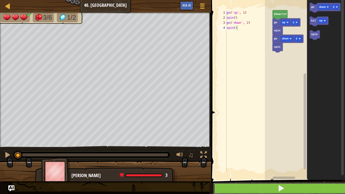
click at [291, 159] on button at bounding box center [280, 188] width 135 height 12
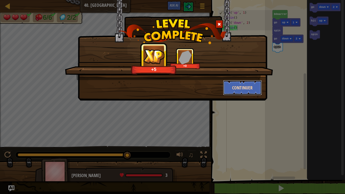
click at [251, 89] on button "Continuer" at bounding box center [242, 87] width 39 height 15
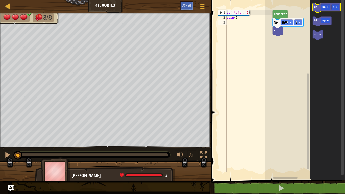
click at [316, 8] on text "go" at bounding box center [315, 7] width 3 height 3
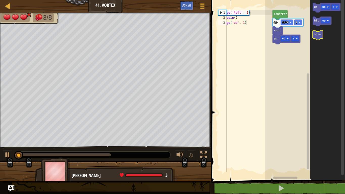
click at [316, 39] on icon "Espace de travail de Blocky" at bounding box center [317, 35] width 10 height 10
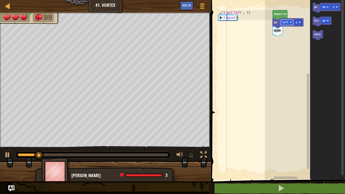
click at [284, 23] on text "left" at bounding box center [285, 22] width 7 height 3
click at [275, 23] on text "go" at bounding box center [275, 22] width 3 height 3
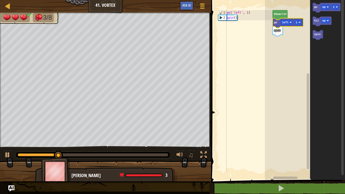
click at [275, 23] on text "go" at bounding box center [275, 22] width 3 height 3
click at [277, 26] on icon "Espace de travail de Blocky" at bounding box center [287, 23] width 31 height 10
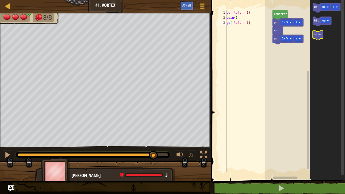
click at [316, 35] on text "spin" at bounding box center [317, 34] width 7 height 3
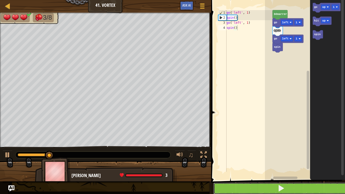
click at [276, 159] on button at bounding box center [280, 188] width 135 height 12
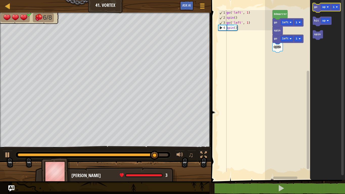
click at [316, 9] on icon "Espace de travail de Blocky" at bounding box center [326, 8] width 28 height 10
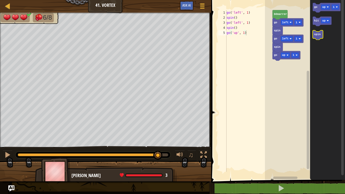
click at [314, 35] on text "spin" at bounding box center [317, 34] width 7 height 3
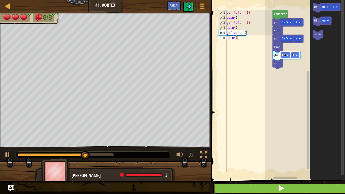
click at [270, 159] on button at bounding box center [280, 188] width 135 height 12
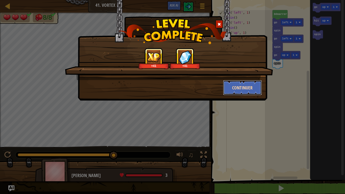
click at [243, 84] on button "Continuer" at bounding box center [242, 87] width 39 height 15
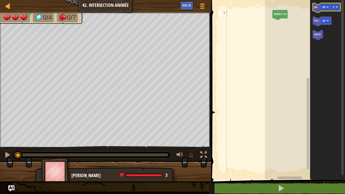
click at [316, 9] on icon "Espace de travail de Blocky" at bounding box center [326, 8] width 28 height 10
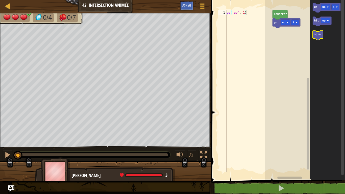
click at [316, 34] on text "spin" at bounding box center [317, 34] width 7 height 3
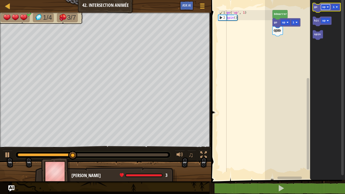
click at [324, 7] on text "up" at bounding box center [323, 7] width 3 height 3
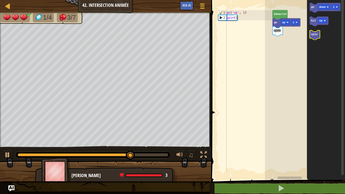
click at [315, 38] on icon "Espace de travail de Blocky" at bounding box center [314, 35] width 10 height 10
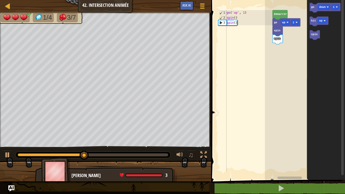
click at [291, 36] on div "Démarrer go up 1 spin spin go down 1 hit up spin" at bounding box center [305, 88] width 80 height 182
click at [311, 11] on rect "Espace de travail de Blocky" at bounding box center [324, 8] width 31 height 10
click at [312, 9] on icon "Espace de travail de Blocky" at bounding box center [324, 8] width 31 height 10
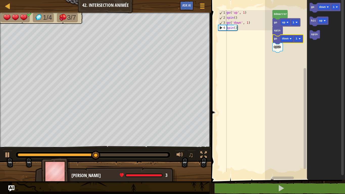
click at [297, 43] on icon "Espace de travail de Blocky" at bounding box center [287, 40] width 31 height 10
click at [299, 41] on rect "Espace de travail de Blocky" at bounding box center [298, 39] width 8 height 6
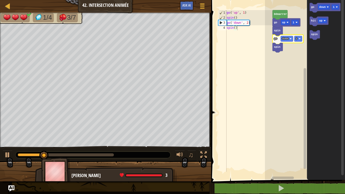
click at [293, 159] on span at bounding box center [278, 83] width 138 height 200
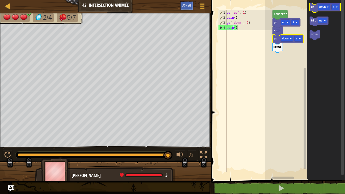
click at [314, 7] on icon "Espace de travail de Blocky" at bounding box center [324, 8] width 31 height 10
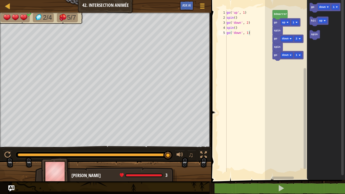
click at [287, 59] on icon "Espace de travail de Blocky" at bounding box center [287, 56] width 31 height 10
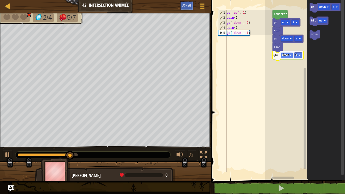
click at [287, 55] on text "down" at bounding box center [285, 54] width 7 height 3
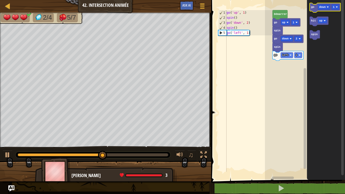
click at [313, 10] on icon "Espace de travail de Blocky" at bounding box center [324, 8] width 31 height 10
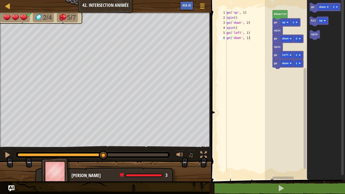
click at [290, 68] on rect "Espace de travail de Blocky" at bounding box center [305, 88] width 80 height 182
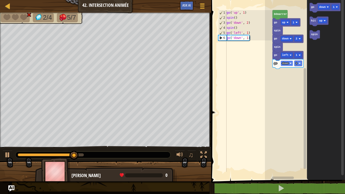
click at [290, 62] on image "Espace de travail de Blocky" at bounding box center [290, 63] width 2 height 2
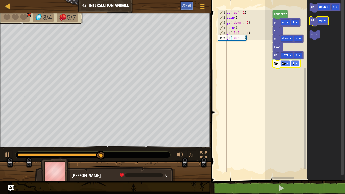
click at [313, 23] on icon "Espace de travail de Blocky" at bounding box center [318, 22] width 19 height 10
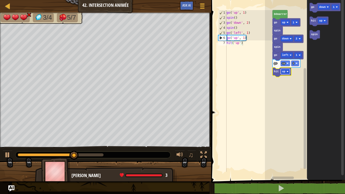
click at [287, 70] on rect "Espace de travail de Blocky" at bounding box center [284, 72] width 9 height 6
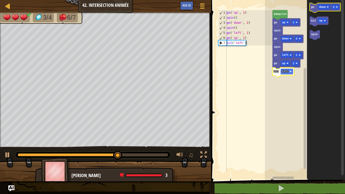
click at [314, 10] on icon "Espace de travail de Blocky" at bounding box center [324, 8] width 31 height 10
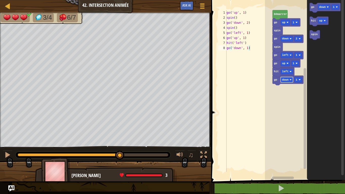
click at [287, 79] on text "down" at bounding box center [285, 79] width 7 height 3
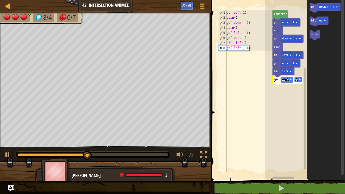
click at [301, 77] on rect "Espace de travail de Blocky" at bounding box center [298, 80] width 8 height 6
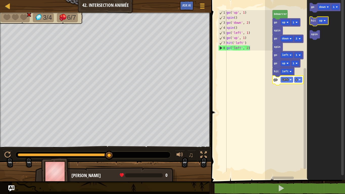
click at [314, 23] on icon "Espace de travail de Blocky" at bounding box center [318, 22] width 19 height 10
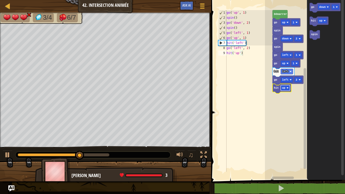
click at [287, 88] on image "Espace de travail de Blocky" at bounding box center [287, 88] width 2 height 2
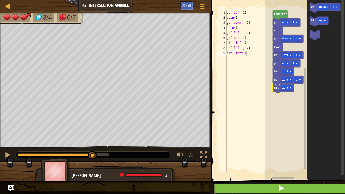
click at [281, 159] on span at bounding box center [280, 187] width 7 height 7
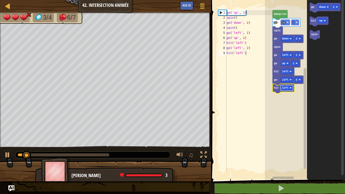
click at [289, 89] on rect "Espace de travail de Blocky" at bounding box center [286, 88] width 12 height 6
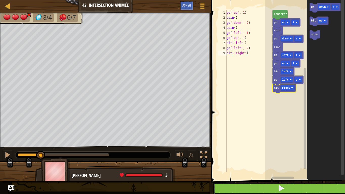
click at [294, 159] on button at bounding box center [280, 188] width 135 height 12
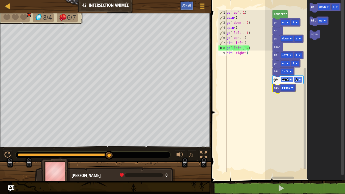
click at [289, 82] on rect "Espace de travail de Blocky" at bounding box center [286, 80] width 12 height 6
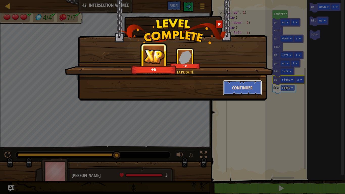
click at [236, 86] on button "Continuer" at bounding box center [242, 87] width 39 height 15
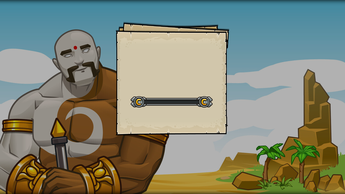
click at [236, 86] on div "Goals Start Level Erreur de chargement du serveur Vous avez besoin d'un abonnem…" at bounding box center [172, 97] width 345 height 194
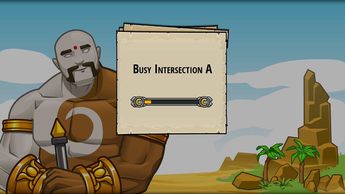
click at [236, 86] on div "Busy Intersection A Goals Start Level Erreur de chargement du serveur Vous avez…" at bounding box center [172, 97] width 345 height 194
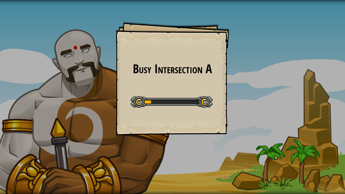
click at [236, 86] on div "Busy Intersection A Goals Start Level Erreur de chargement du serveur Vous avez…" at bounding box center [172, 97] width 345 height 194
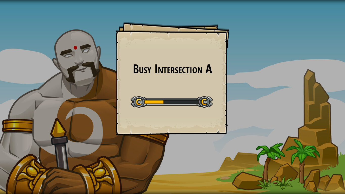
click at [236, 86] on div "Busy Intersection A Goals Start Level Erreur de chargement du serveur Vous avez…" at bounding box center [172, 97] width 345 height 194
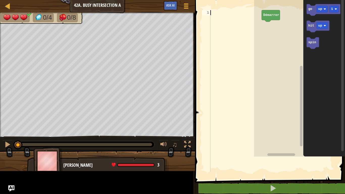
click at [236, 86] on div at bounding box center [231, 96] width 45 height 172
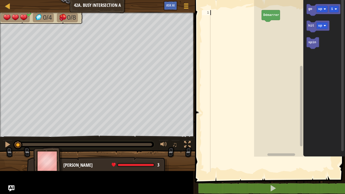
click at [236, 86] on div at bounding box center [231, 96] width 45 height 172
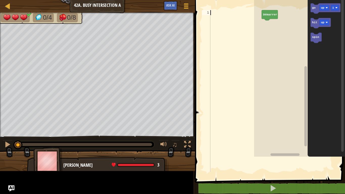
click at [236, 86] on div at bounding box center [231, 96] width 45 height 172
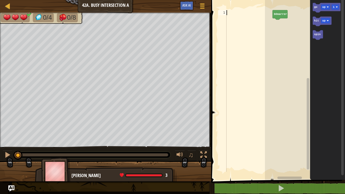
click at [236, 86] on div at bounding box center [248, 96] width 47 height 172
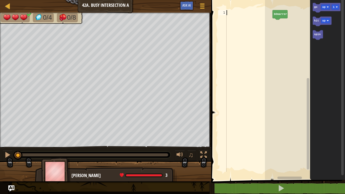
click at [236, 86] on div at bounding box center [248, 96] width 47 height 172
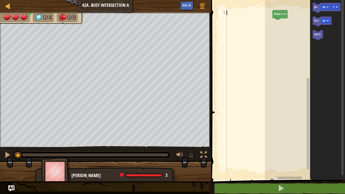
click at [236, 86] on div at bounding box center [248, 96] width 47 height 172
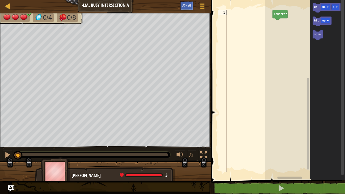
click at [236, 86] on div at bounding box center [248, 96] width 47 height 172
click at [317, 10] on g "go up 1 hit up spin" at bounding box center [326, 21] width 28 height 37
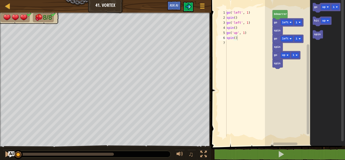
click at [328, 36] on icon "Espace de travail de Blocky" at bounding box center [327, 71] width 35 height 148
click at [11, 7] on div at bounding box center [8, 6] width 6 height 6
select select "fr"
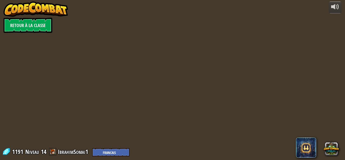
select select "fr"
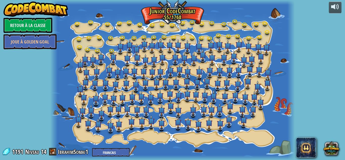
select select "fr"
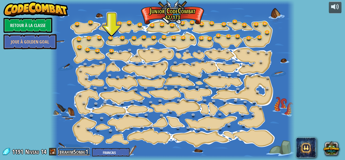
click at [84, 154] on link "IbrahimSomai1" at bounding box center [74, 151] width 32 height 8
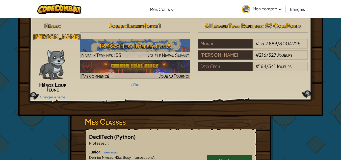
click at [274, 7] on span "Mon compte" at bounding box center [266, 8] width 29 height 5
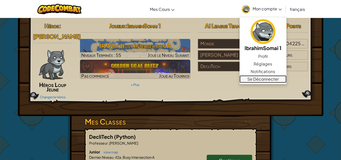
click at [264, 78] on link "Se Déconnecter" at bounding box center [262, 79] width 47 height 8
